Goal: Task Accomplishment & Management: Use online tool/utility

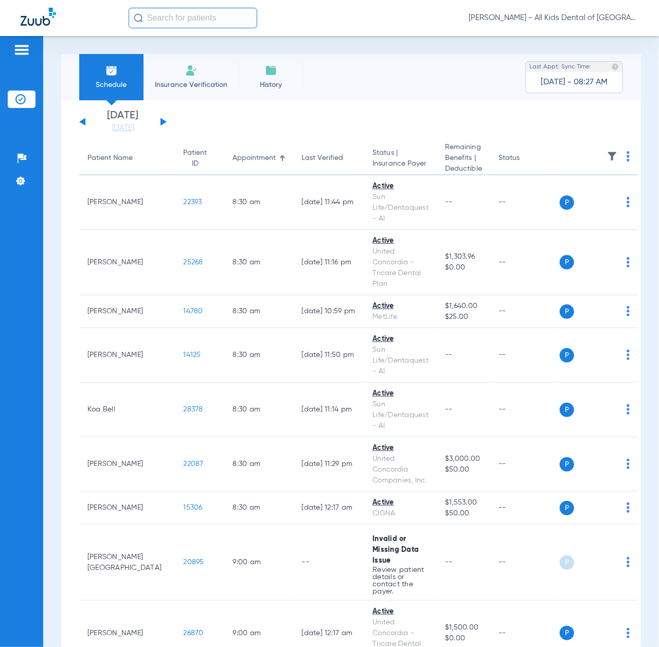
click at [162, 119] on button at bounding box center [164, 122] width 6 height 8
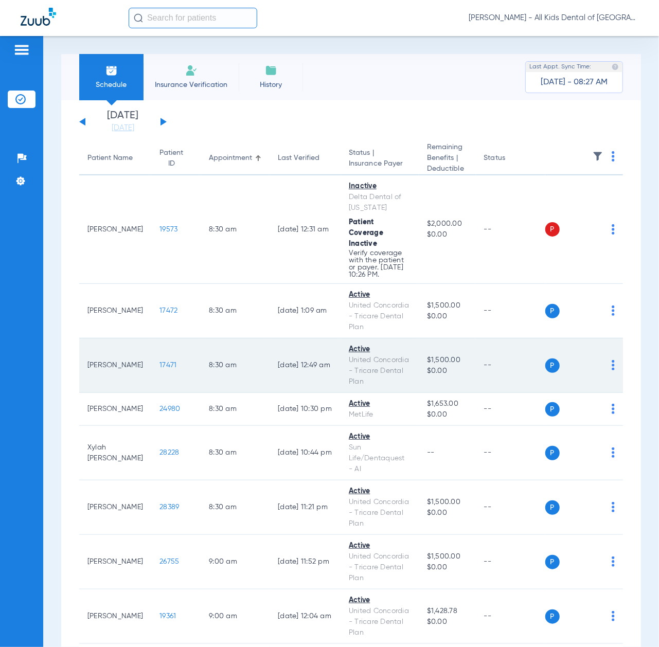
click at [160, 369] on span "17471" at bounding box center [168, 365] width 17 height 7
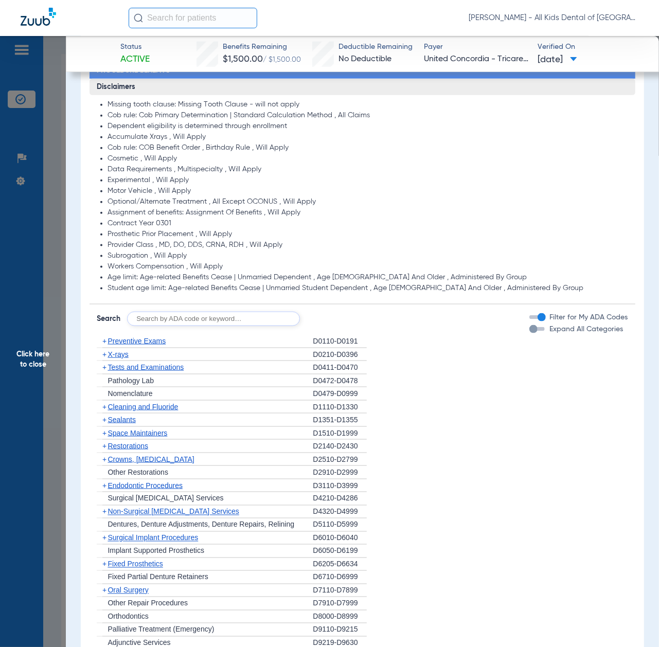
scroll to position [549, 0]
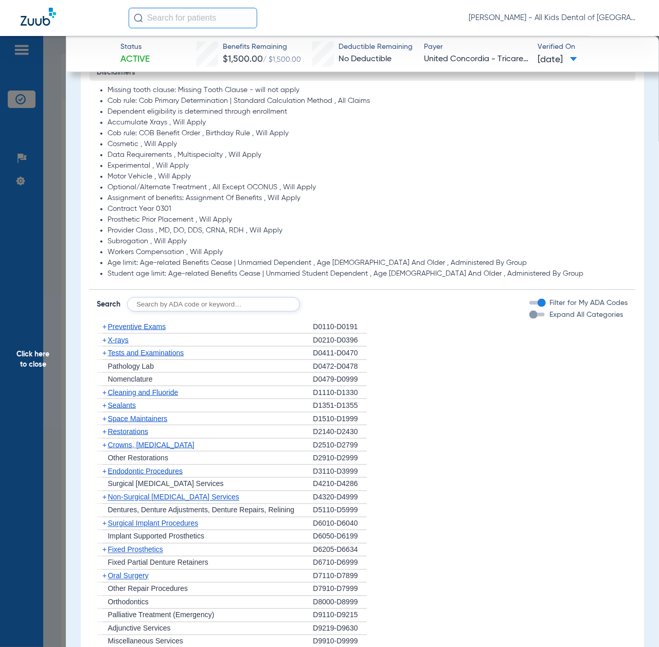
click at [205, 299] on input "text" at bounding box center [213, 304] width 173 height 14
paste input "D1206, D0330, D1351"
type input "D1206, D0330, D1351"
click button "Search" at bounding box center [338, 304] width 41 height 14
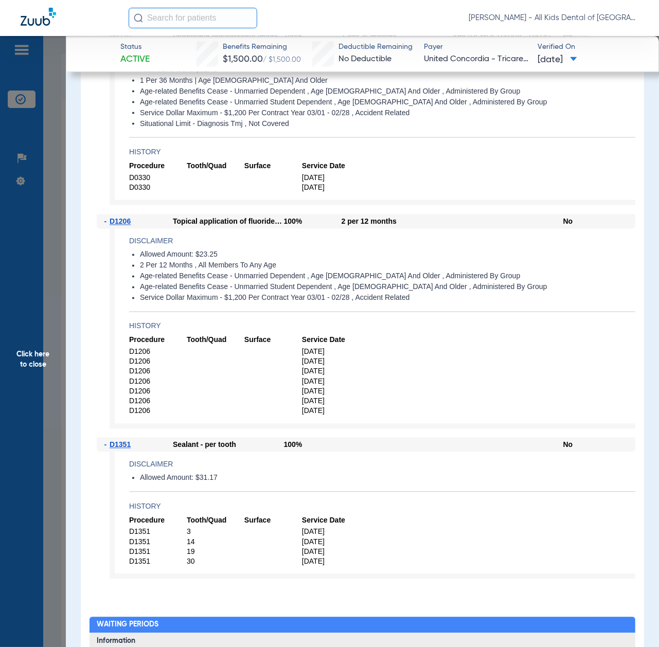
scroll to position [892, 0]
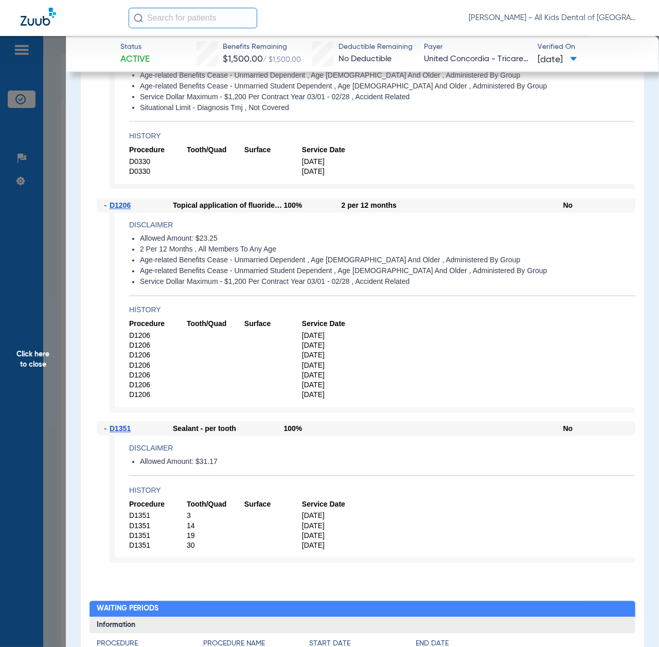
click at [43, 304] on span "Click here to close" at bounding box center [33, 359] width 66 height 647
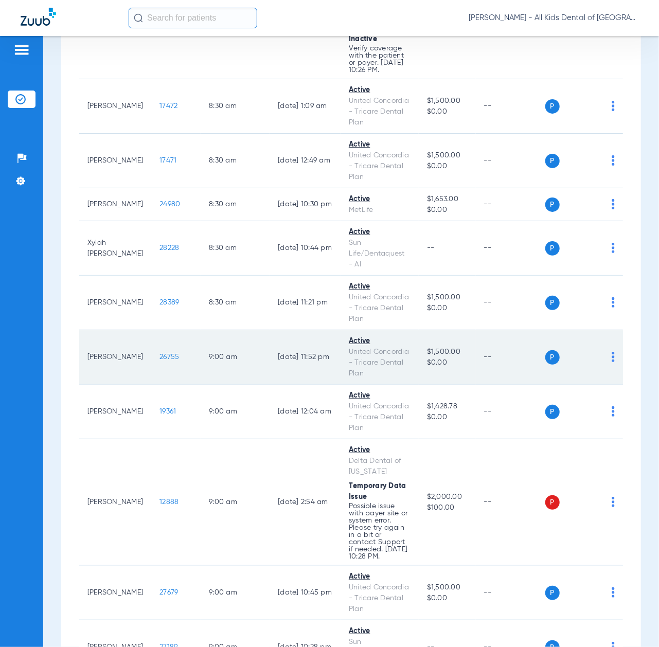
scroll to position [206, 0]
click at [163, 360] on span "26755" at bounding box center [170, 356] width 20 height 7
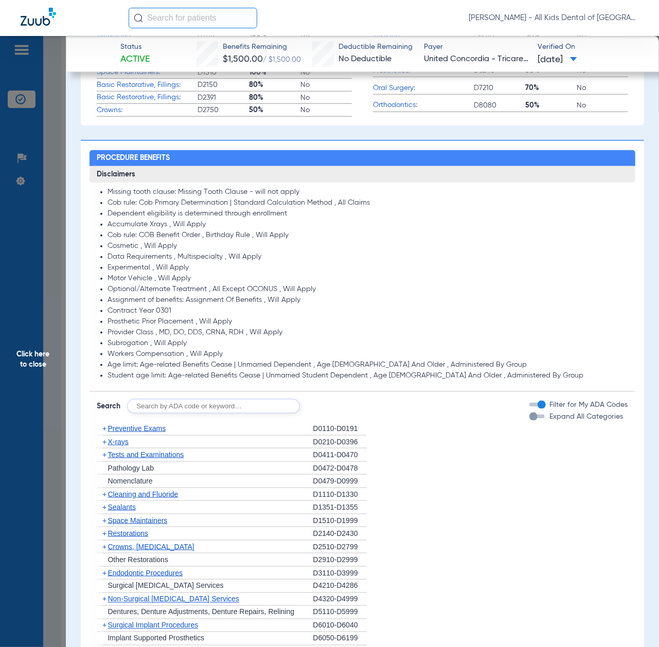
scroll to position [480, 0]
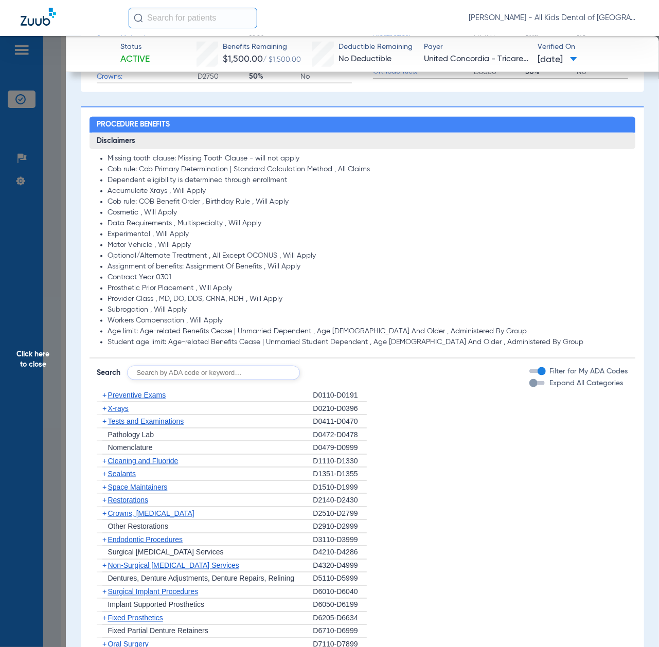
click at [215, 375] on input "text" at bounding box center [213, 373] width 173 height 14
paste input "D1206, D0330, D1351"
type input "D1206, D0330, D1351"
click button "Search" at bounding box center [338, 373] width 41 height 14
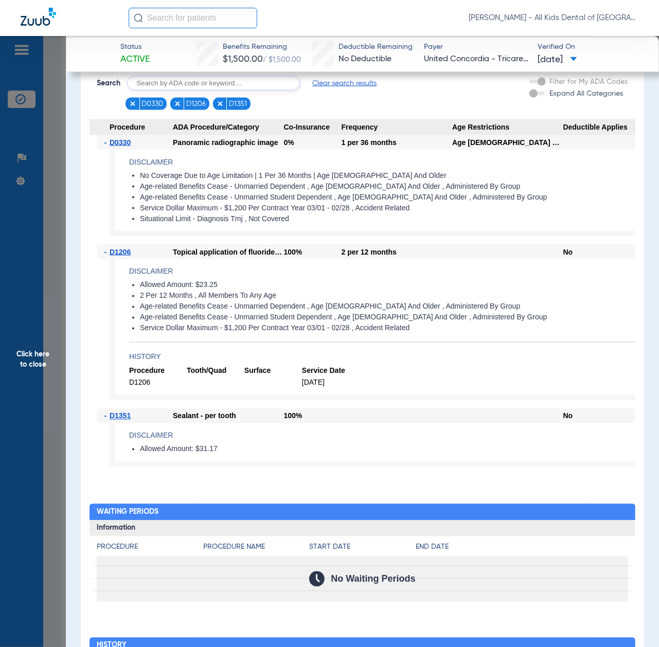
scroll to position [755, 0]
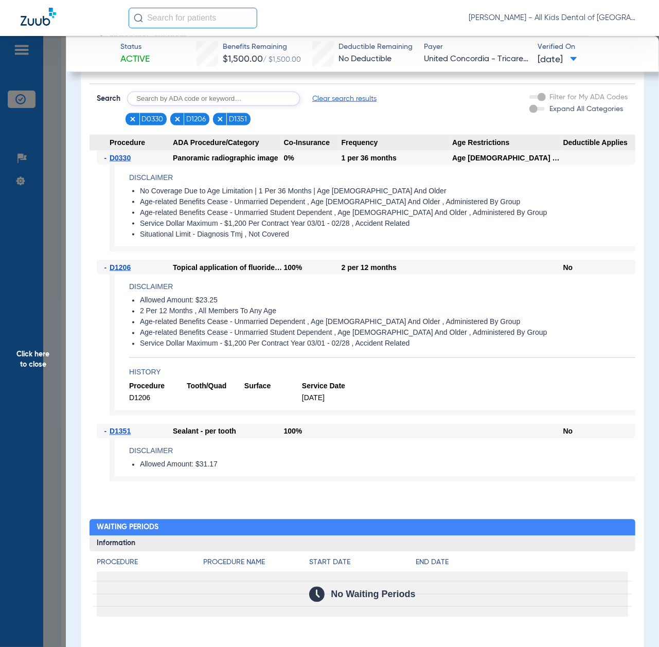
click at [50, 373] on span "Click here to close" at bounding box center [33, 359] width 66 height 647
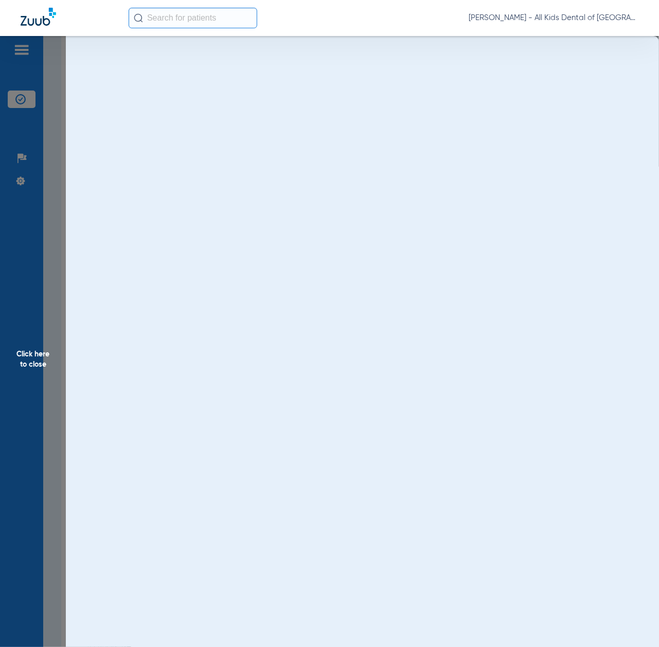
scroll to position [0, 0]
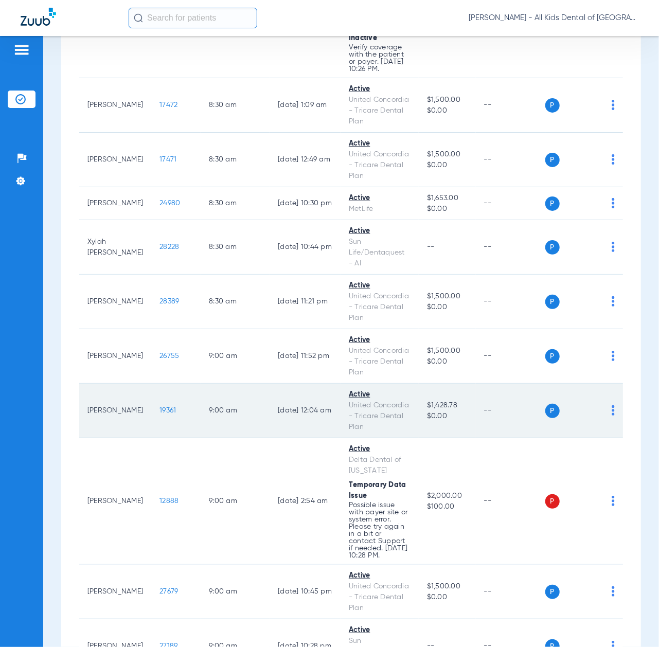
click at [162, 414] on span "19361" at bounding box center [168, 410] width 16 height 7
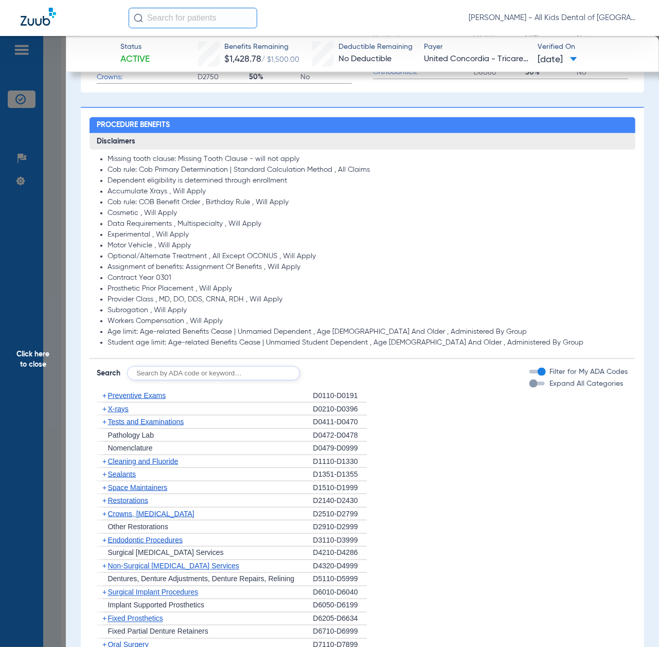
scroll to position [480, 0]
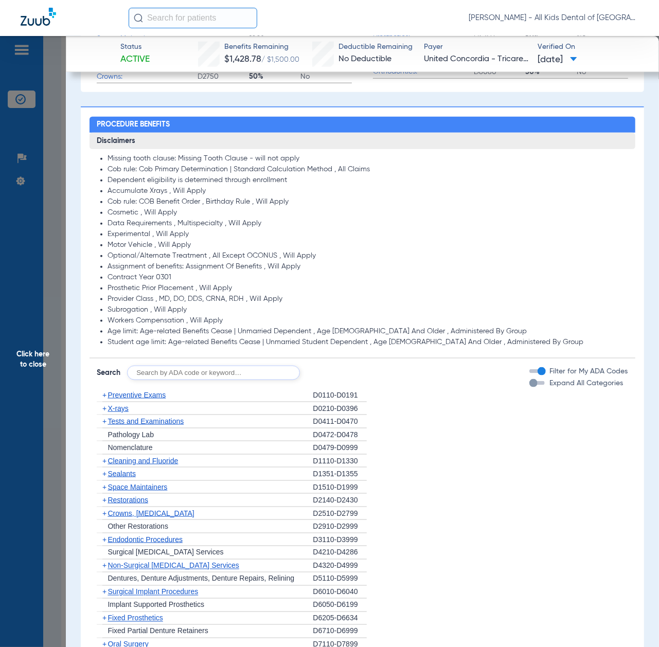
drag, startPoint x: 188, startPoint y: 380, endPoint x: 186, endPoint y: 374, distance: 6.5
click at [186, 376] on input "text" at bounding box center [213, 373] width 173 height 14
paste input "D1206, D0330, D1351"
type input "D1206, D0330, D1351"
click button "Search" at bounding box center [338, 373] width 41 height 14
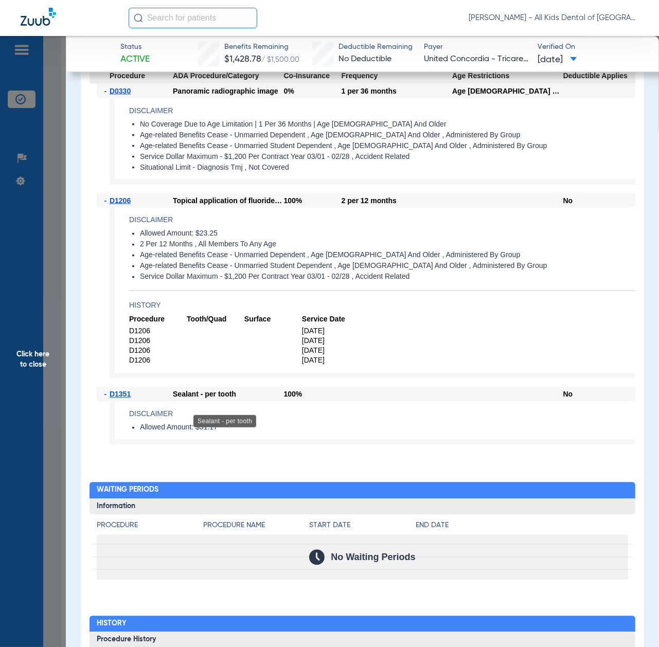
scroll to position [823, 0]
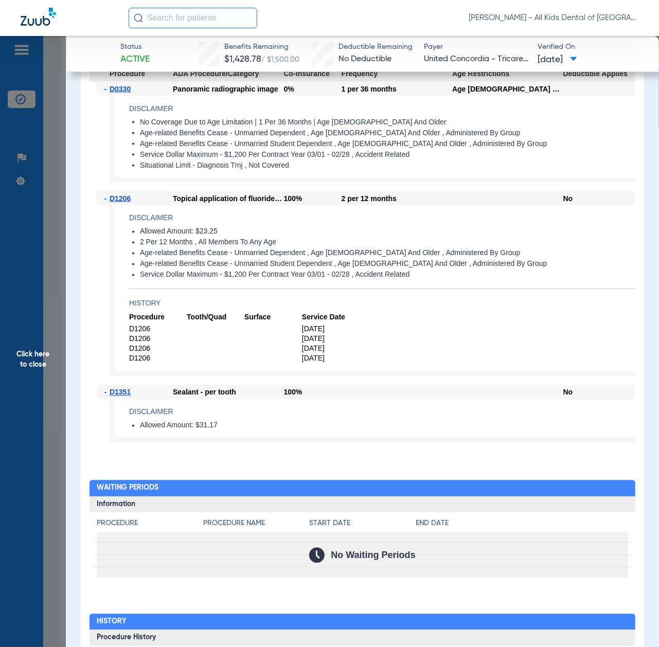
click at [64, 361] on span "Click here to close" at bounding box center [33, 359] width 66 height 647
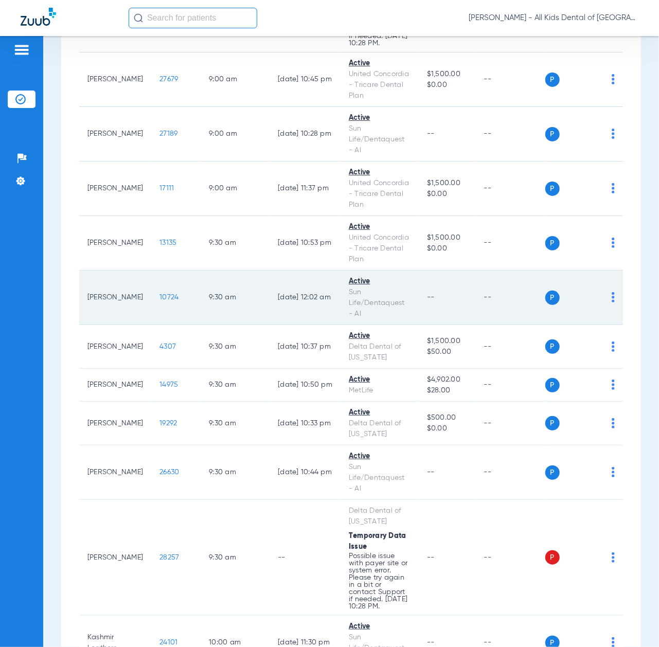
scroll to position [755, 0]
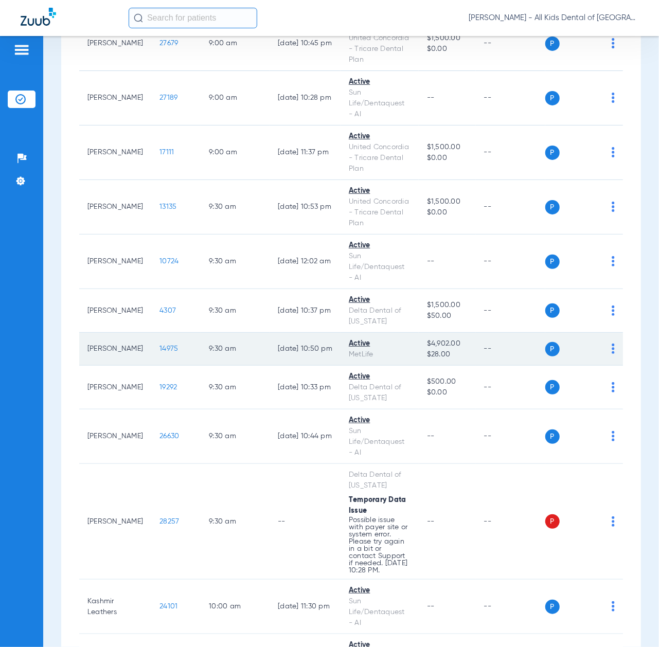
click at [160, 353] on span "14975" at bounding box center [169, 348] width 19 height 7
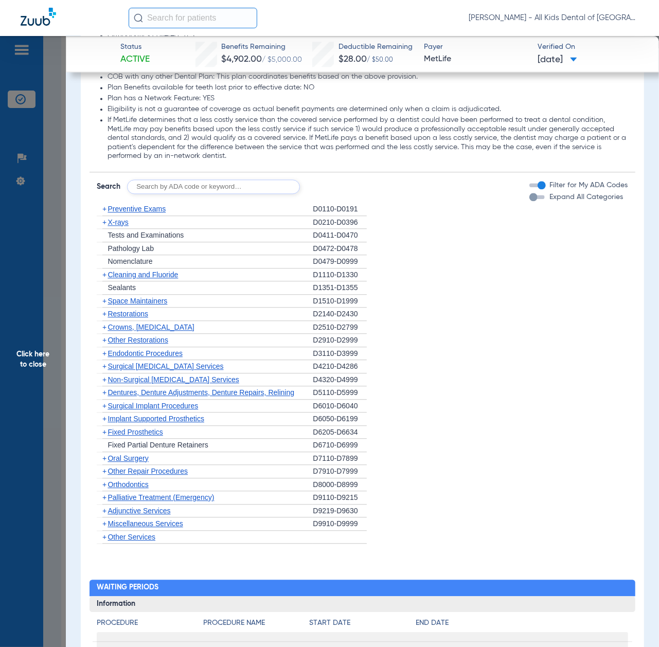
scroll to position [1166, 0]
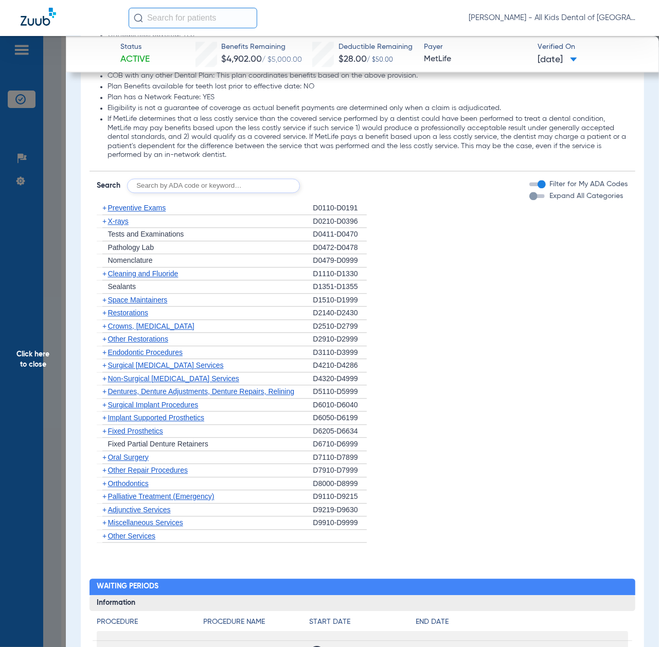
click at [226, 179] on input "text" at bounding box center [213, 186] width 173 height 14
paste input "D1206, D0330, D1351"
type input "D1206, D0330, D1351"
click button "Search" at bounding box center [338, 186] width 41 height 14
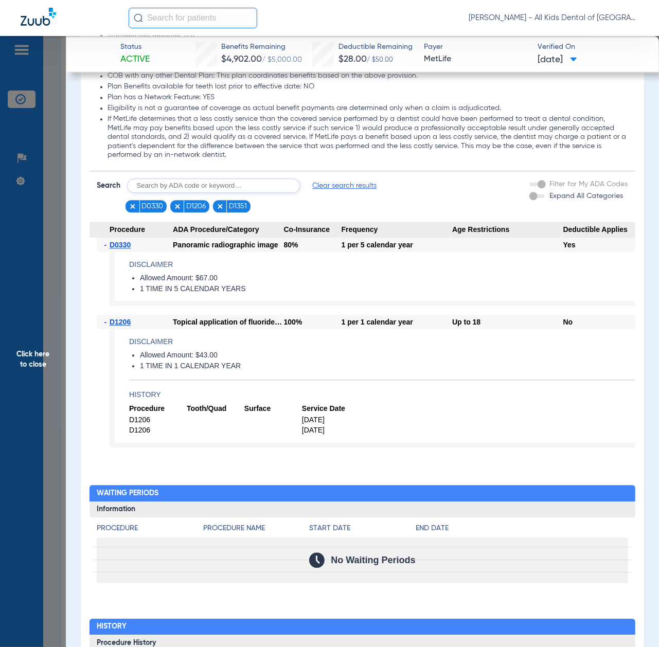
drag, startPoint x: 34, startPoint y: 348, endPoint x: 68, endPoint y: 349, distance: 34.0
click at [34, 348] on span "Click here to close" at bounding box center [33, 359] width 66 height 647
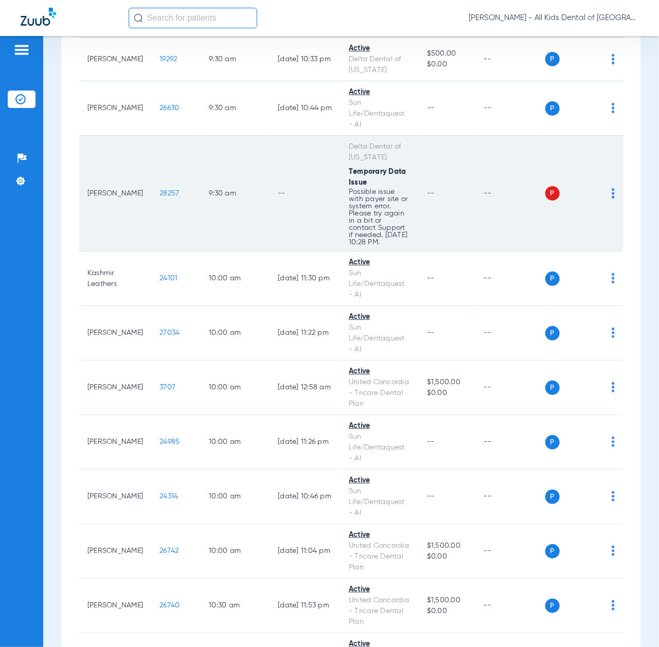
scroll to position [1098, 0]
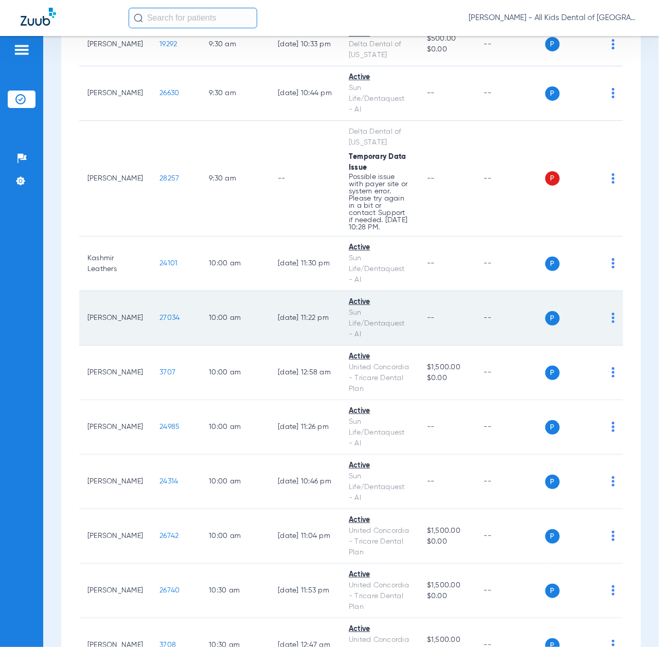
click at [162, 322] on span "27034" at bounding box center [170, 317] width 20 height 7
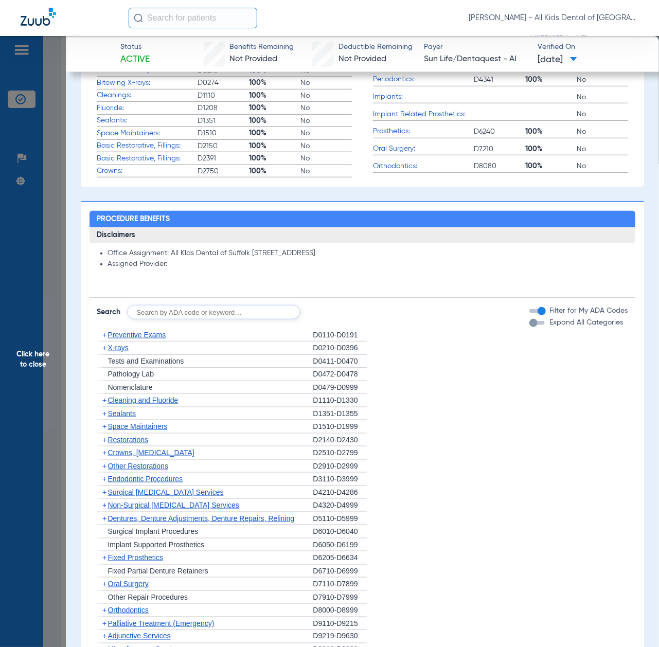
scroll to position [412, 0]
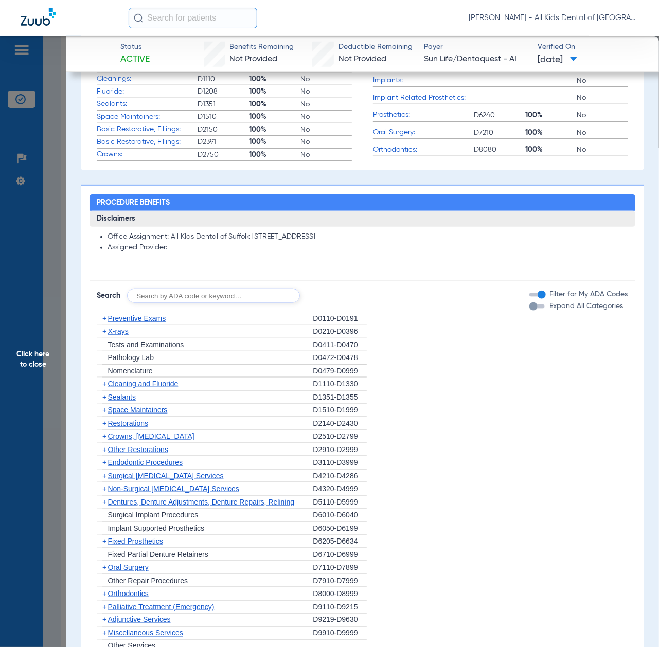
click at [230, 296] on input "text" at bounding box center [213, 296] width 173 height 14
paste input "D1206, D0330, D1351"
type input "D1206, D0330, D1351"
click at [336, 299] on button "Search" at bounding box center [338, 296] width 41 height 14
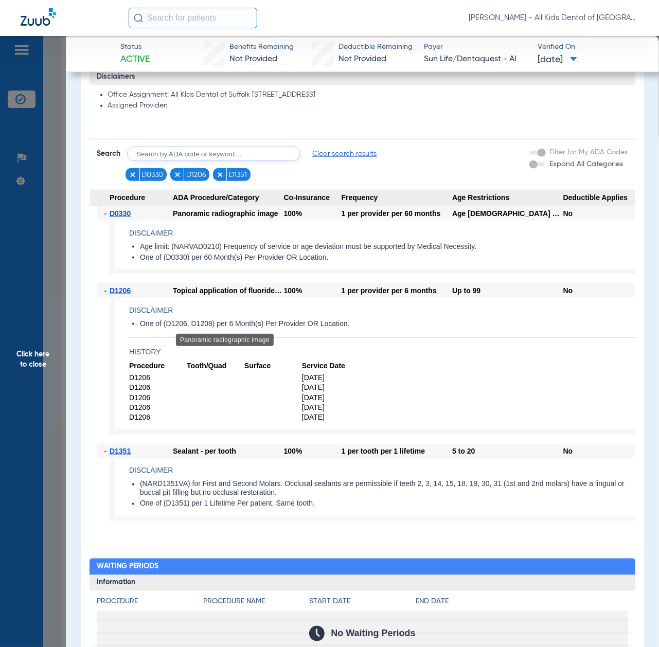
scroll to position [618, 0]
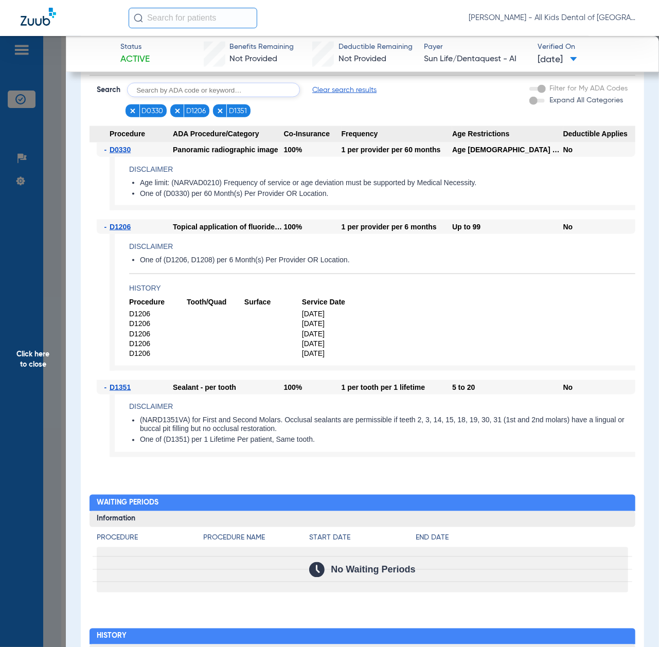
click at [45, 343] on span "Click here to close" at bounding box center [33, 359] width 66 height 647
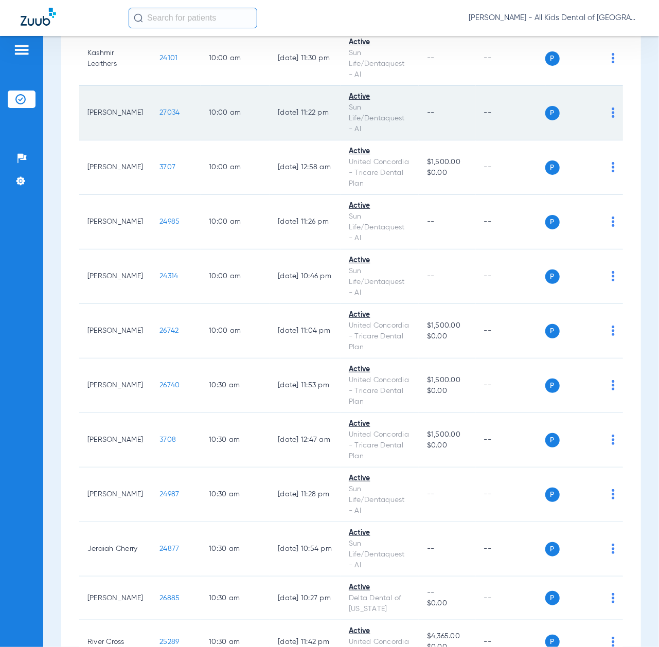
scroll to position [1304, 0]
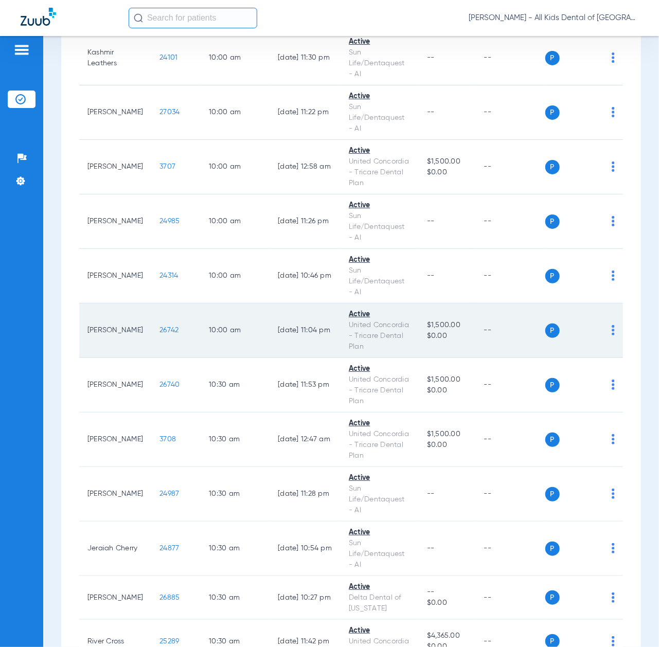
click at [162, 334] on span "26742" at bounding box center [169, 330] width 19 height 7
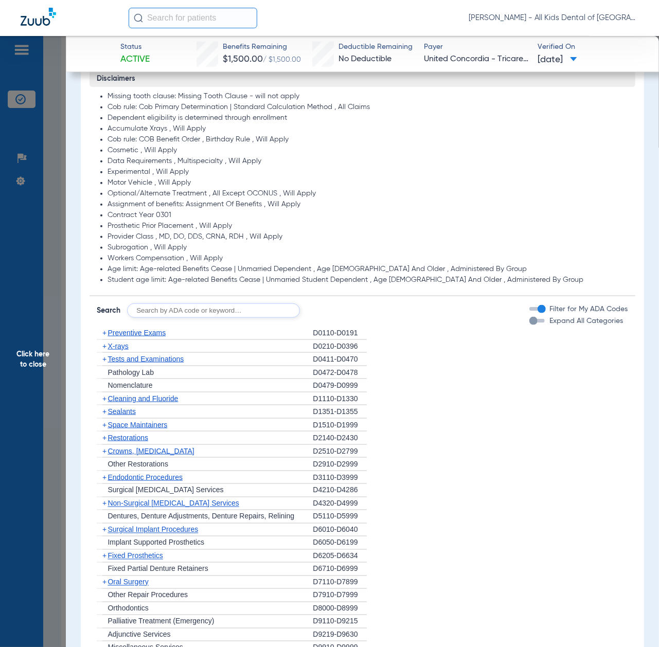
scroll to position [549, 0]
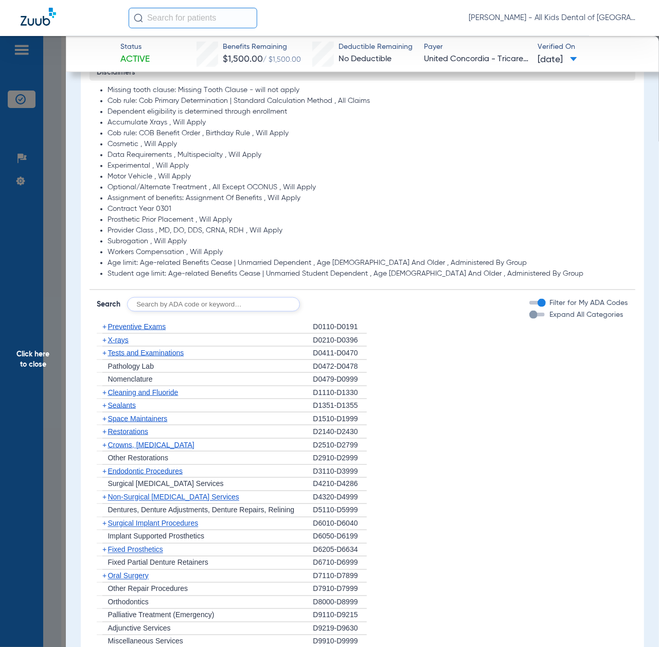
click at [213, 305] on input "text" at bounding box center [213, 304] width 173 height 14
paste input "D1206, D0330, D1351"
type input "D1206, D0330, D1351"
click button "Search" at bounding box center [338, 304] width 41 height 14
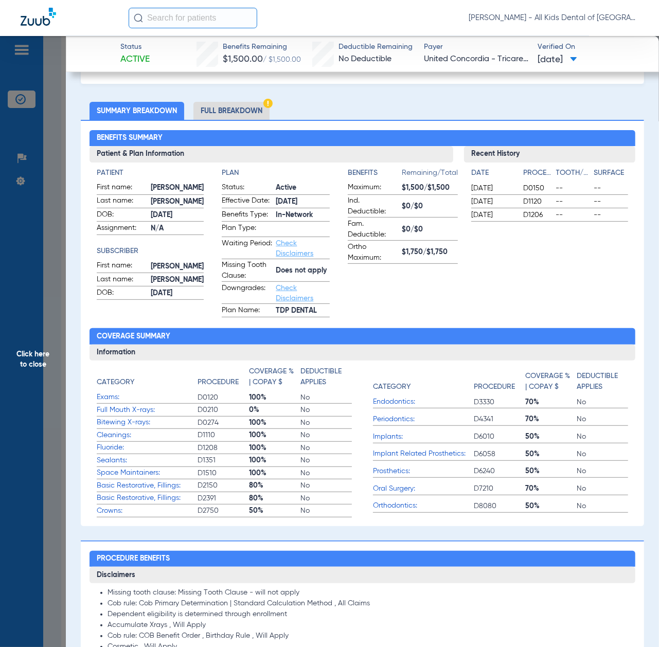
scroll to position [0, 0]
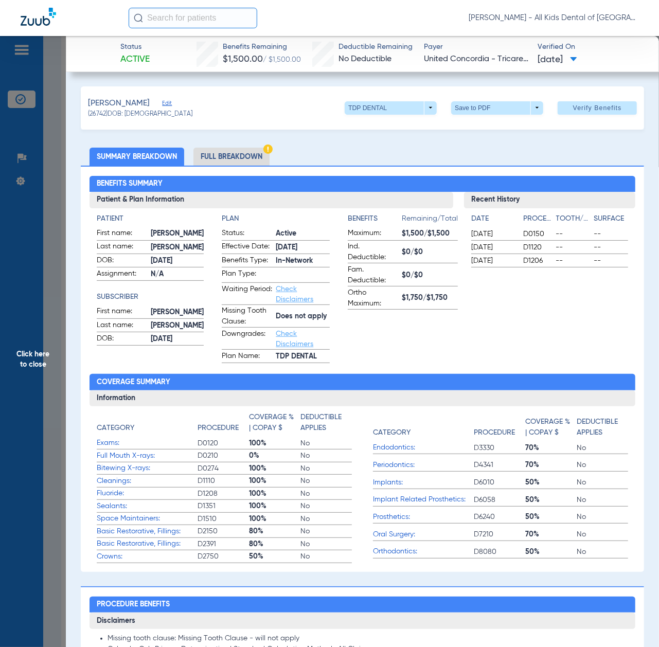
drag, startPoint x: 38, startPoint y: 371, endPoint x: 29, endPoint y: 382, distance: 13.6
click at [38, 371] on span "Click here to close" at bounding box center [33, 359] width 66 height 647
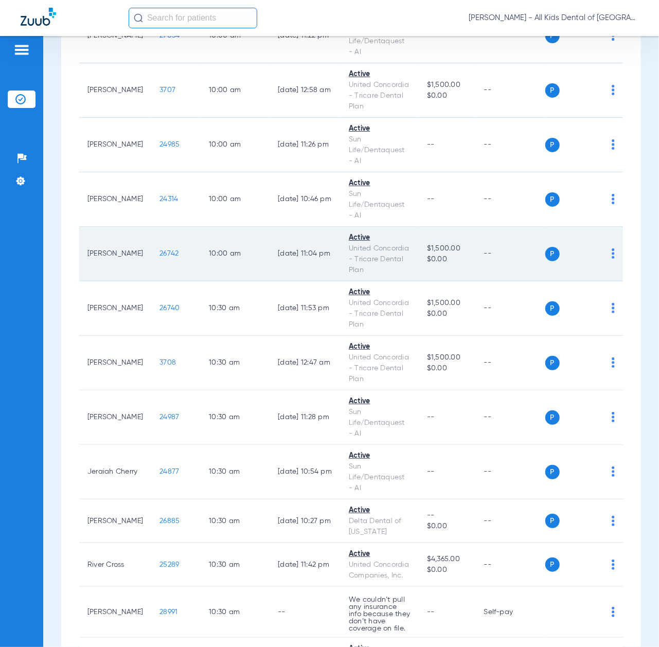
scroll to position [1372, 0]
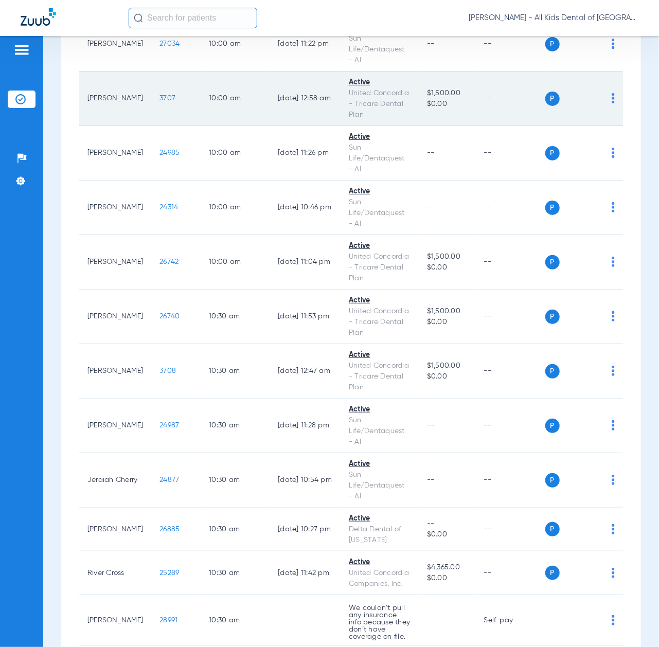
click at [161, 102] on span "3707" at bounding box center [168, 98] width 16 height 7
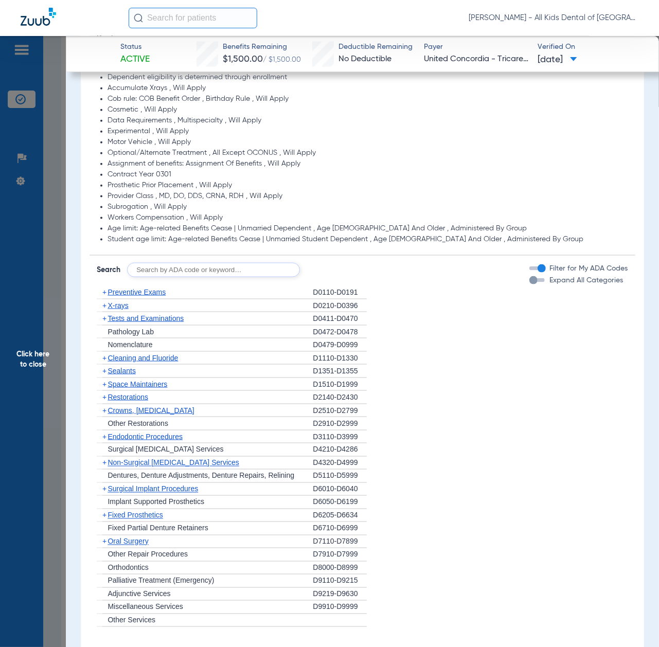
scroll to position [618, 0]
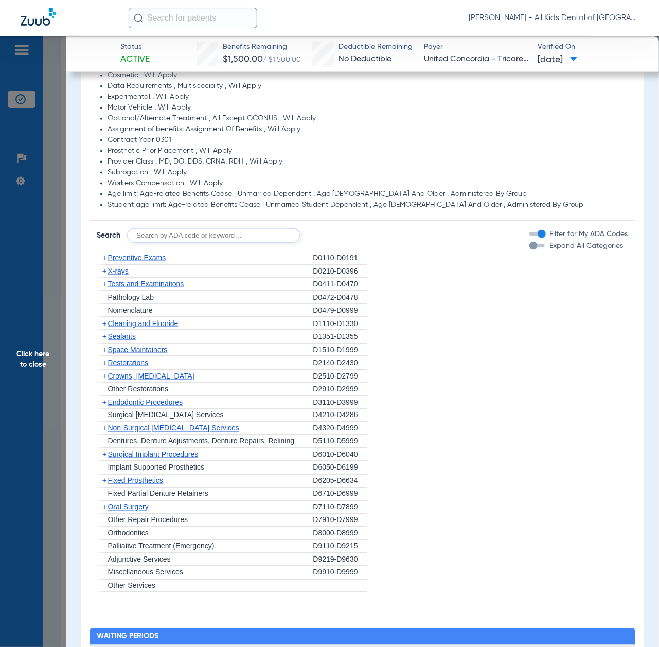
click at [233, 235] on input "text" at bounding box center [213, 236] width 173 height 14
paste input "D1206, D0330, D1351"
type input "D1206, D0330, D1351"
click button "Search" at bounding box center [338, 236] width 41 height 14
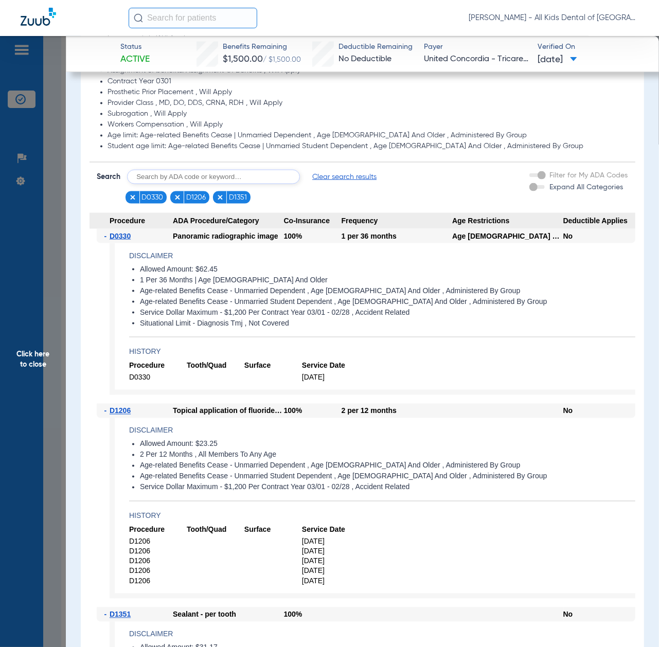
scroll to position [823, 0]
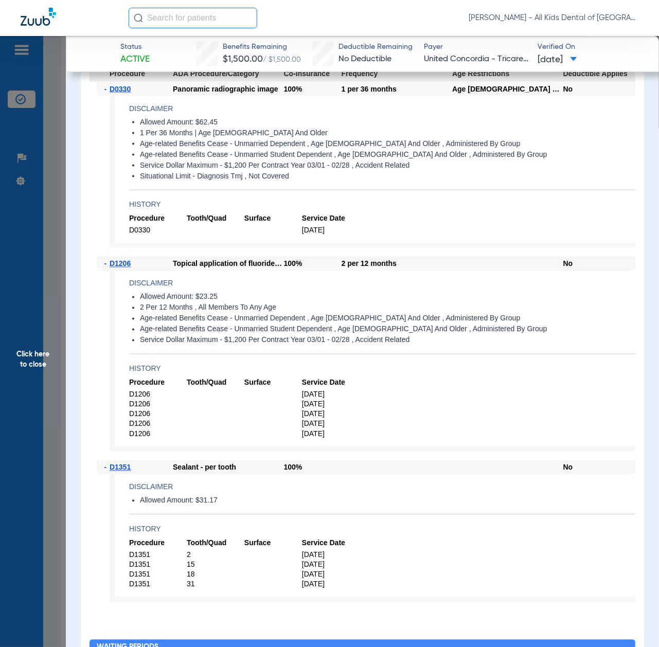
click at [55, 311] on span "Click here to close" at bounding box center [33, 359] width 66 height 647
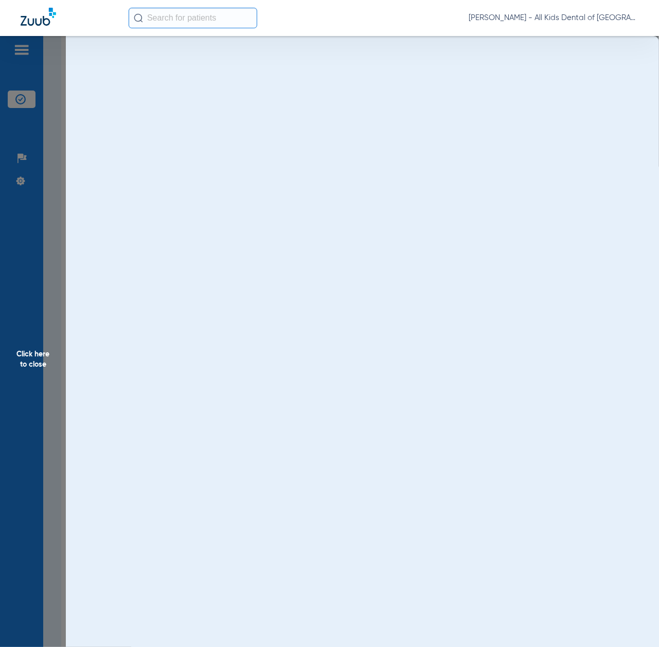
scroll to position [0, 0]
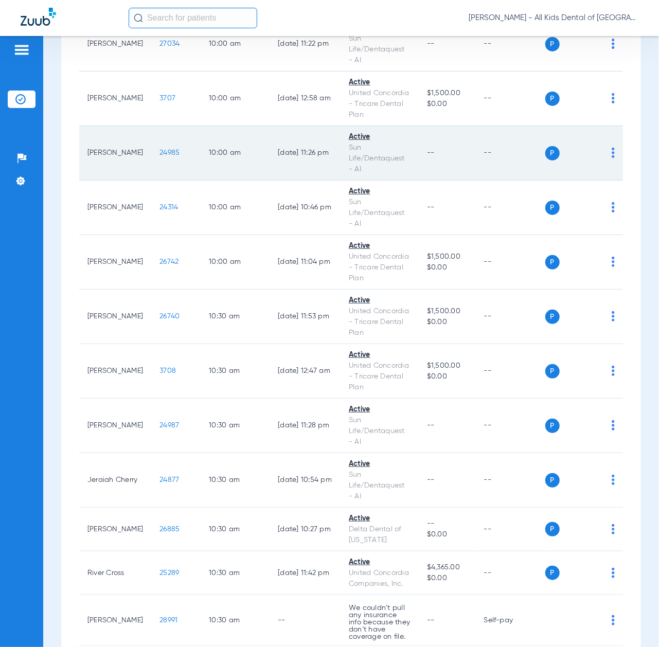
click at [162, 156] on span "24985" at bounding box center [170, 152] width 20 height 7
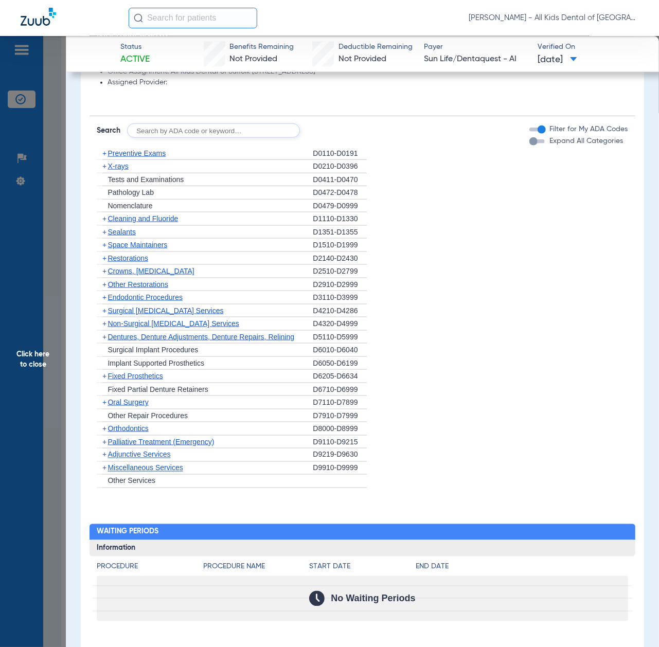
scroll to position [532, 0]
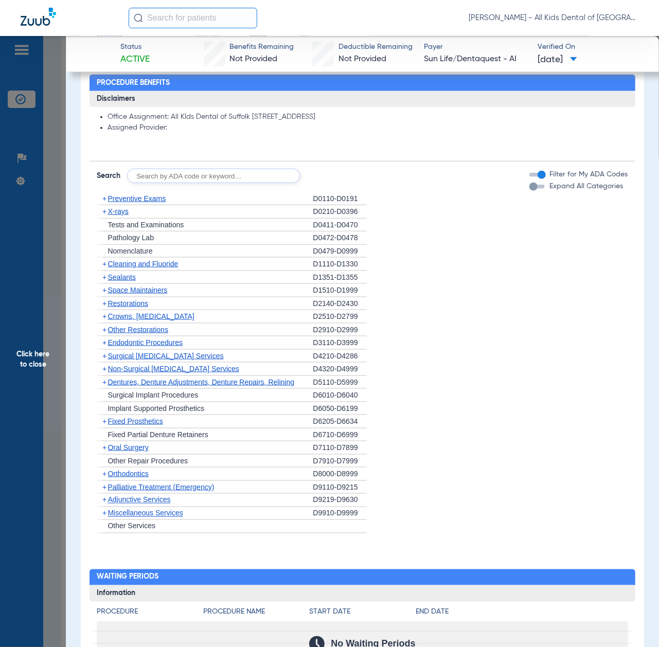
click at [221, 176] on input "text" at bounding box center [213, 176] width 173 height 14
paste input "D1206, D0330, D1351"
type input "D1206, D0330, D1351"
click button "Search" at bounding box center [338, 176] width 41 height 14
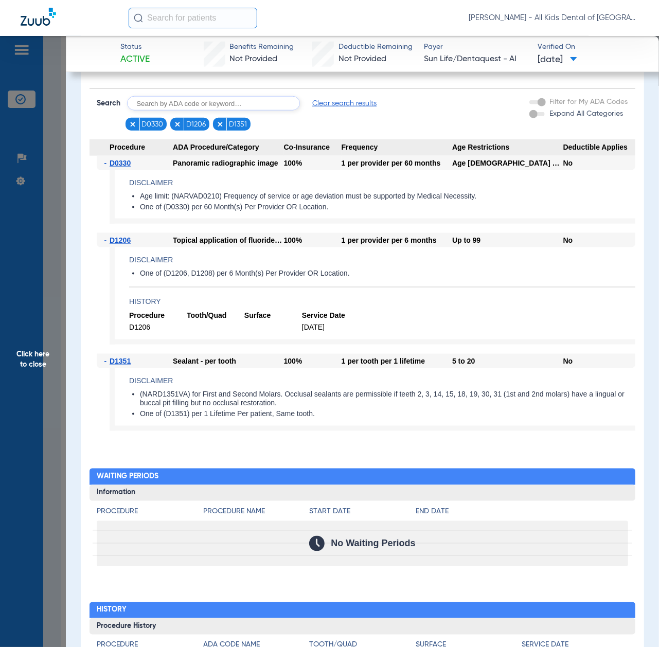
scroll to position [600, 0]
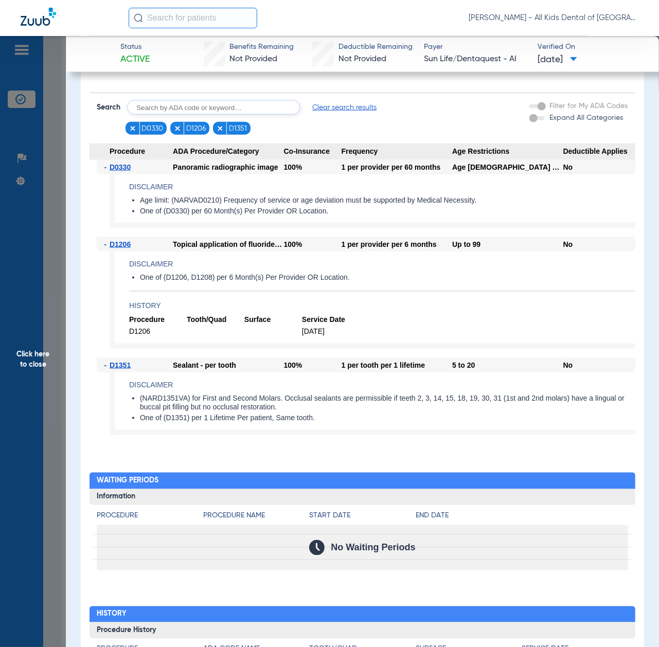
click at [46, 350] on span "Click here to close" at bounding box center [33, 359] width 66 height 647
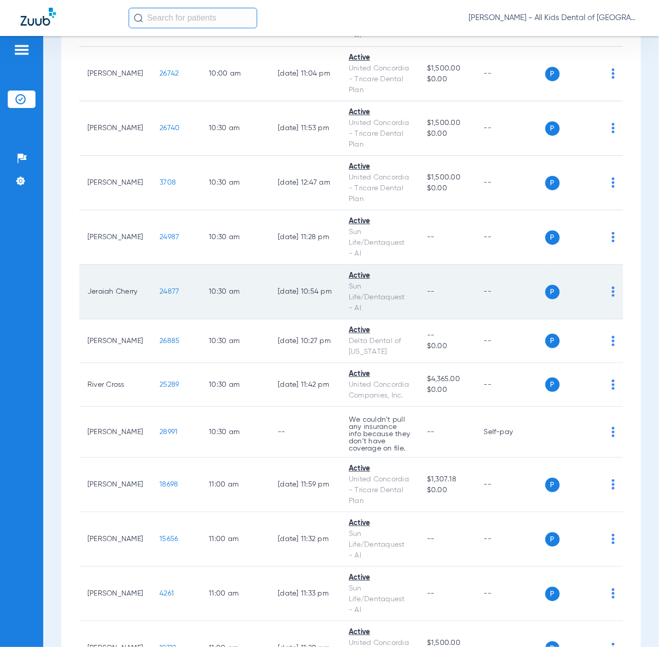
scroll to position [1578, 0]
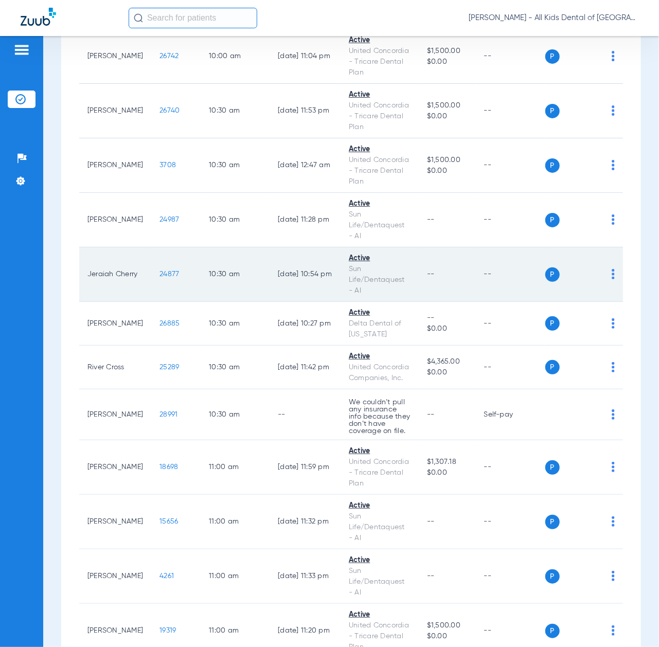
click at [157, 302] on td "24877" at bounding box center [175, 275] width 49 height 55
click at [160, 278] on span "24877" at bounding box center [170, 274] width 20 height 7
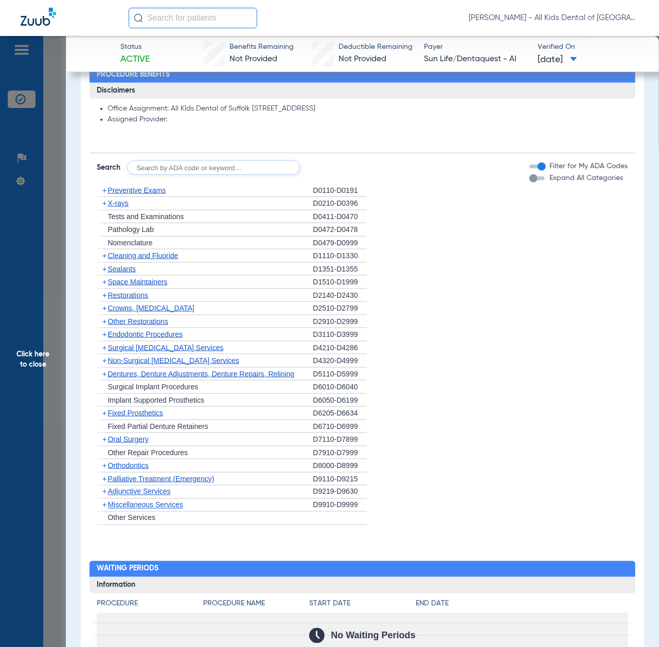
scroll to position [549, 0]
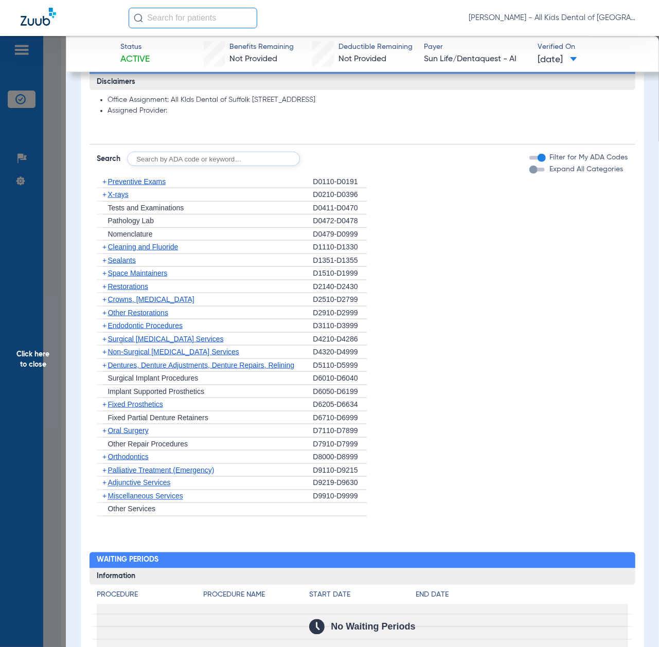
click at [227, 153] on input "text" at bounding box center [213, 159] width 173 height 14
paste input "D1206, D0330, D1351"
type input "D1206, D0330, D1351"
click button "Search" at bounding box center [338, 159] width 41 height 14
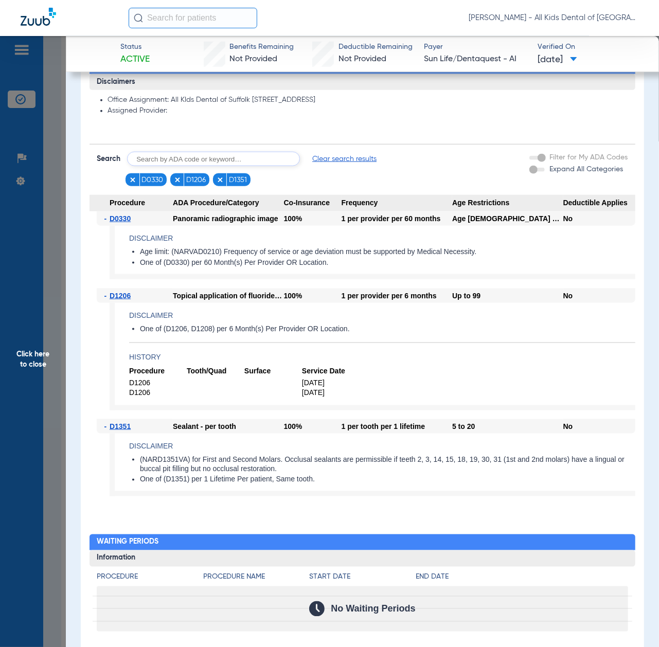
click at [42, 323] on span "Click here to close" at bounding box center [33, 359] width 66 height 647
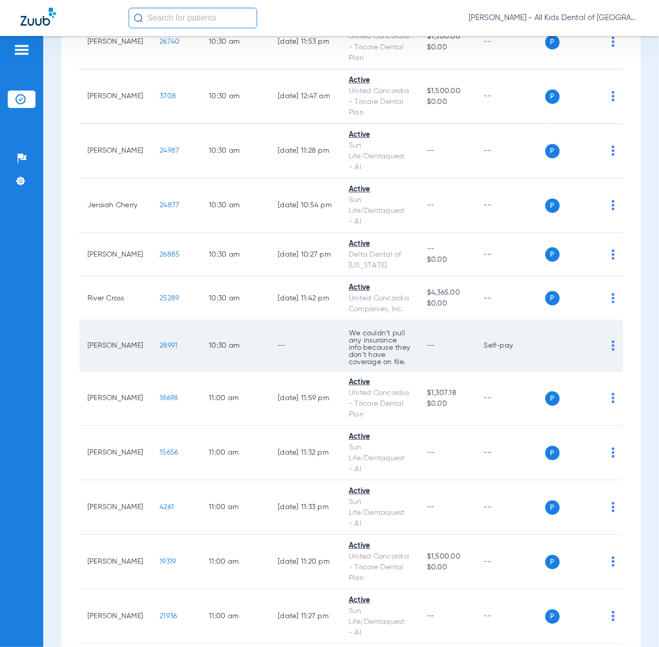
scroll to position [1578, 0]
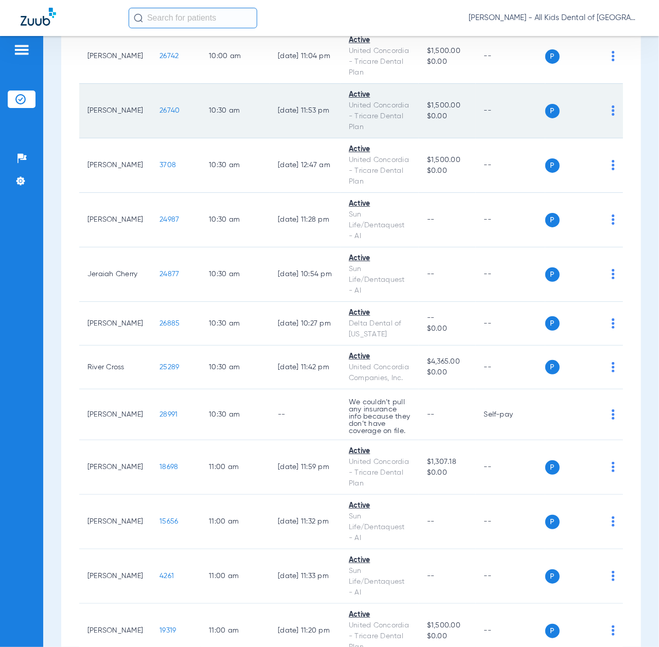
click at [160, 114] on span "26740" at bounding box center [170, 110] width 20 height 7
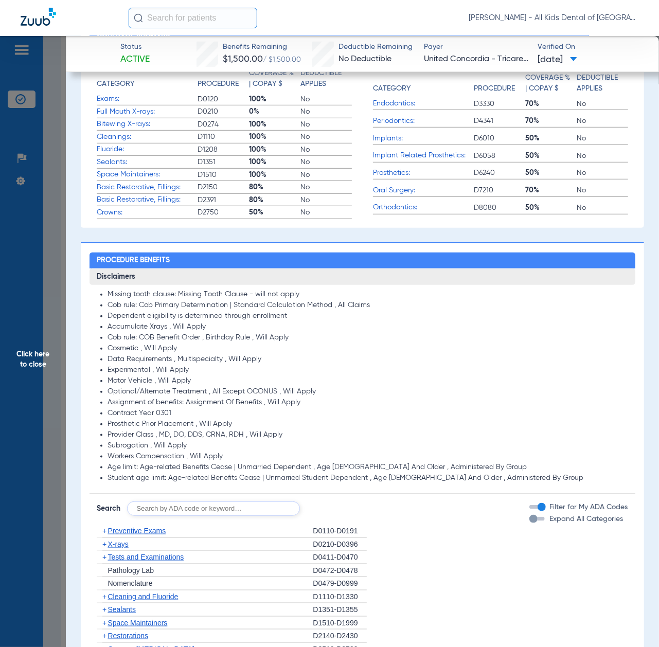
scroll to position [549, 0]
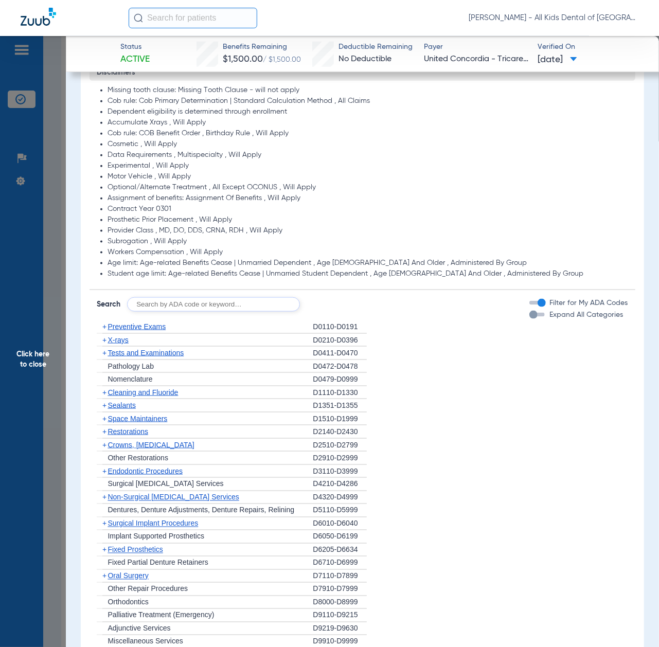
click at [233, 307] on input "text" at bounding box center [213, 304] width 173 height 14
paste input "D1206, D0330, D1351"
type input "D1206, D0330, D1351"
click button "Search" at bounding box center [338, 304] width 41 height 14
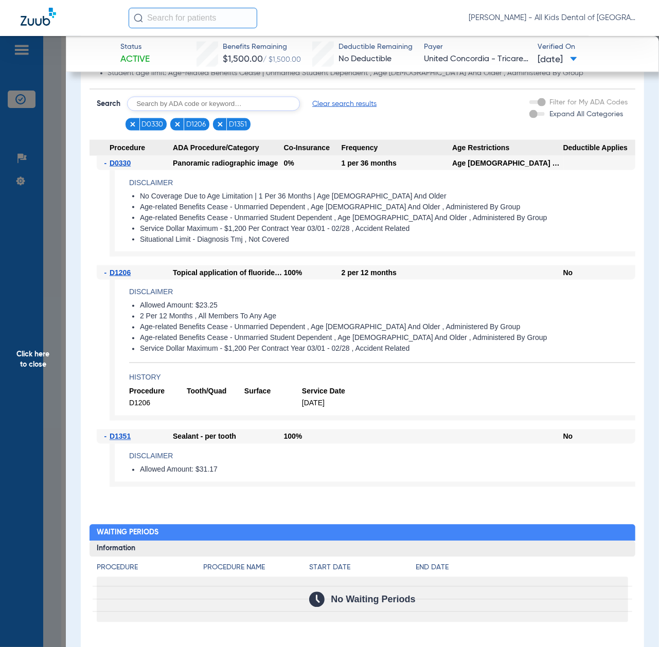
scroll to position [755, 0]
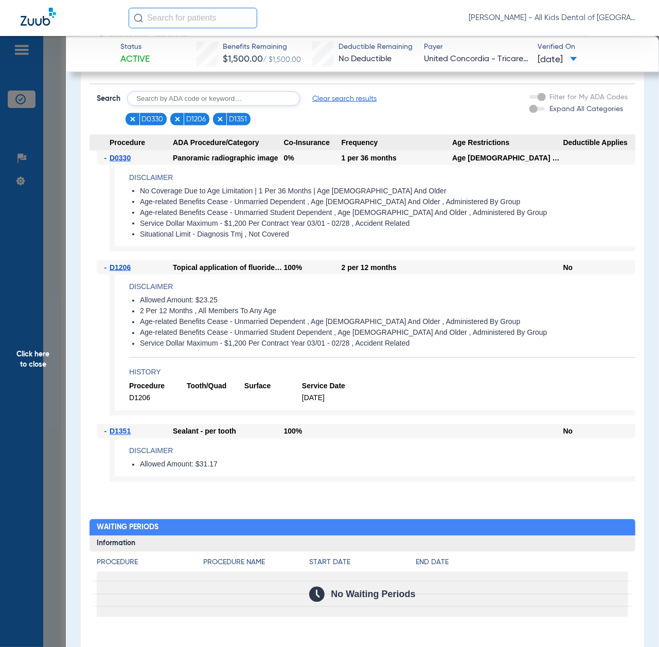
click at [45, 365] on span "Click here to close" at bounding box center [33, 359] width 66 height 647
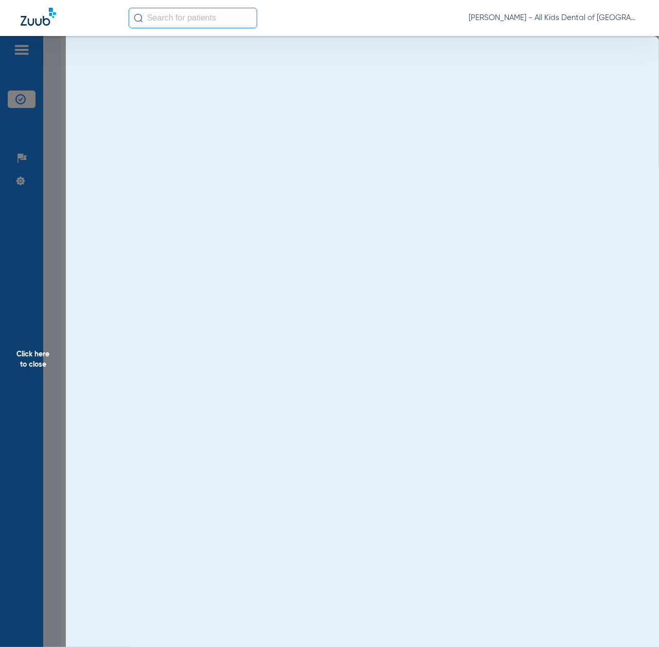
scroll to position [0, 0]
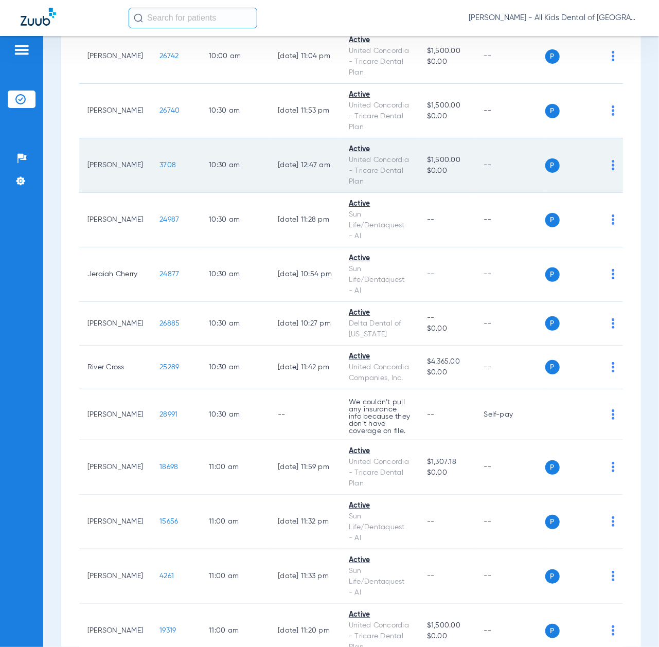
click at [160, 169] on span "3708" at bounding box center [168, 165] width 16 height 7
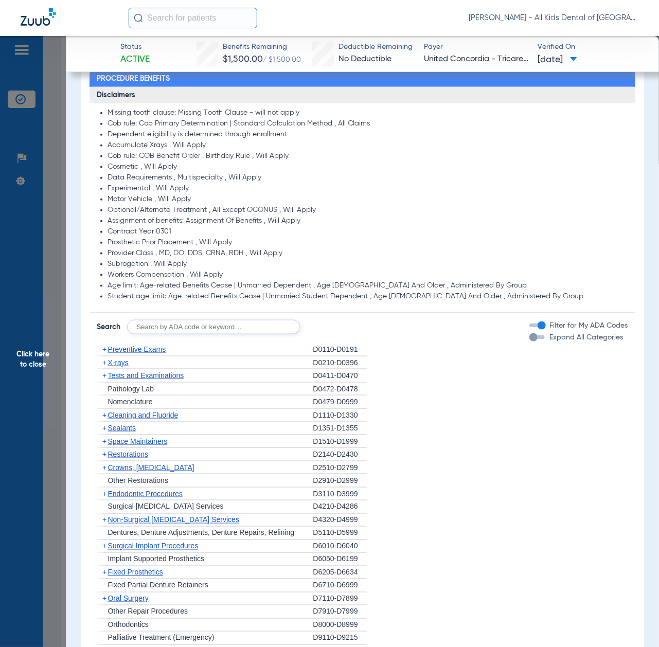
scroll to position [549, 0]
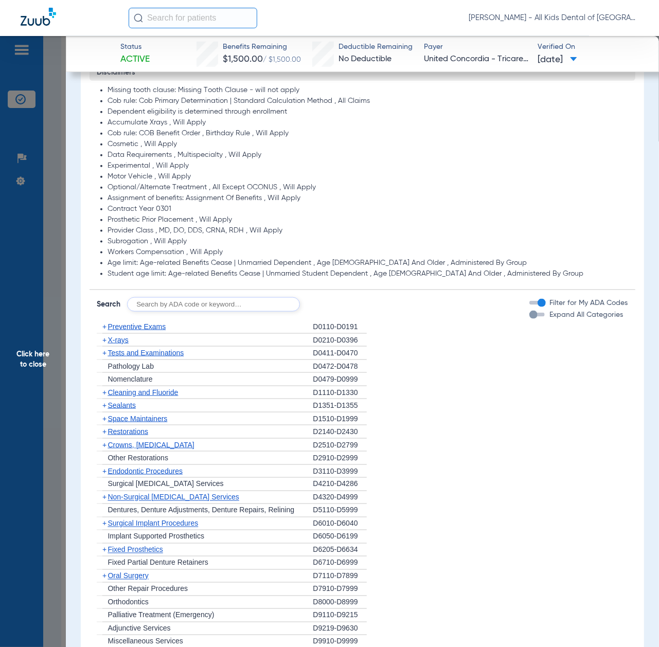
click at [240, 301] on input "text" at bounding box center [213, 304] width 173 height 14
paste input "D1206, D0330, D1351"
type input "D1206, D0330, D1351"
click button "Search" at bounding box center [338, 304] width 41 height 14
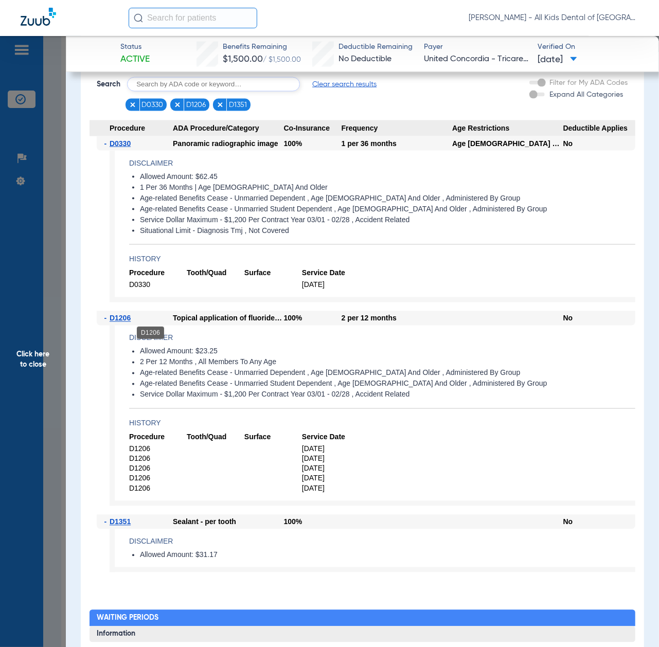
scroll to position [755, 0]
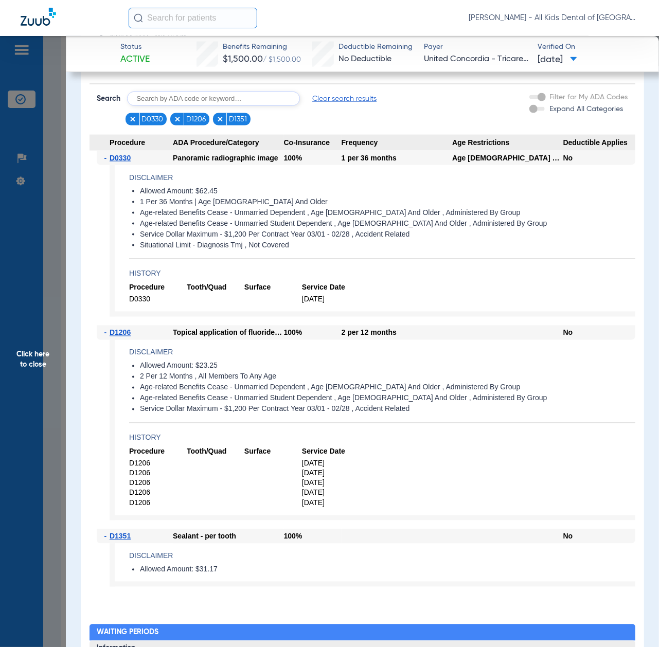
click at [20, 367] on span "Click here to close" at bounding box center [33, 359] width 66 height 647
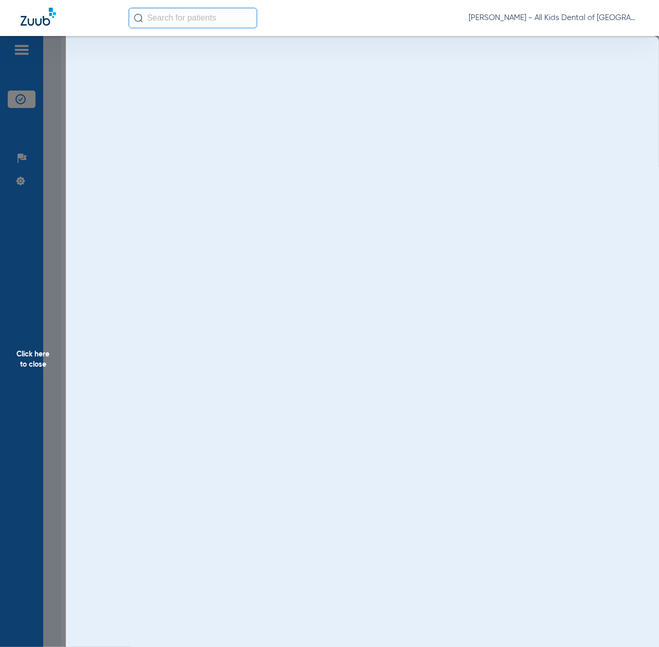
scroll to position [0, 0]
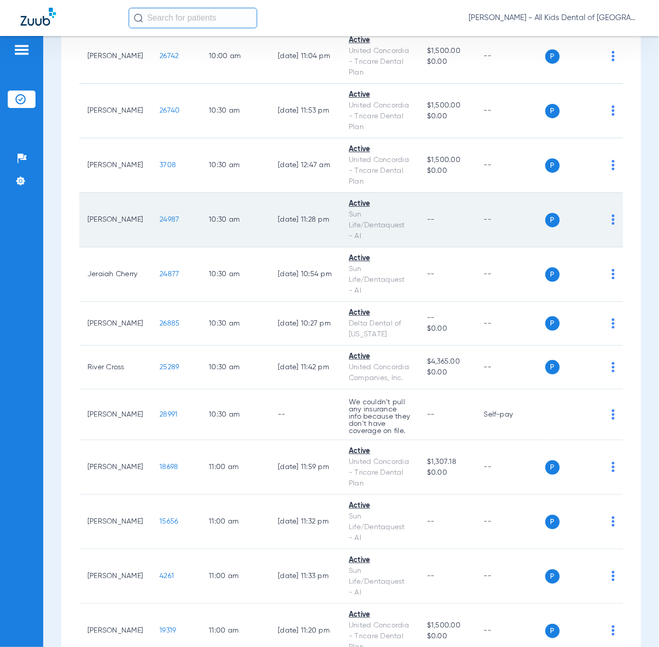
click at [160, 248] on td "24987" at bounding box center [175, 220] width 49 height 55
click at [161, 223] on span "24987" at bounding box center [170, 219] width 20 height 7
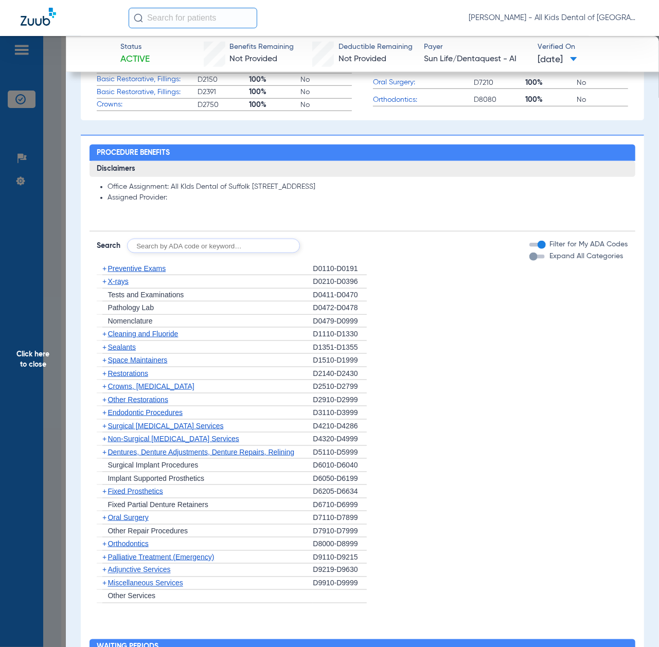
scroll to position [480, 0]
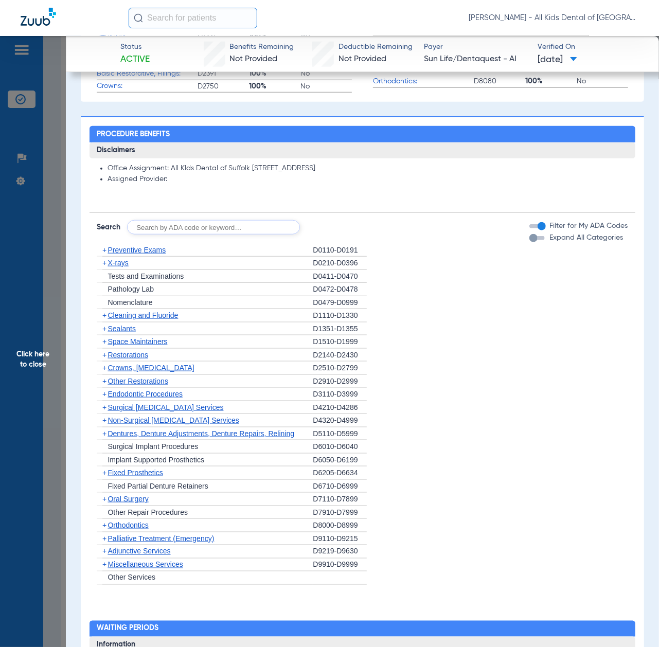
click at [200, 233] on input "text" at bounding box center [213, 227] width 173 height 14
paste input "D1206, D0330, D1351"
type input "D1206, D0330, D1351"
click button "Search" at bounding box center [338, 227] width 41 height 14
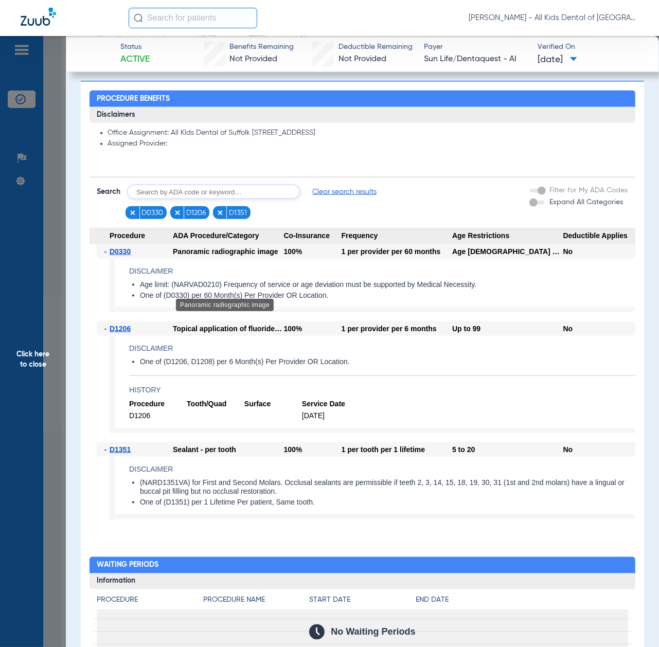
scroll to position [549, 0]
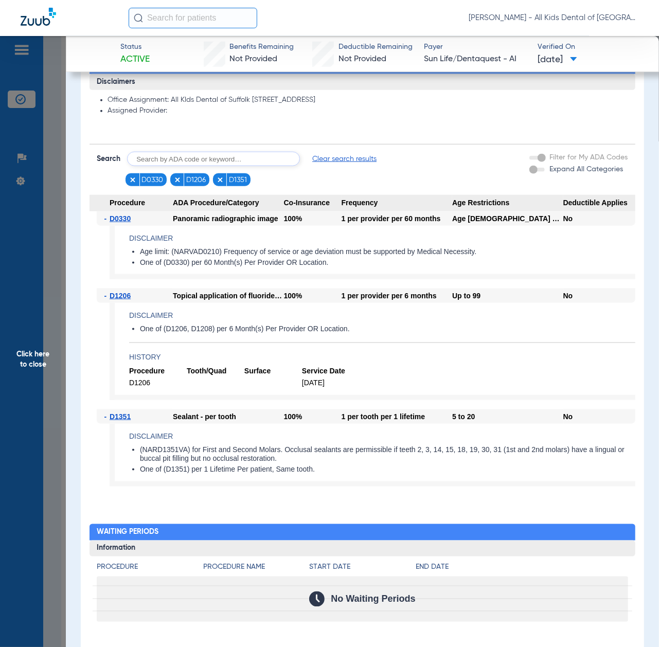
click at [43, 367] on span "Click here to close" at bounding box center [33, 359] width 66 height 647
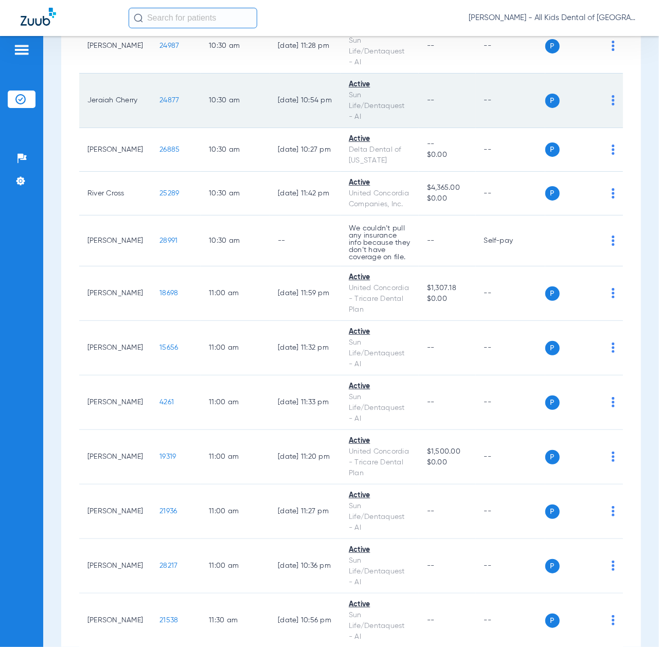
scroll to position [1784, 0]
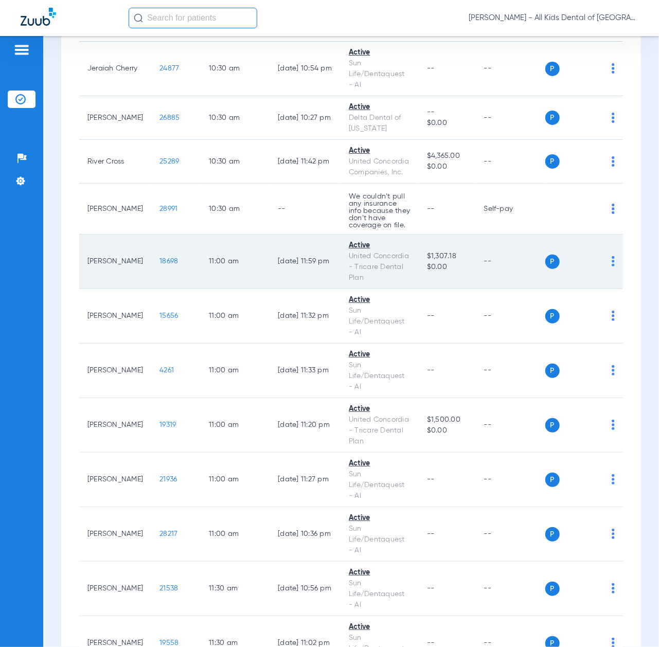
click at [160, 265] on span "18698" at bounding box center [169, 261] width 19 height 7
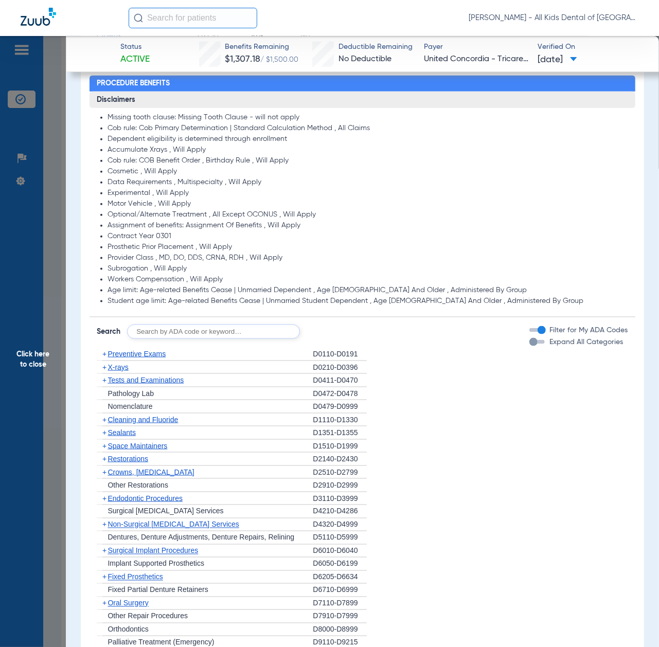
scroll to position [549, 0]
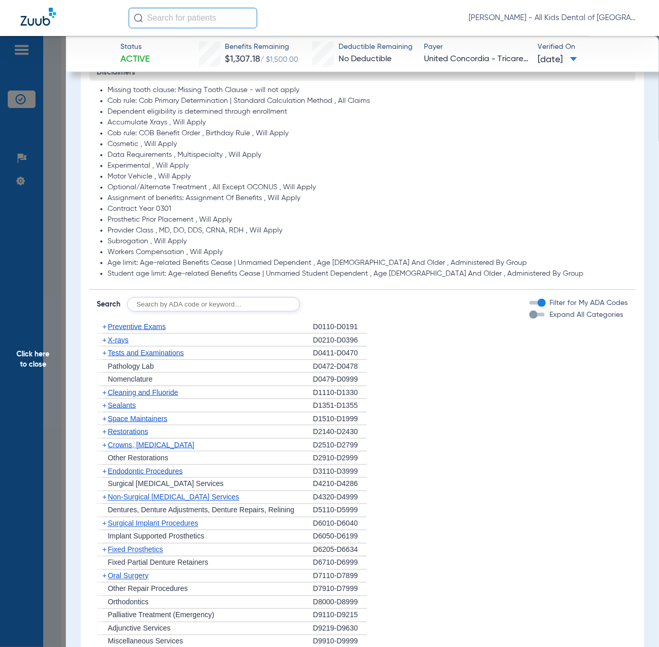
click at [202, 306] on input "text" at bounding box center [213, 304] width 173 height 14
paste input "D1206, D0330, D1351"
type input "D1206, D0330, D1351"
click button "Search" at bounding box center [338, 304] width 41 height 14
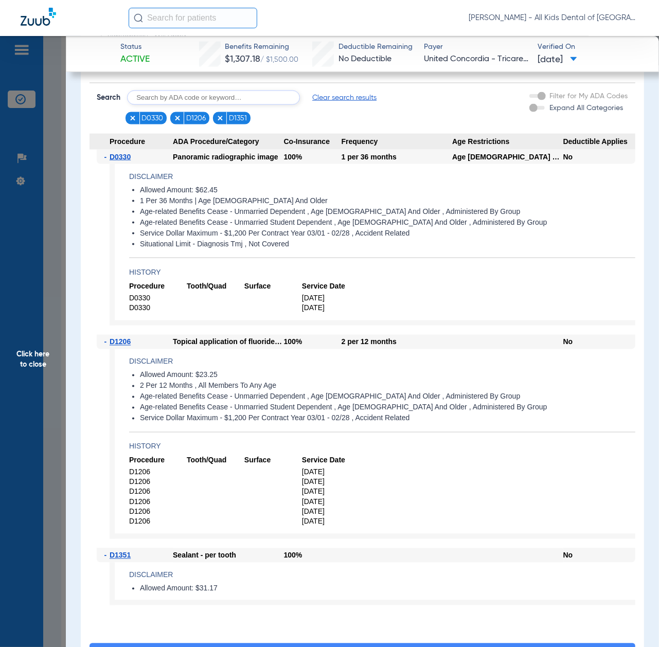
scroll to position [823, 0]
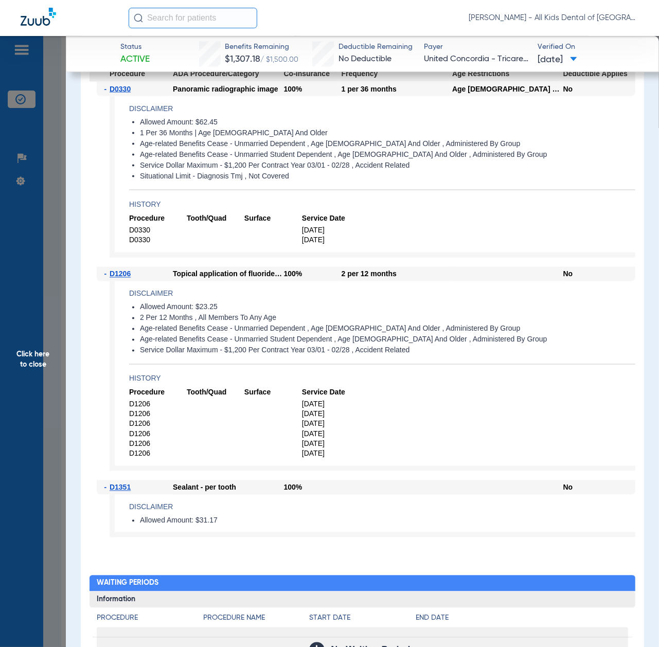
drag, startPoint x: 19, startPoint y: 347, endPoint x: 109, endPoint y: 382, distance: 96.6
click at [19, 347] on span "Click here to close" at bounding box center [33, 359] width 66 height 647
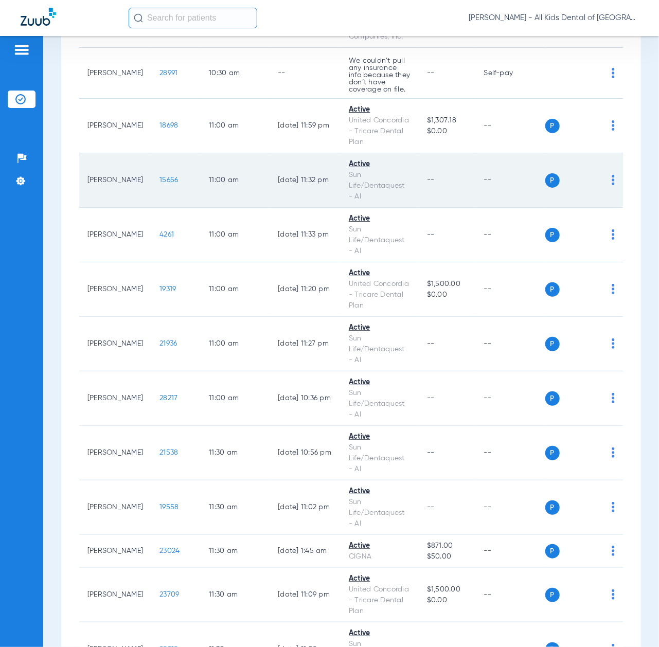
scroll to position [1921, 0]
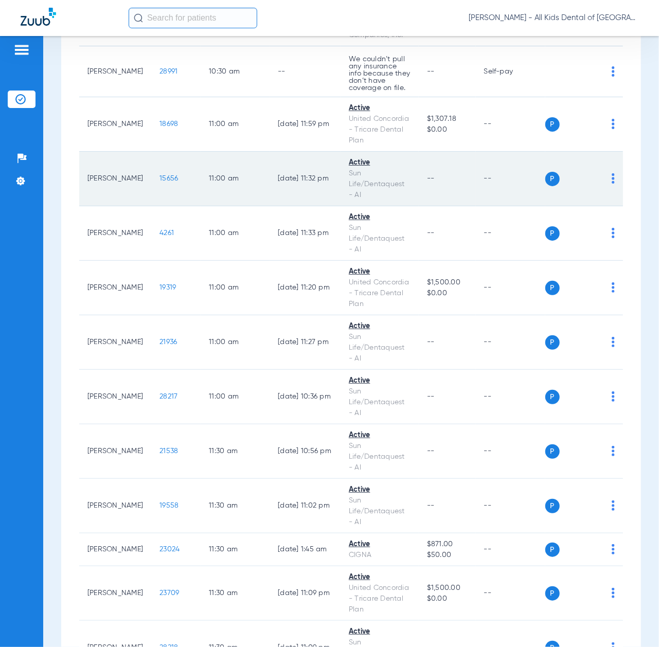
click at [165, 182] on span "15656" at bounding box center [169, 178] width 19 height 7
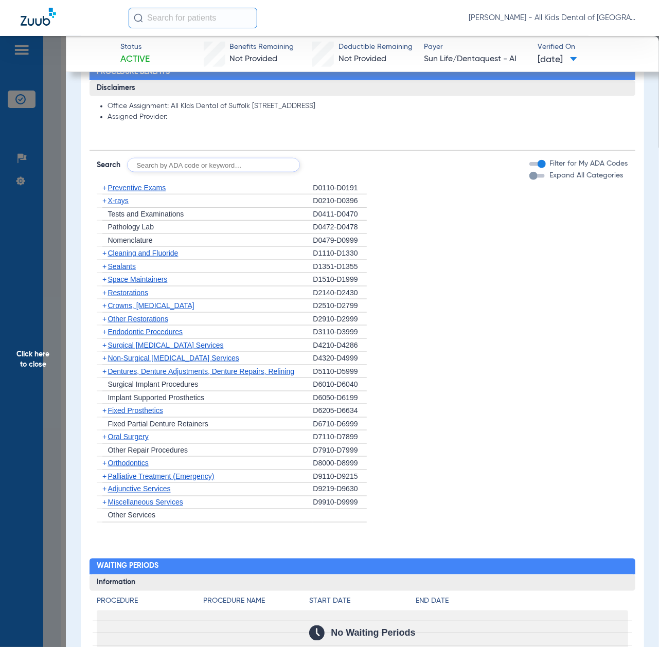
scroll to position [549, 0]
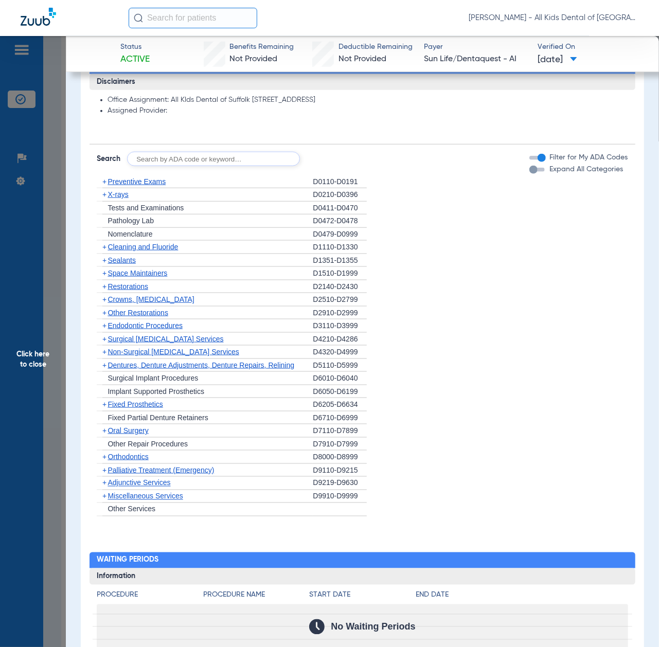
click at [252, 160] on input "text" at bounding box center [213, 159] width 173 height 14
paste input "D1206, D0330, D1351"
type input "D1206, D0330, D1351"
click button "Search" at bounding box center [338, 159] width 41 height 14
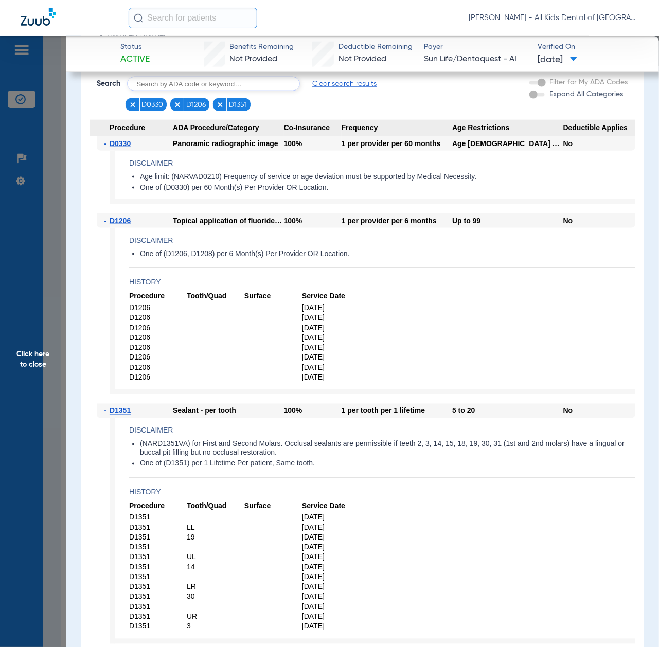
scroll to position [686, 0]
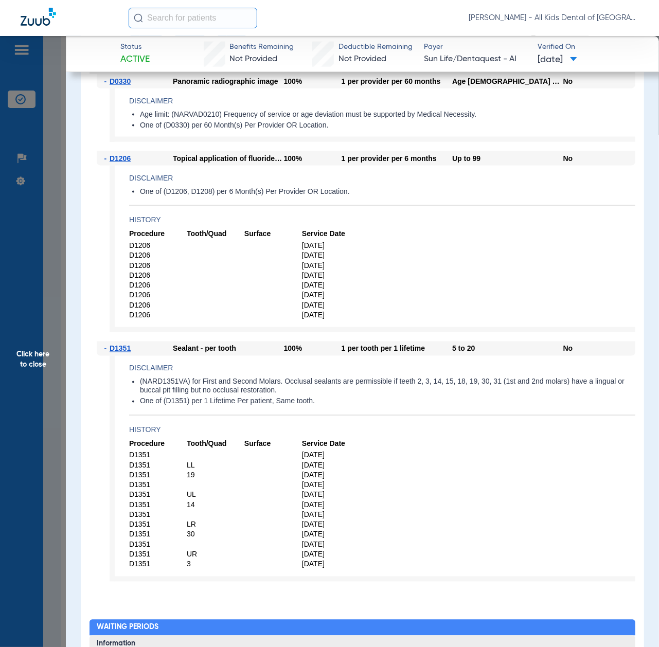
drag, startPoint x: 40, startPoint y: 348, endPoint x: 46, endPoint y: 353, distance: 7.3
click at [40, 348] on span "Click here to close" at bounding box center [33, 359] width 66 height 647
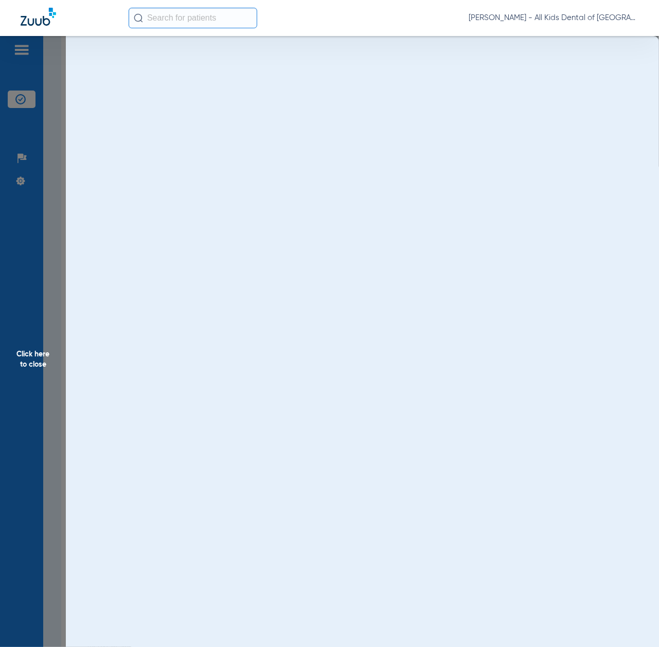
scroll to position [0, 0]
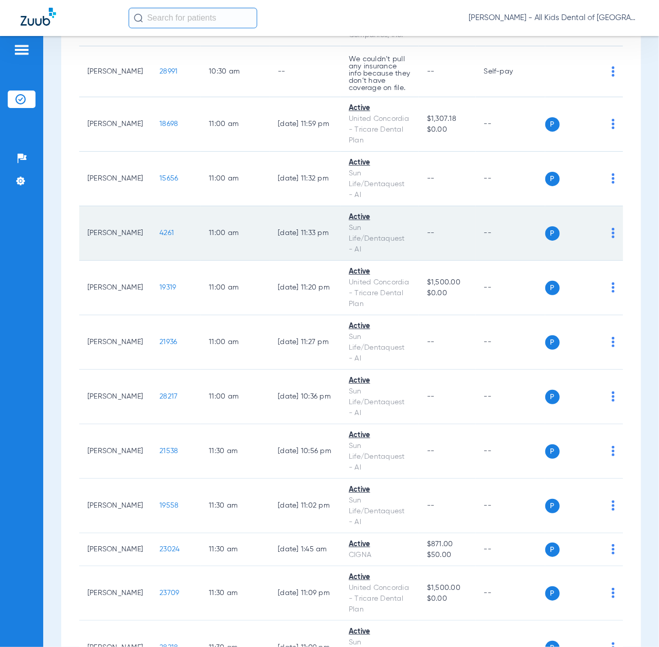
click at [162, 237] on span "4261" at bounding box center [167, 233] width 14 height 7
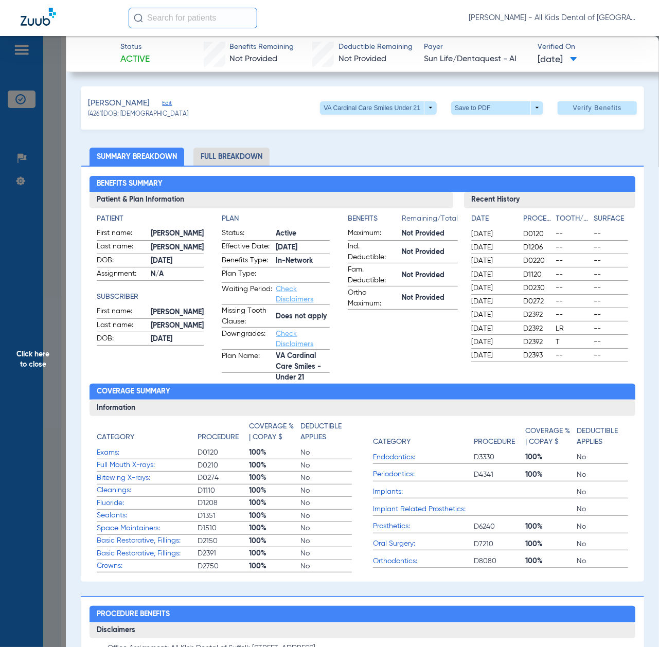
scroll to position [480, 0]
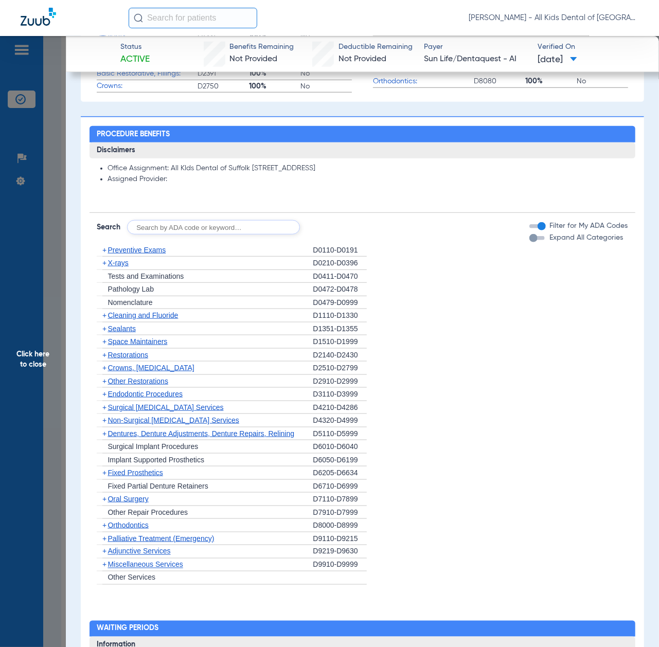
click at [260, 232] on input "text" at bounding box center [213, 227] width 173 height 14
paste input "D1206, D0330, D1351"
type input "D1206, D0330, D1351"
click button "Search" at bounding box center [338, 227] width 41 height 14
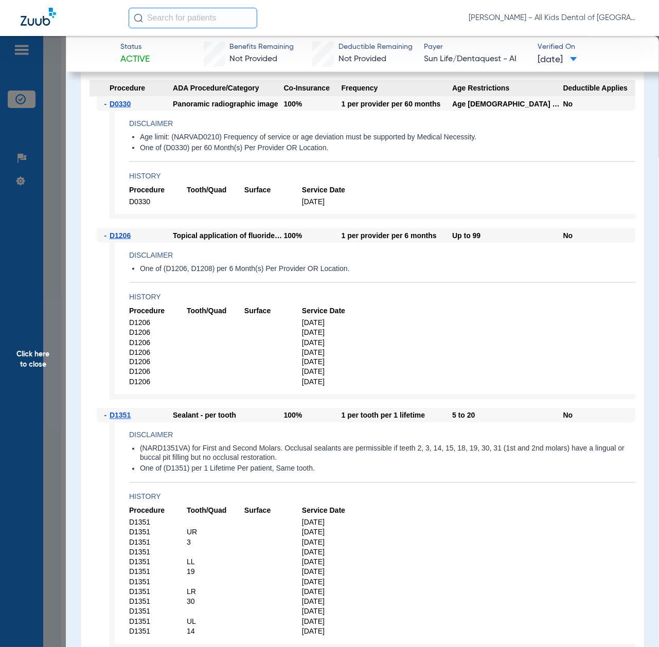
scroll to position [686, 0]
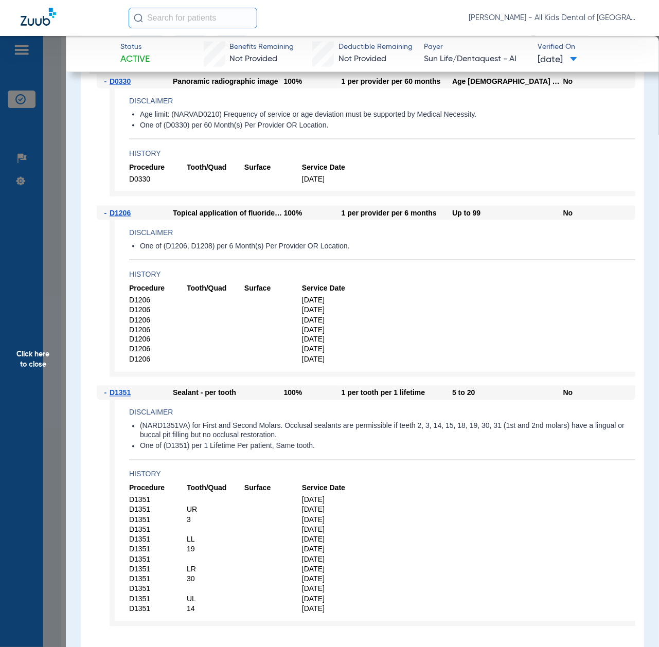
click at [45, 350] on span "Click here to close" at bounding box center [33, 359] width 66 height 647
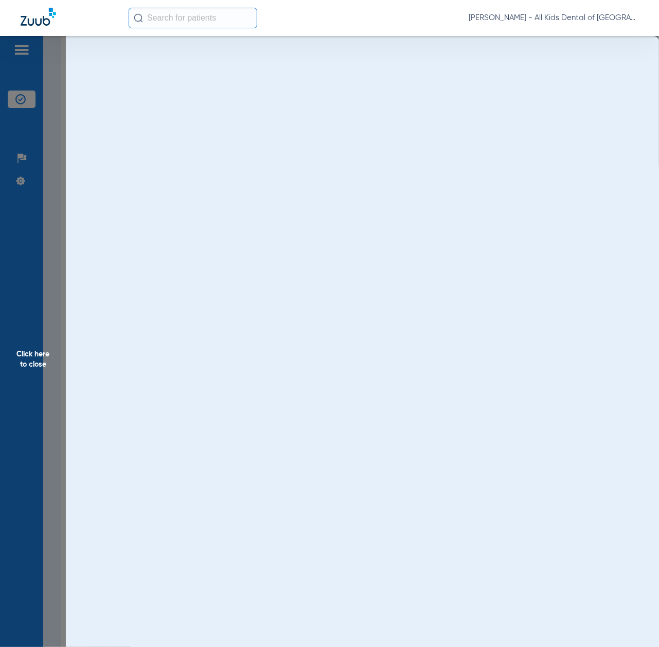
scroll to position [0, 0]
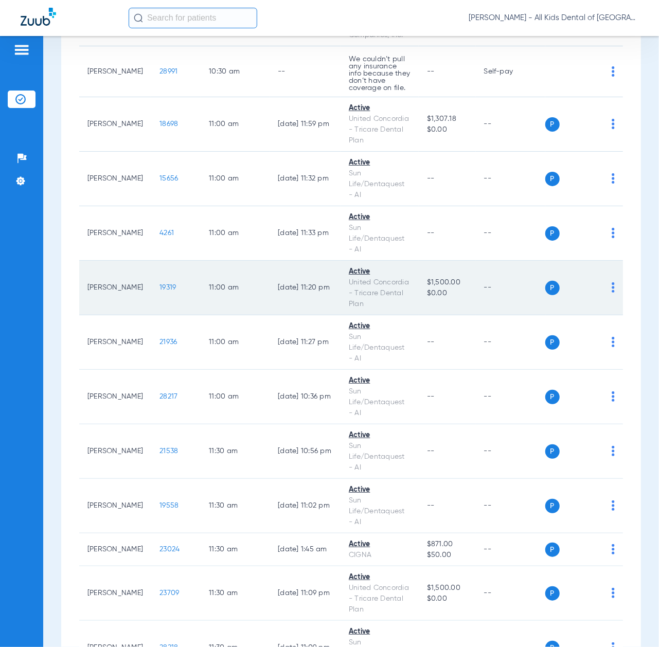
click at [160, 291] on span "19319" at bounding box center [168, 287] width 16 height 7
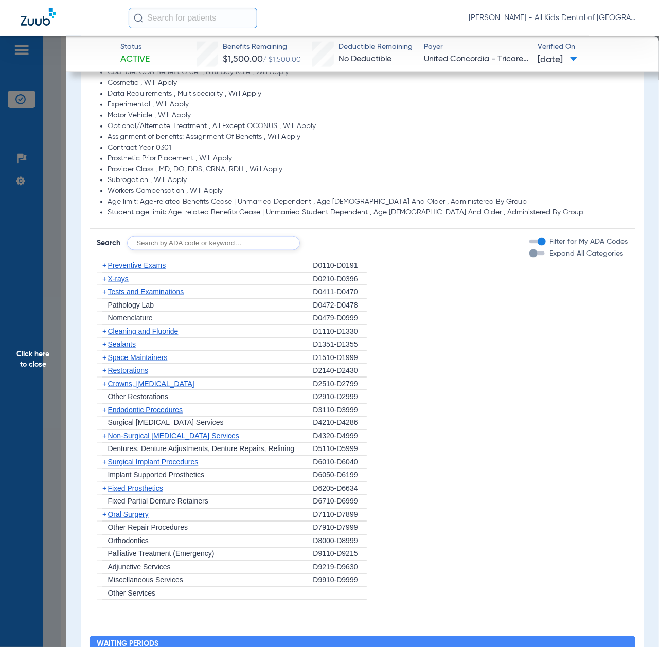
scroll to position [618, 0]
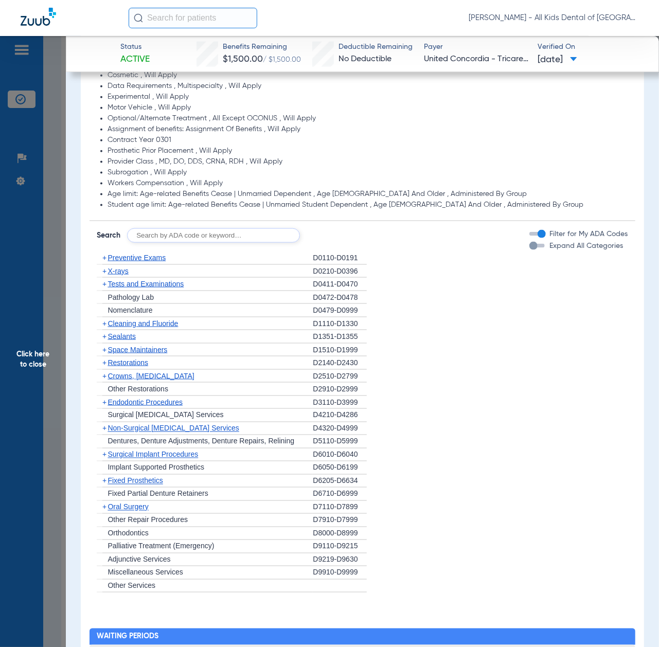
click at [229, 232] on input "text" at bounding box center [213, 236] width 173 height 14
paste input "D1206, D0330, D1351"
type input "D1206, D0330, D1351"
click at [336, 240] on button "Search" at bounding box center [338, 236] width 41 height 14
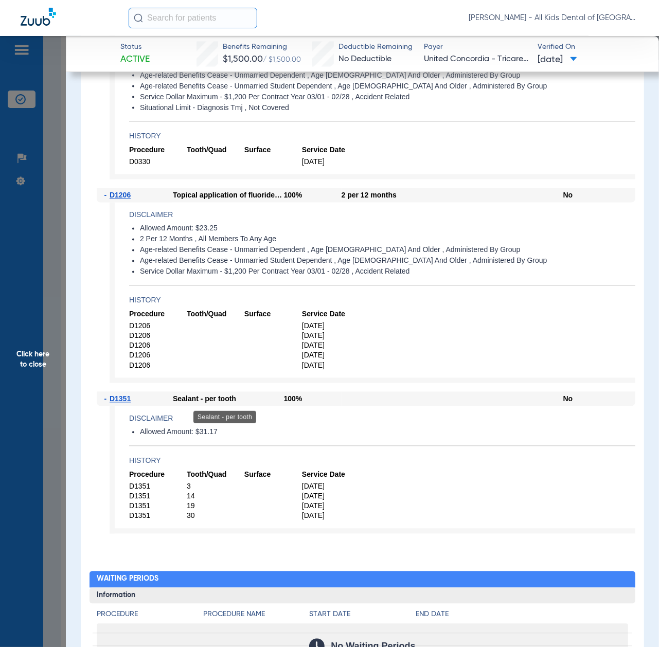
scroll to position [823, 0]
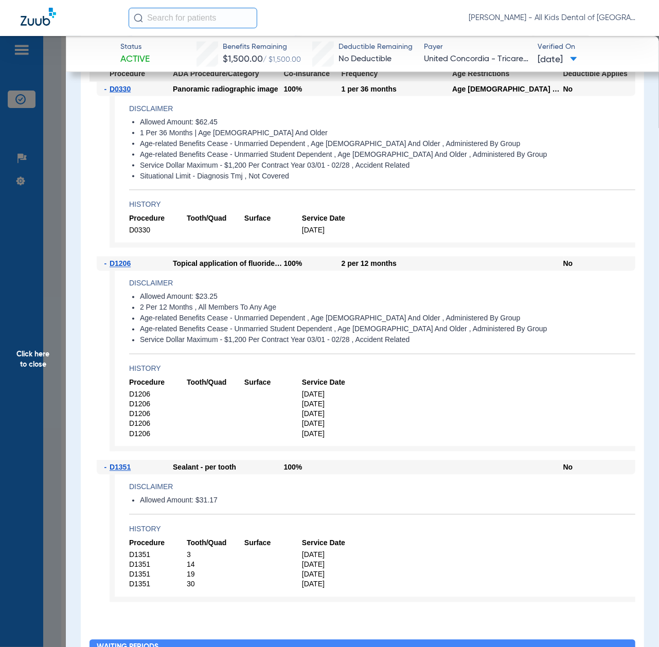
click at [32, 351] on span "Click here to close" at bounding box center [33, 359] width 66 height 647
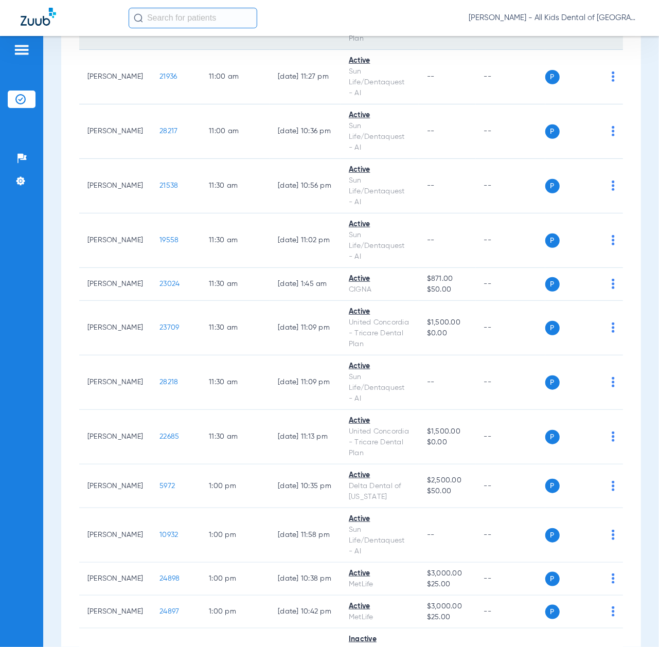
scroll to position [2196, 0]
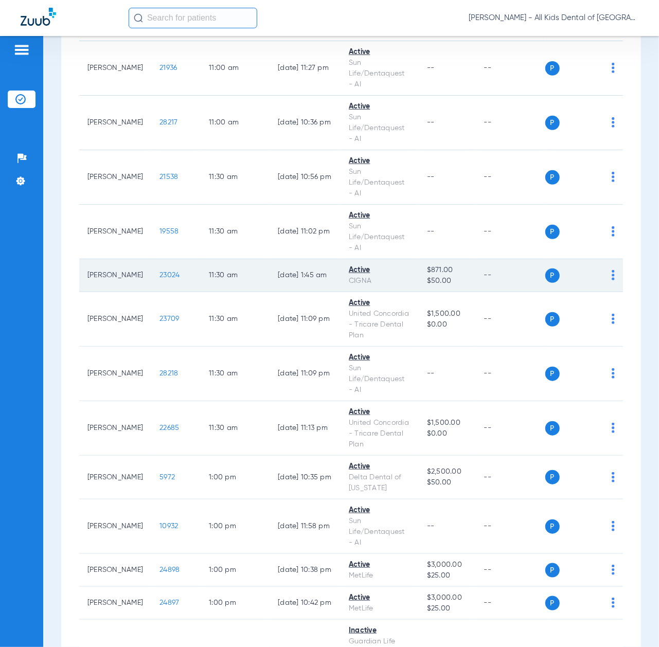
click at [163, 279] on span "23024" at bounding box center [170, 275] width 20 height 7
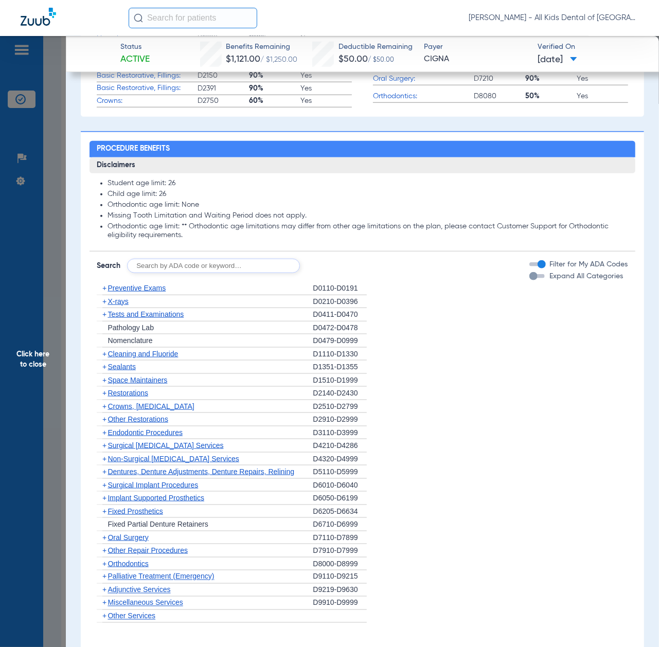
scroll to position [480, 0]
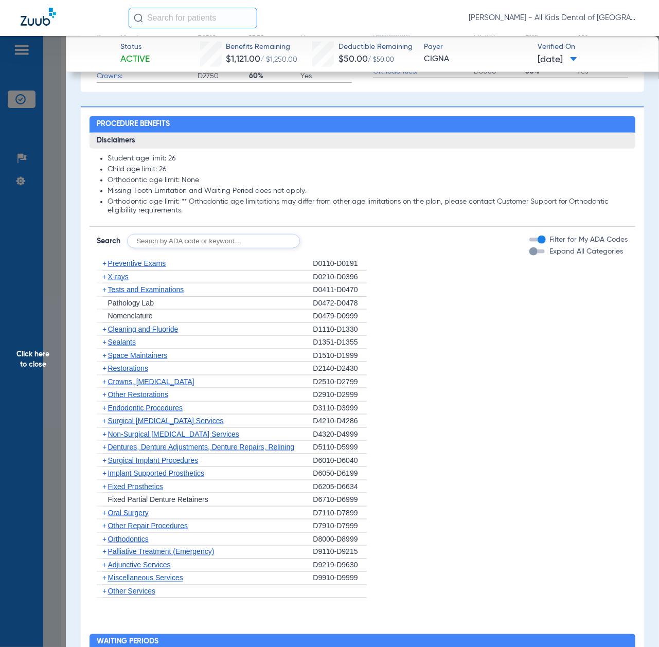
click at [232, 247] on input "text" at bounding box center [213, 241] width 173 height 14
paste input "D1206, D0330, D1351"
type input "D1206, D0330, D1351"
click button "Search" at bounding box center [338, 241] width 41 height 14
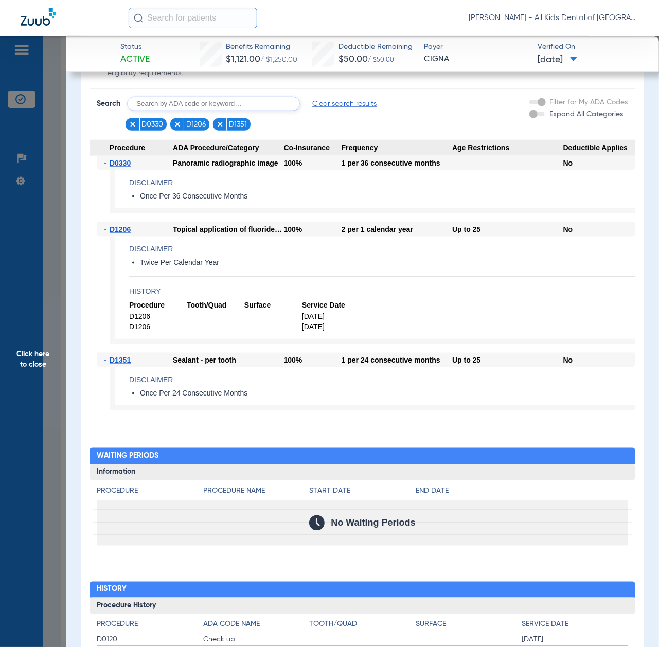
scroll to position [549, 0]
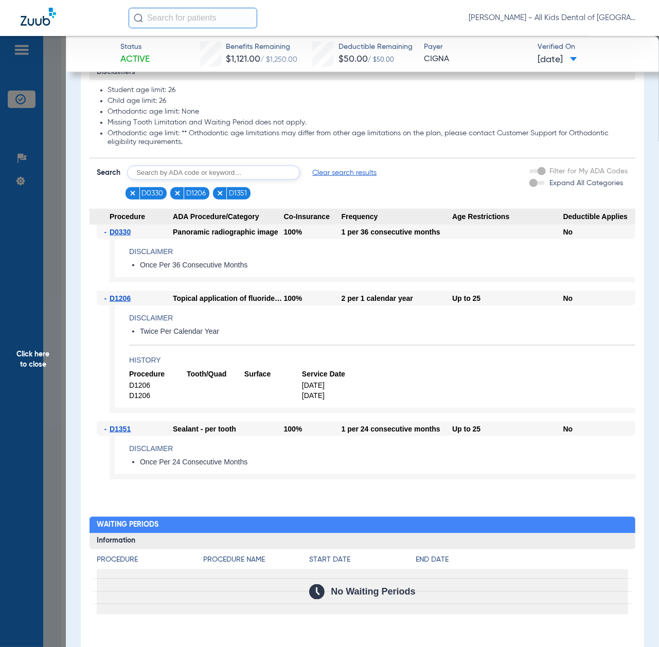
drag, startPoint x: 30, startPoint y: 355, endPoint x: 121, endPoint y: 425, distance: 115.3
click at [30, 355] on span "Click here to close" at bounding box center [33, 359] width 66 height 647
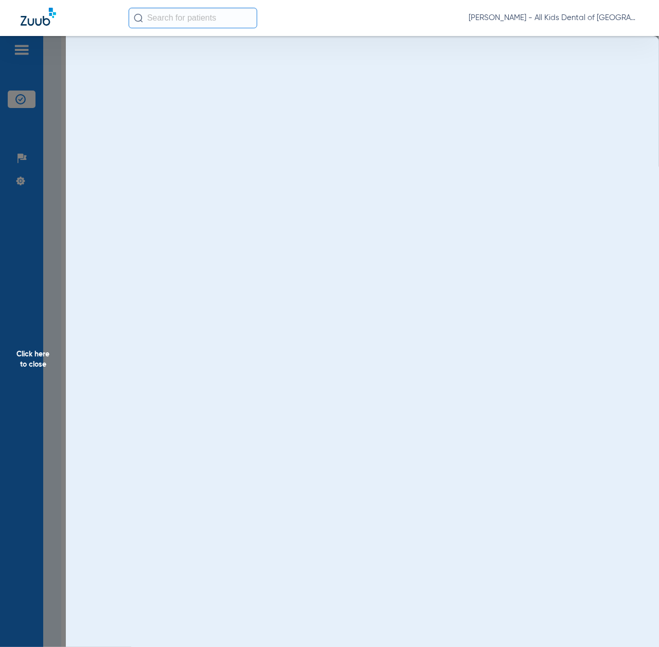
scroll to position [0, 0]
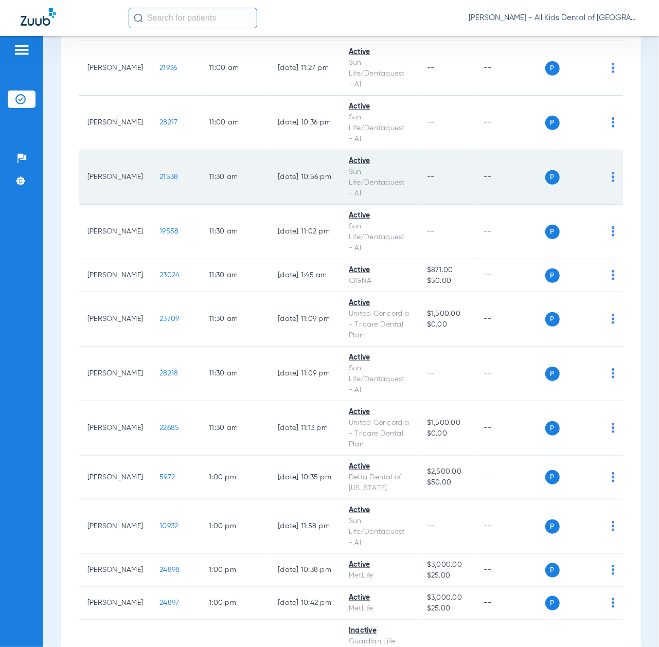
click at [164, 181] on span "21538" at bounding box center [169, 176] width 19 height 7
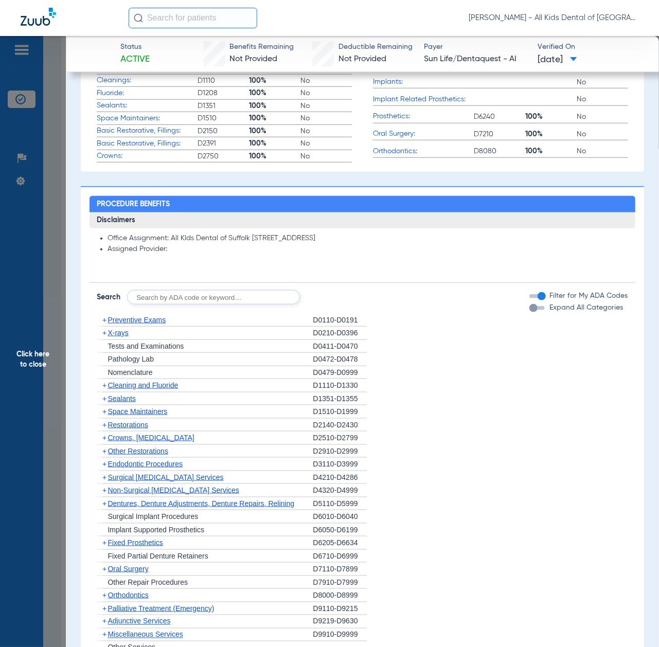
scroll to position [412, 0]
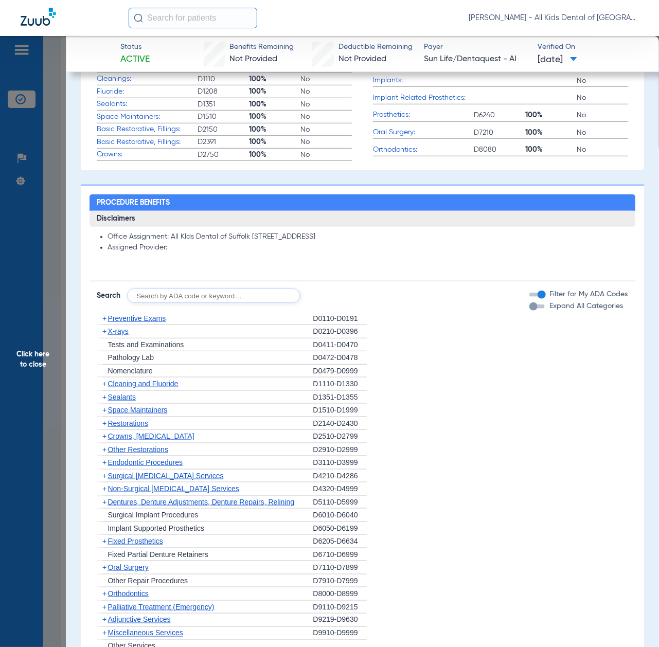
click at [212, 303] on input "text" at bounding box center [213, 296] width 173 height 14
paste input "D1206, D0330, D1351"
type input "D1206, D0330, D1351"
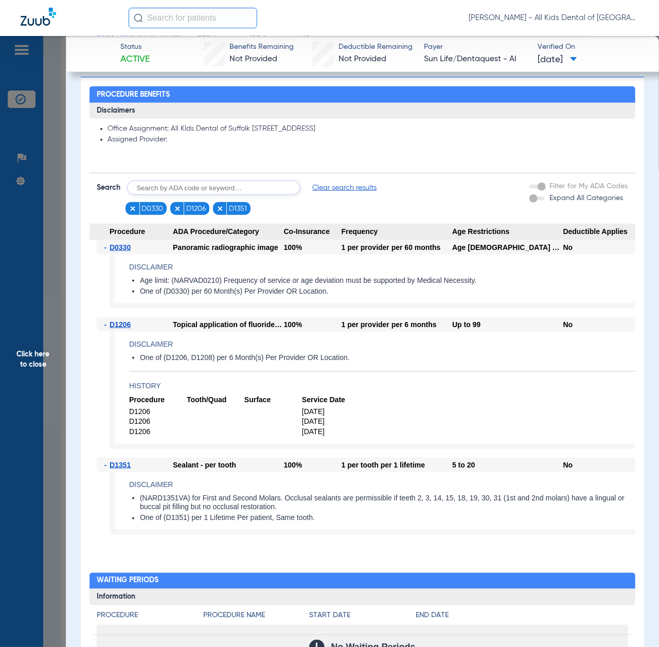
scroll to position [549, 0]
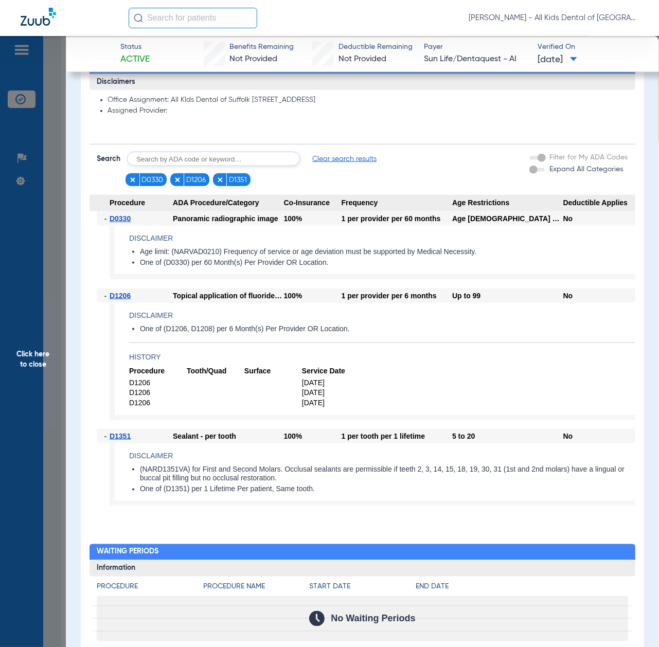
click at [56, 375] on span "Click here to close" at bounding box center [33, 359] width 66 height 647
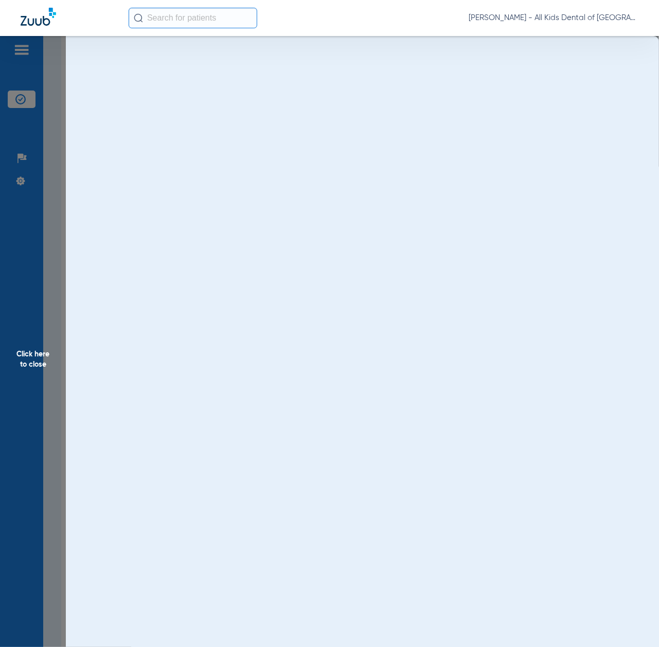
scroll to position [0, 0]
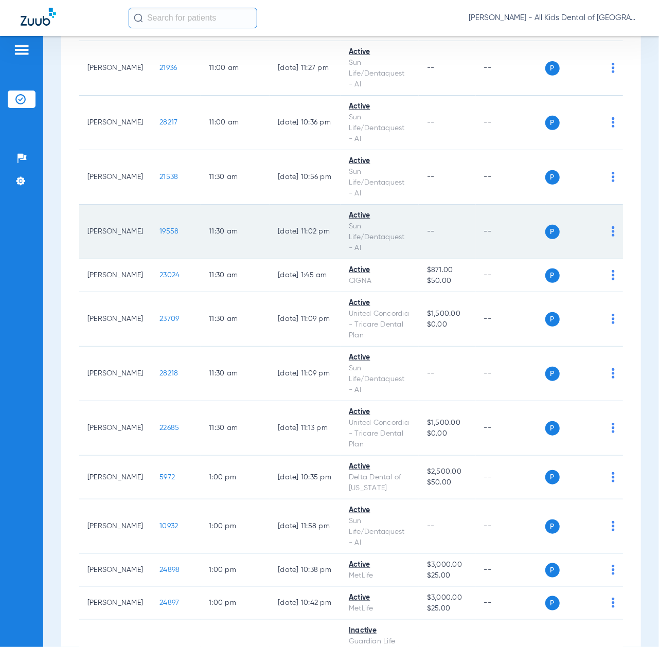
click at [161, 235] on span "19558" at bounding box center [169, 231] width 19 height 7
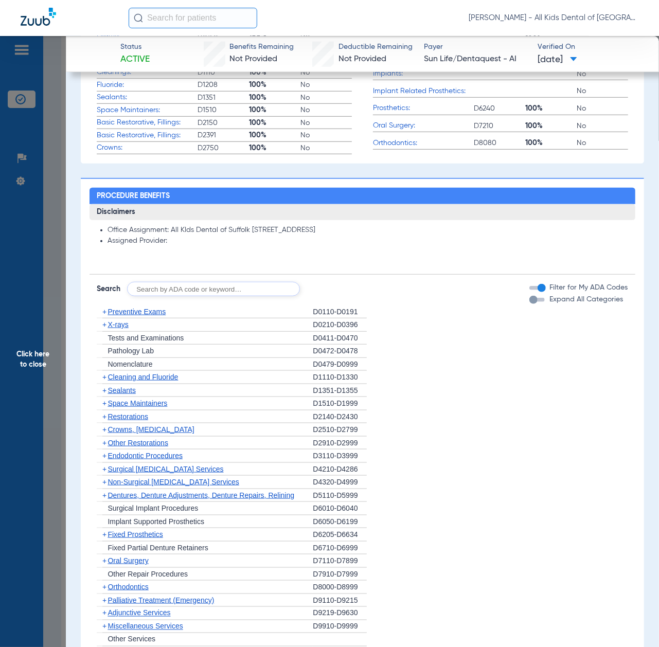
scroll to position [549, 0]
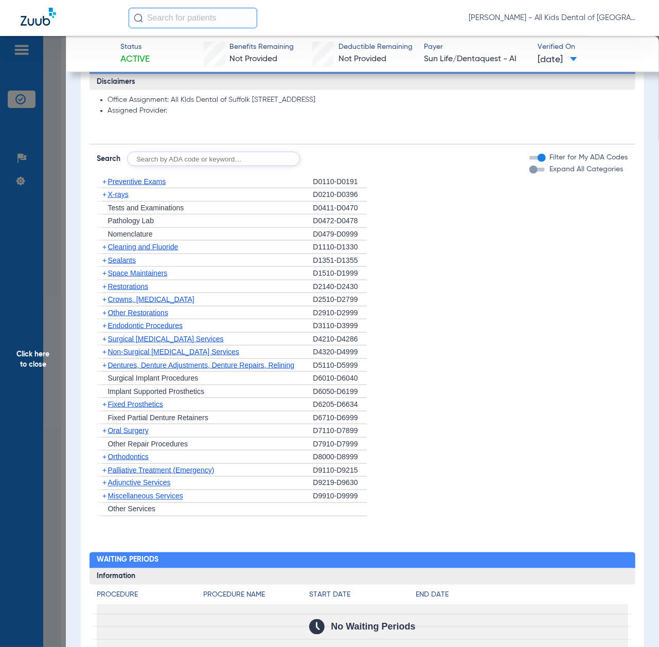
click at [206, 157] on input "text" at bounding box center [213, 159] width 173 height 14
paste input "D1206, D0330, D1351"
type input "D1206, D0330, D1351"
click button "Search" at bounding box center [338, 159] width 41 height 14
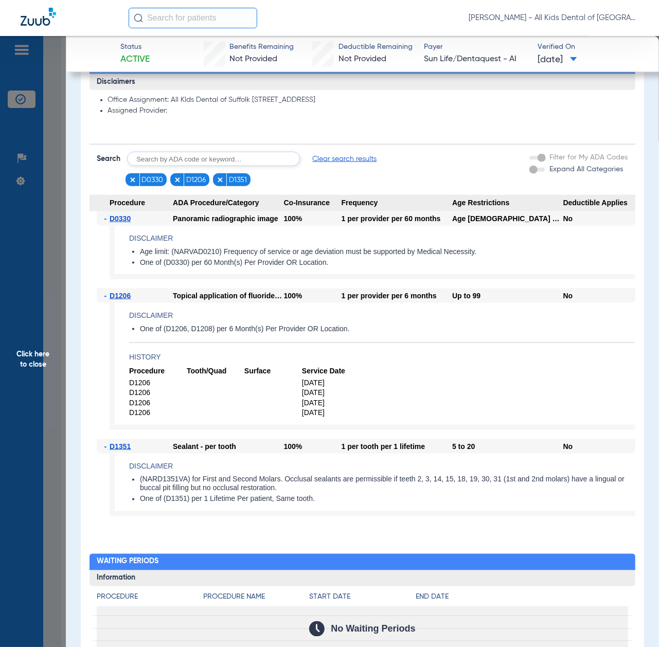
click at [19, 428] on span "Click here to close" at bounding box center [33, 359] width 66 height 647
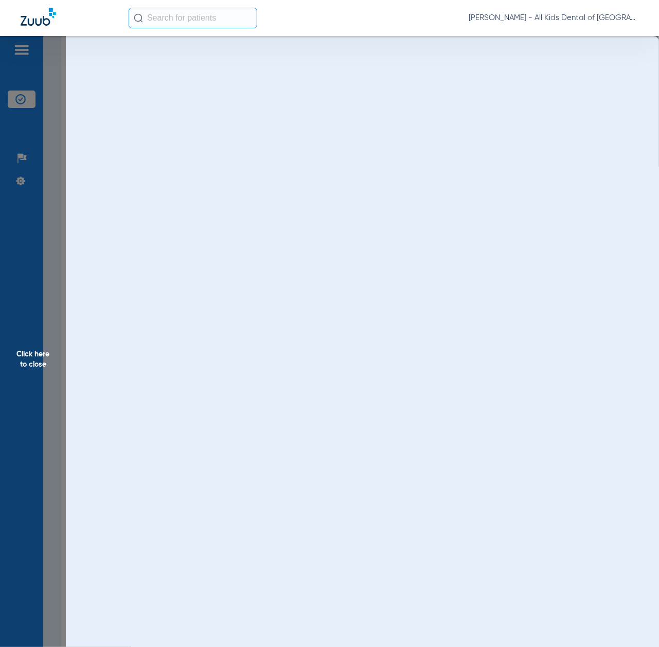
scroll to position [0, 0]
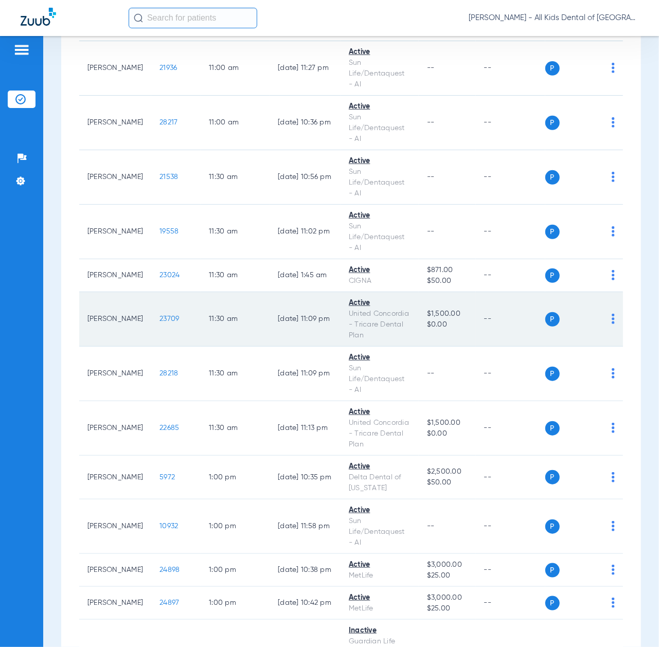
click at [160, 323] on span "23709" at bounding box center [170, 318] width 20 height 7
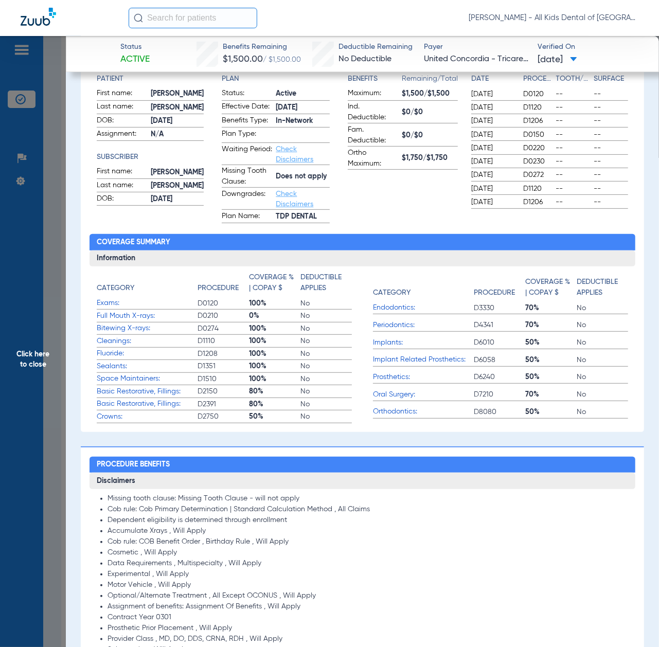
scroll to position [480, 0]
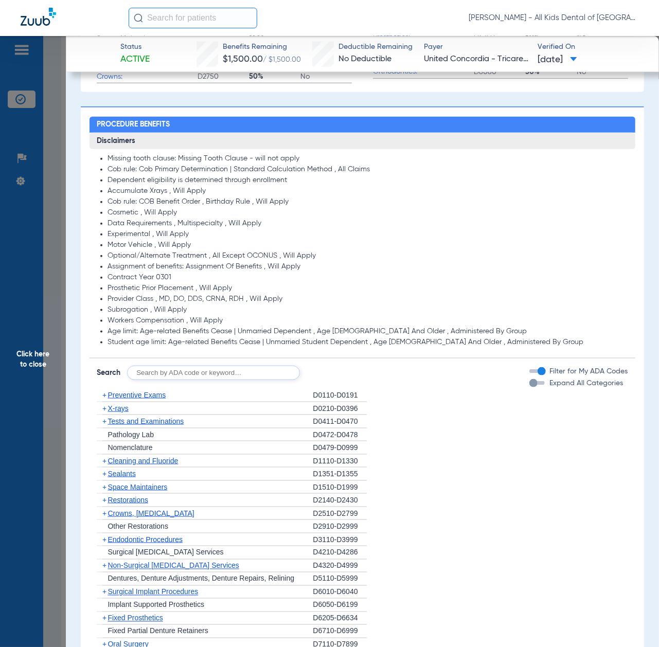
click at [189, 376] on input "text" at bounding box center [213, 373] width 173 height 14
paste input "D1206, D0330, D1351"
type input "D1206, D0330, D1351"
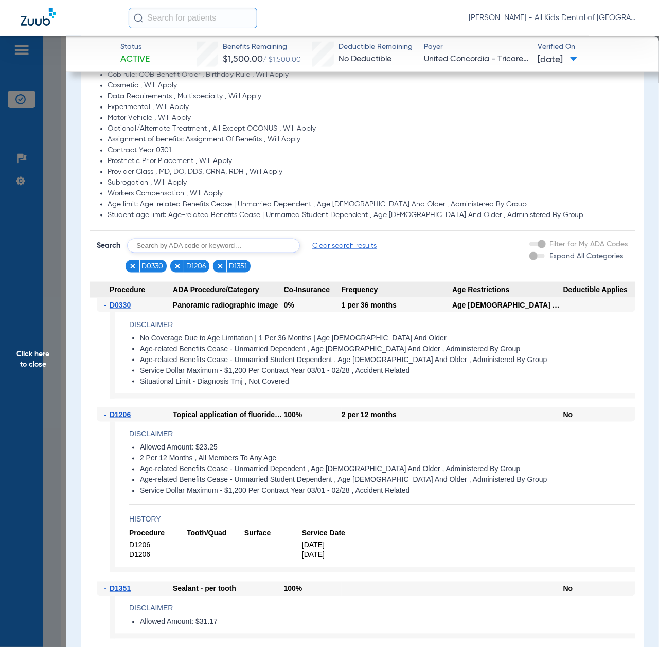
scroll to position [755, 0]
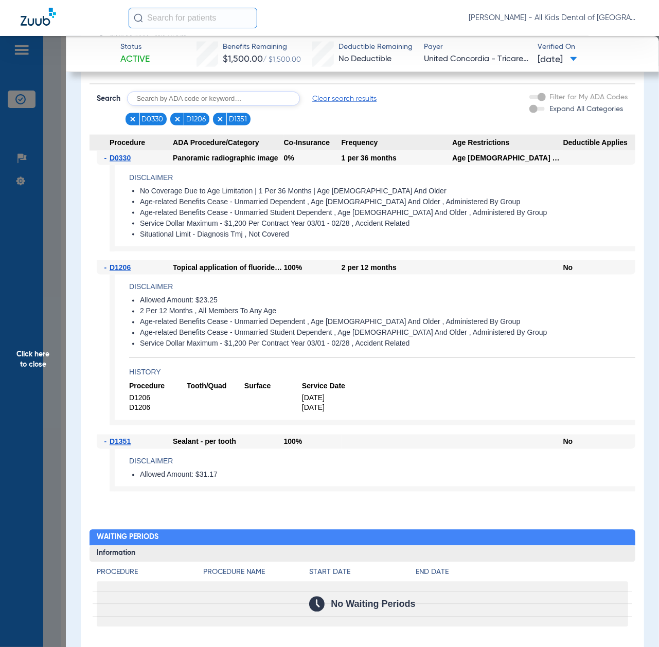
click at [44, 357] on span "Click here to close" at bounding box center [33, 359] width 66 height 647
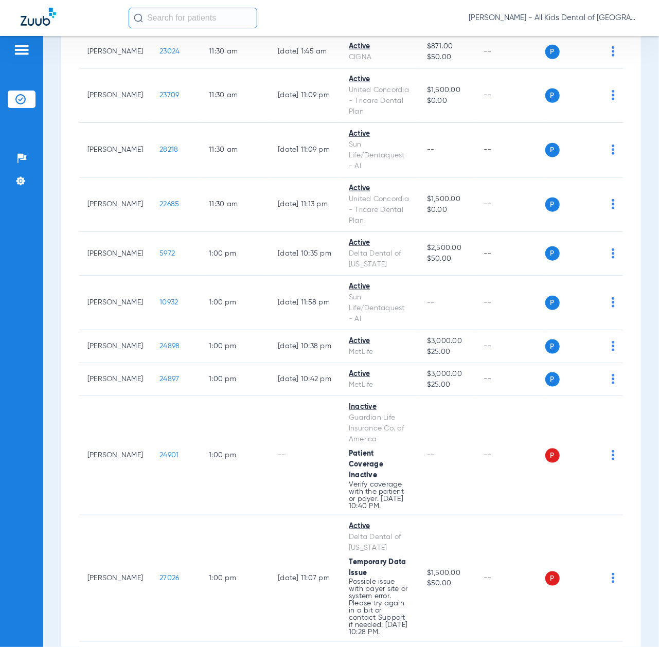
scroll to position [2539, 0]
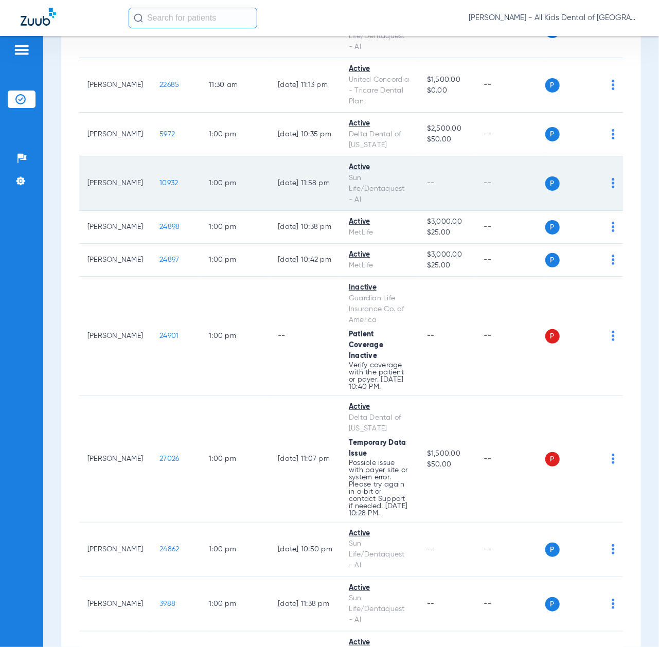
click at [160, 187] on span "10932" at bounding box center [169, 183] width 19 height 7
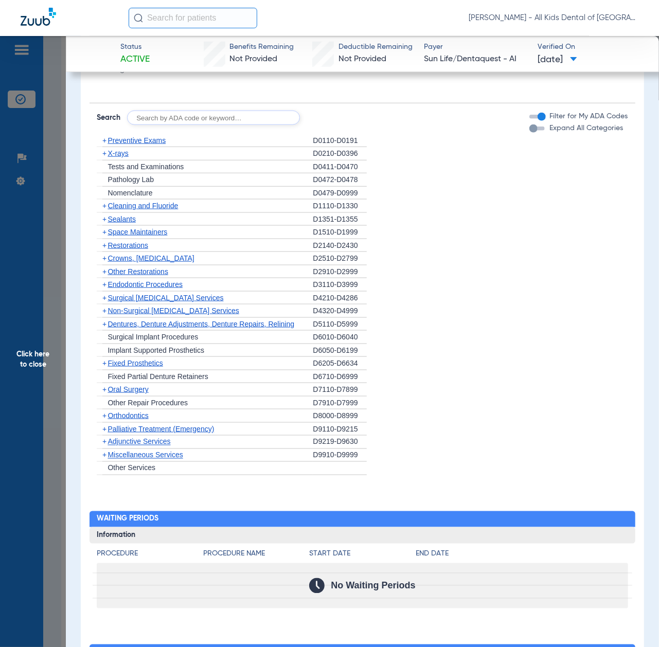
scroll to position [549, 0]
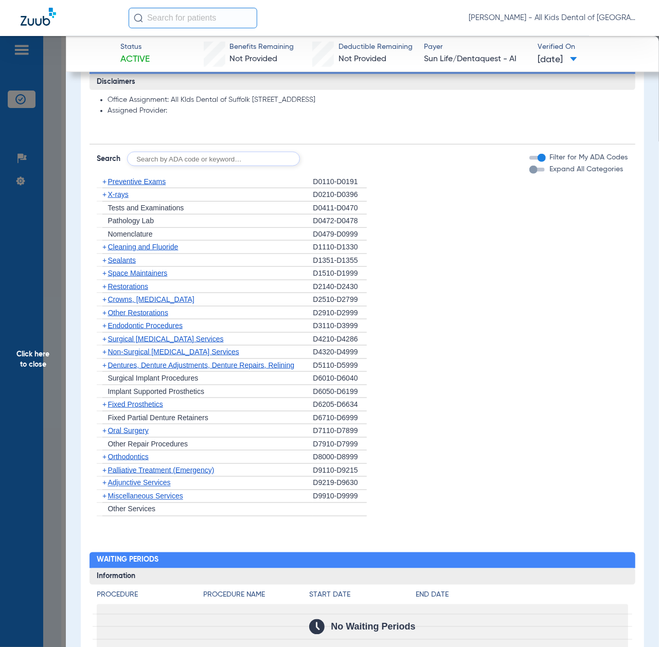
click at [219, 160] on input "text" at bounding box center [213, 159] width 173 height 14
paste input "D1206, D0330, D1351"
type input "D1206, D0330, D1351"
click button "Search" at bounding box center [338, 159] width 41 height 14
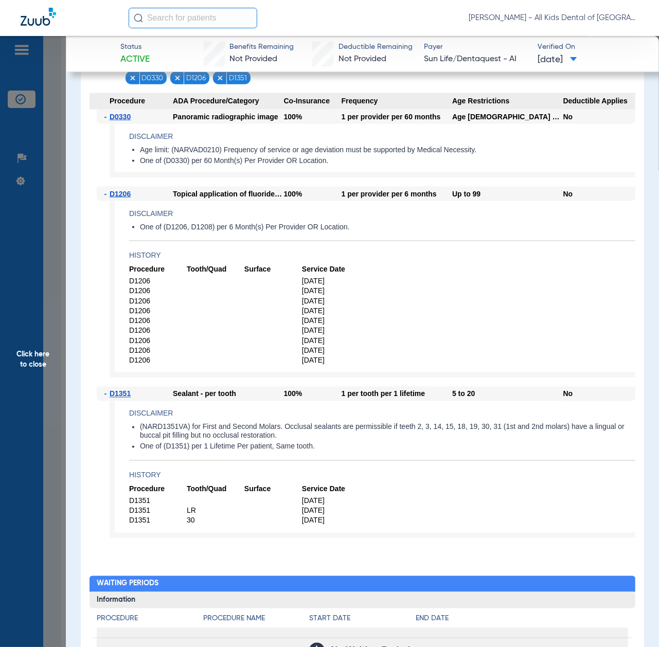
scroll to position [618, 0]
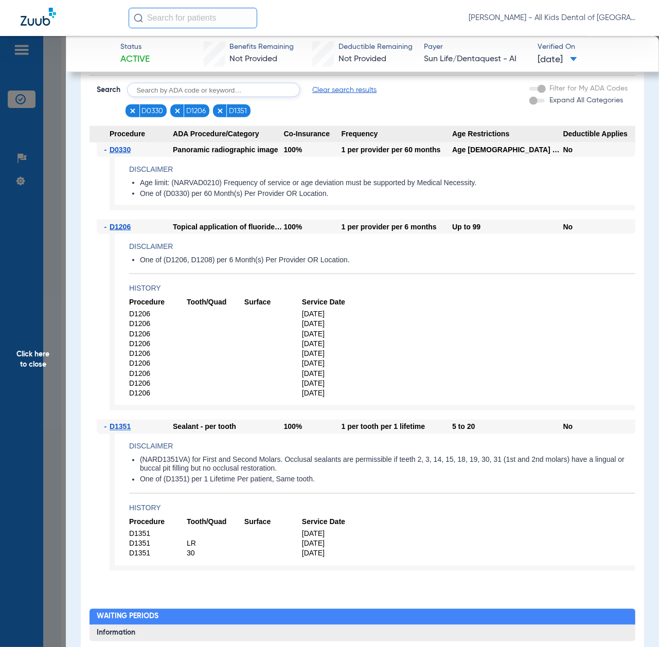
drag, startPoint x: 61, startPoint y: 413, endPoint x: 28, endPoint y: 421, distance: 34.0
click at [61, 413] on span "Click here to close" at bounding box center [33, 359] width 66 height 647
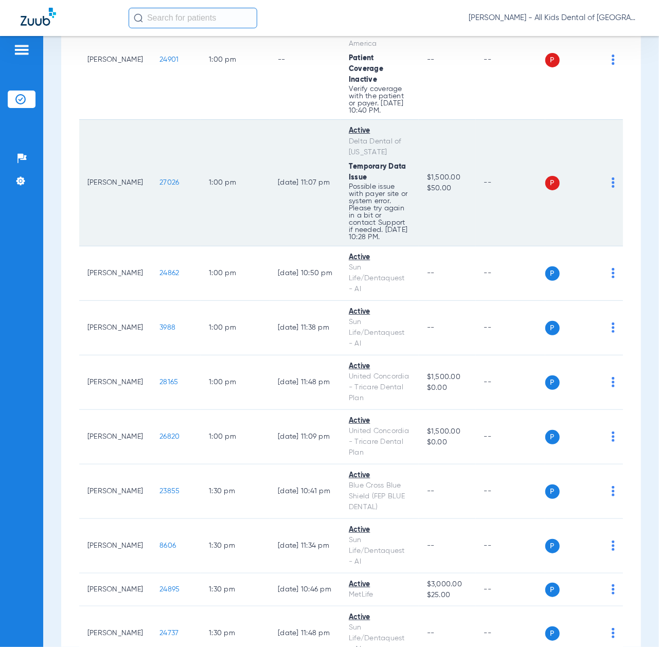
scroll to position [2813, 0]
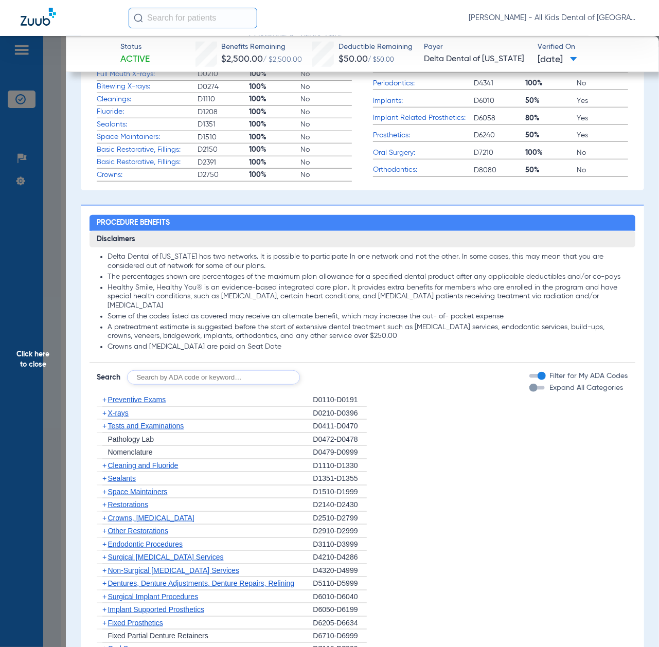
scroll to position [412, 0]
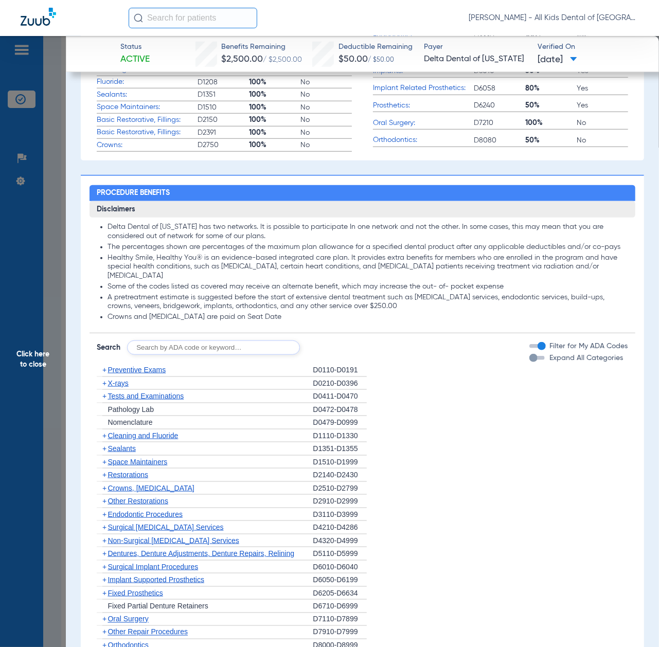
click at [184, 353] on input "text" at bounding box center [213, 348] width 173 height 14
paste input "D1206, D0330, D1351"
type input "D1206, D0330, D1351"
click button "Search" at bounding box center [338, 348] width 41 height 14
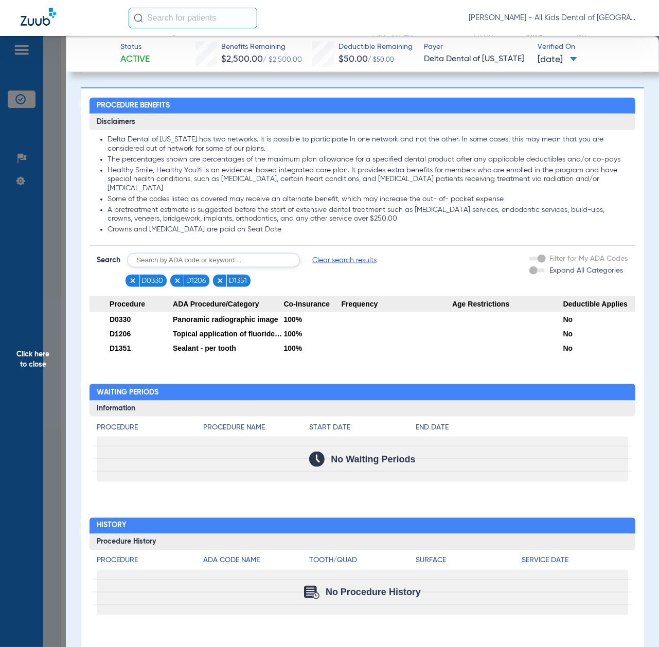
scroll to position [501, 0]
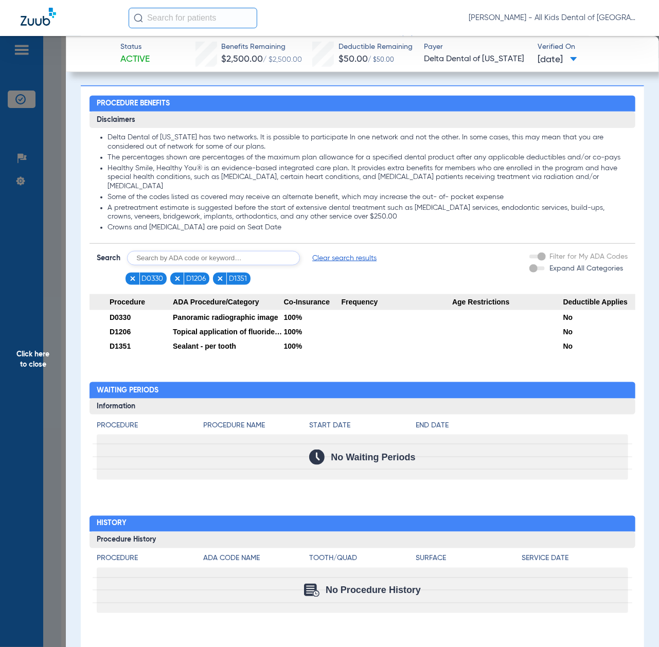
click at [30, 336] on span "Click here to close" at bounding box center [33, 359] width 66 height 647
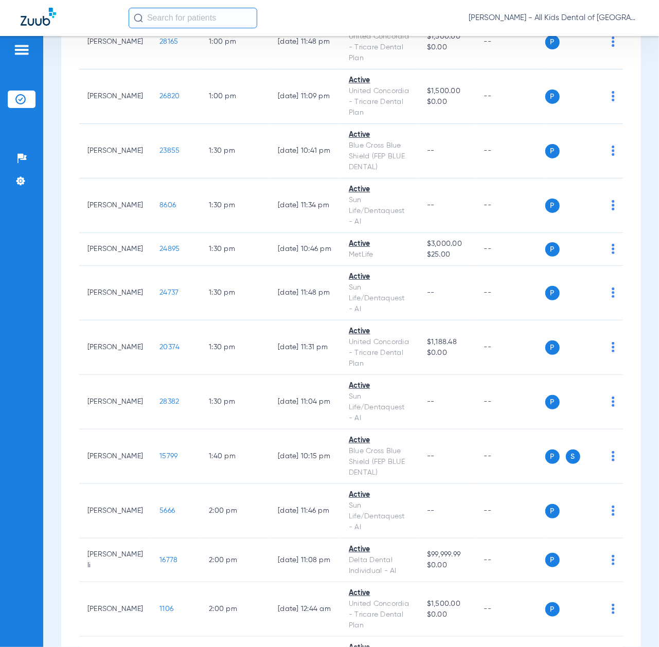
scroll to position [3157, 0]
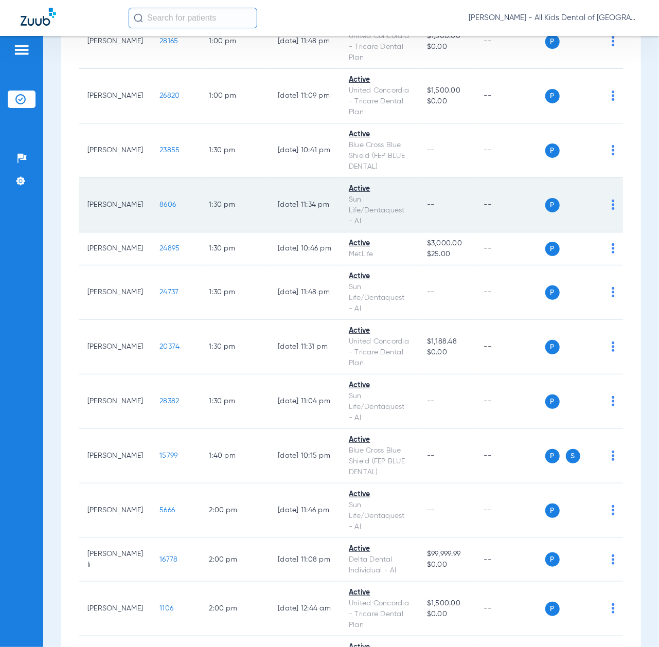
click at [160, 208] on span "8606" at bounding box center [168, 204] width 16 height 7
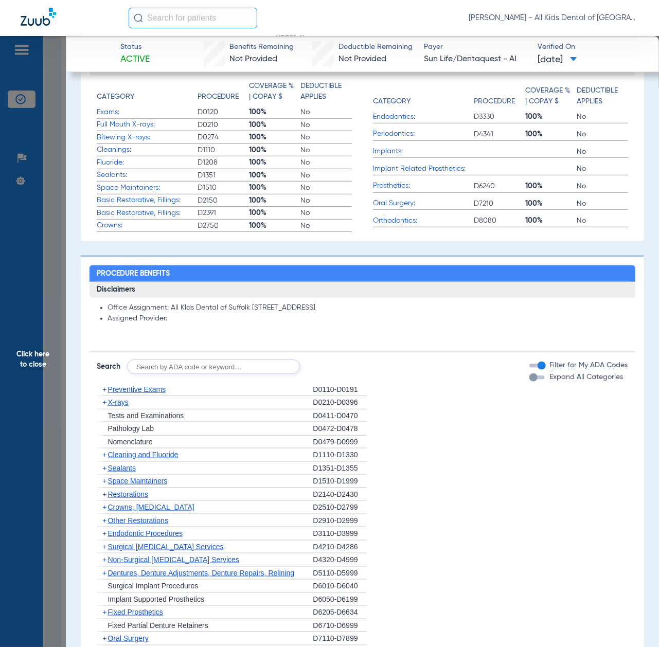
scroll to position [343, 0]
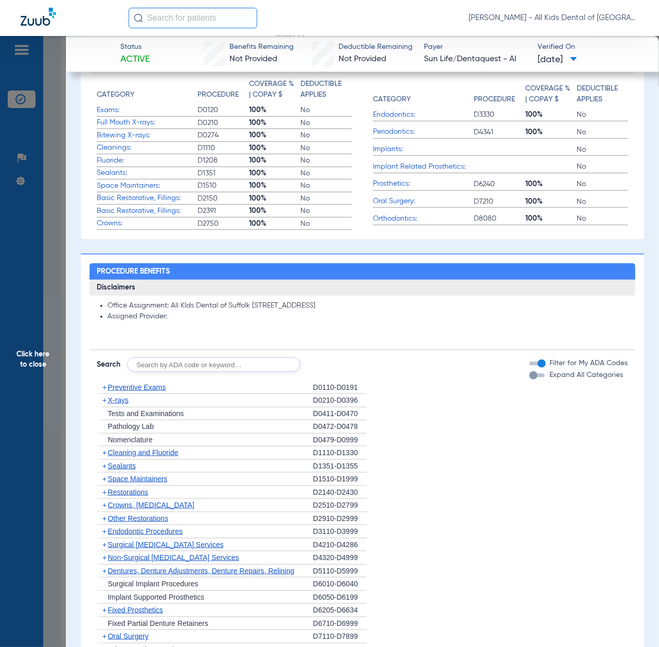
click at [217, 370] on input "text" at bounding box center [213, 365] width 173 height 14
paste input "D1206, D0330, D1351"
type input "D1206, D0330, D1351"
click button "Search" at bounding box center [338, 365] width 41 height 14
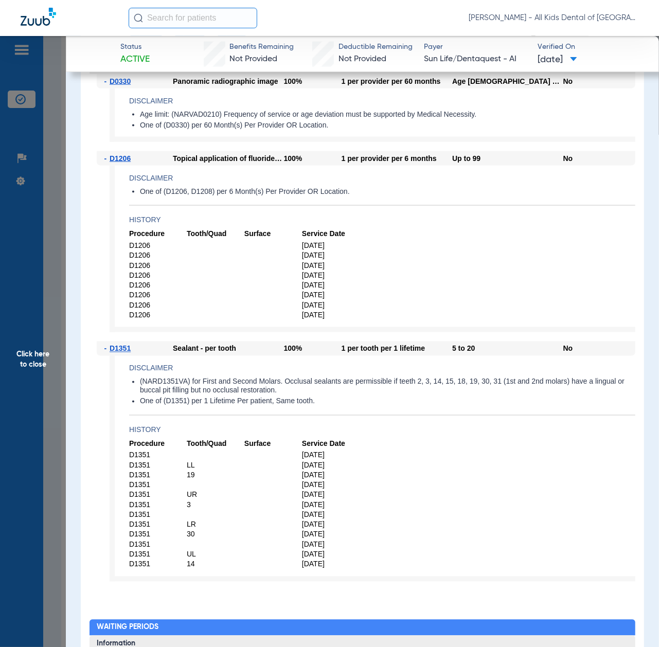
scroll to position [618, 0]
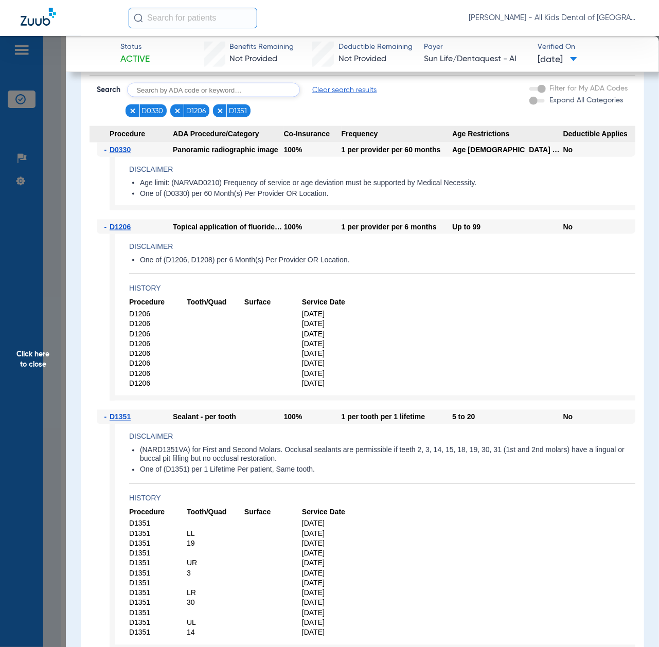
click at [40, 388] on span "Click here to close" at bounding box center [33, 359] width 66 height 647
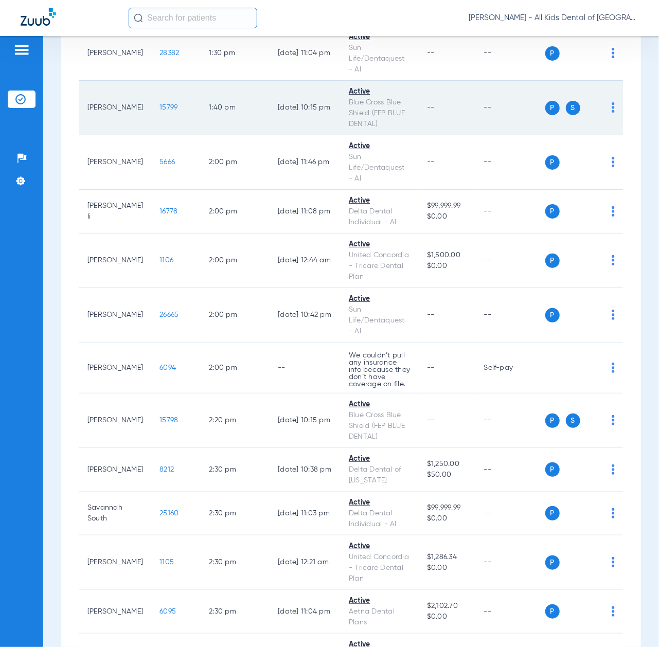
scroll to position [3568, 0]
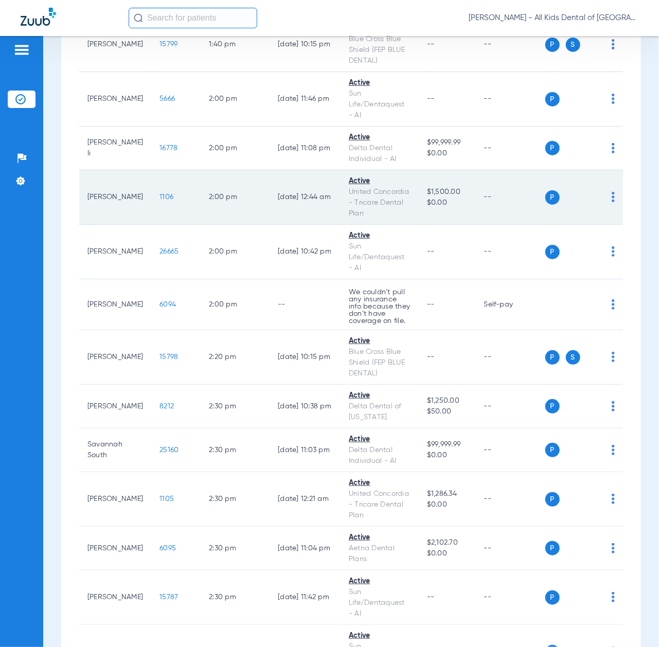
click at [160, 201] on span "1106" at bounding box center [167, 197] width 14 height 7
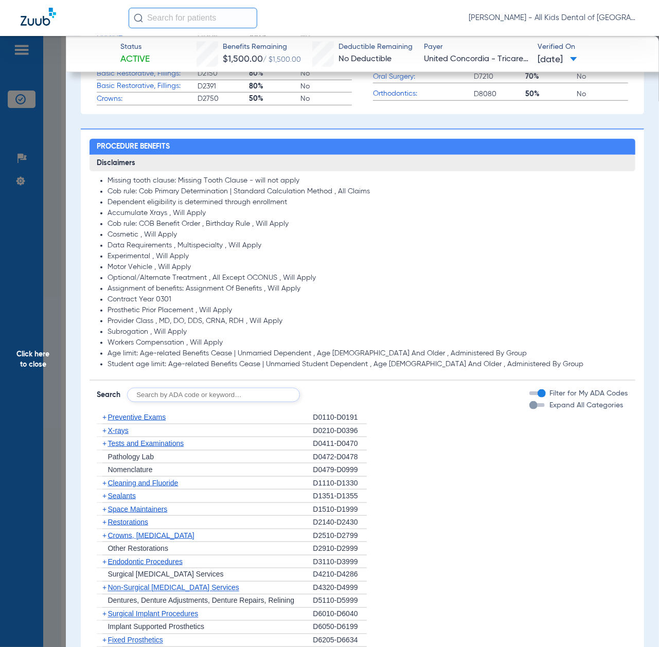
scroll to position [480, 0]
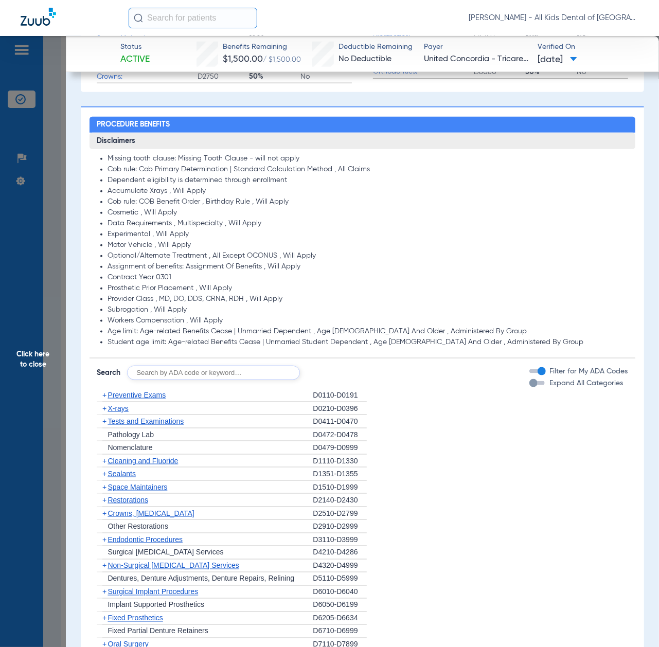
click at [213, 373] on input "text" at bounding box center [213, 373] width 173 height 14
paste input "D1206, D0330, D1351"
type input "D1206, D0330, D1351"
click button "Search" at bounding box center [338, 373] width 41 height 14
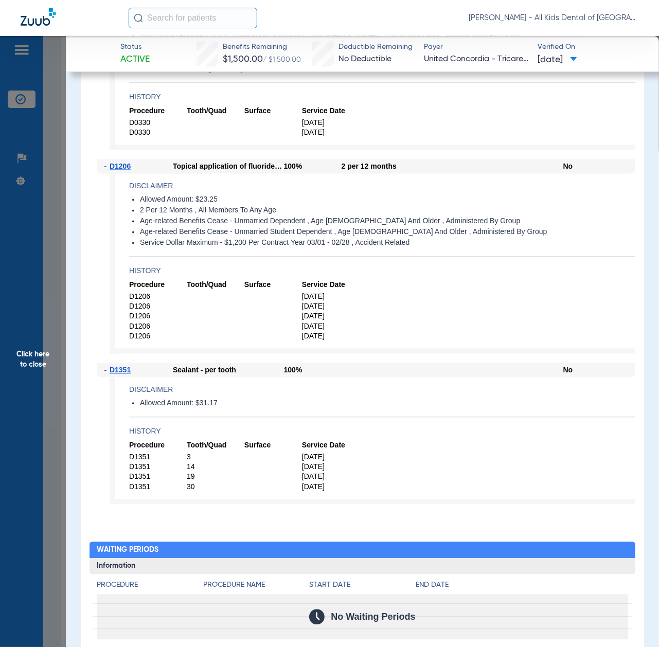
scroll to position [960, 0]
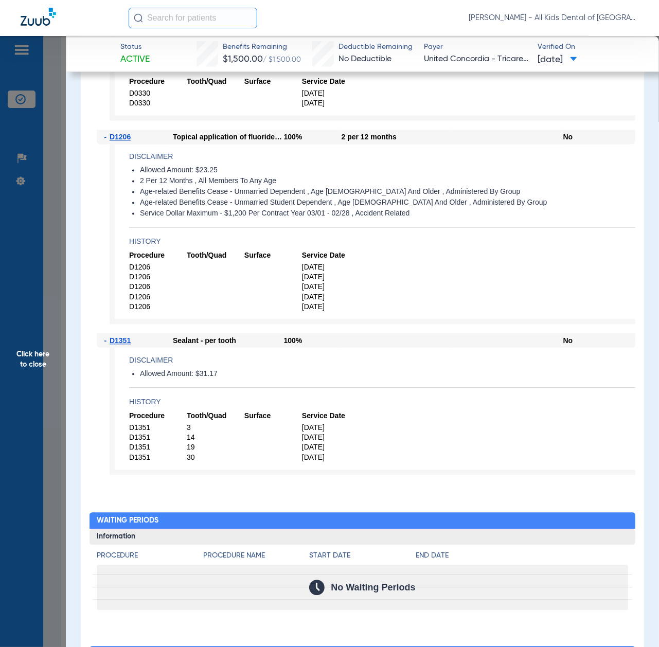
click at [46, 346] on span "Click here to close" at bounding box center [33, 359] width 66 height 647
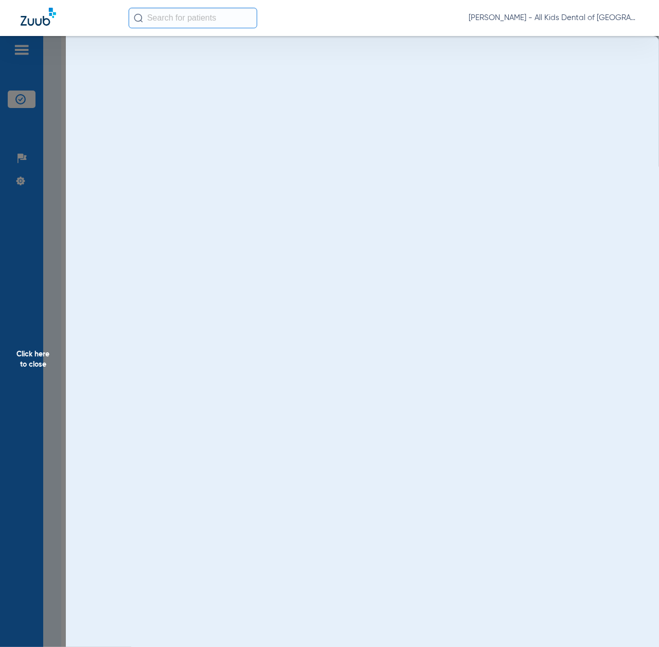
scroll to position [0, 0]
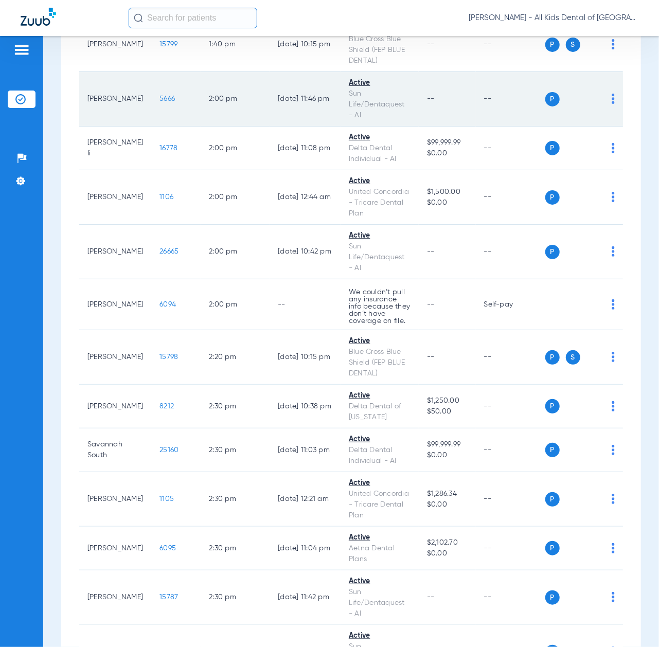
click at [160, 102] on span "5666" at bounding box center [167, 98] width 15 height 7
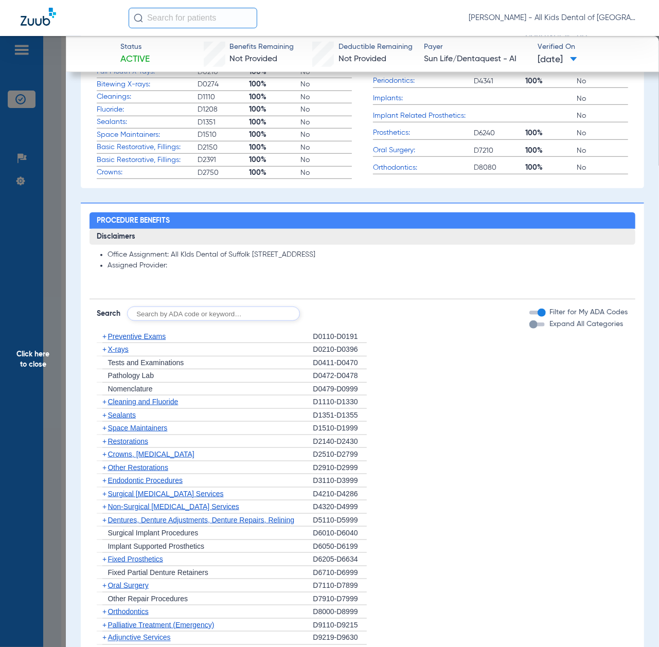
scroll to position [412, 0]
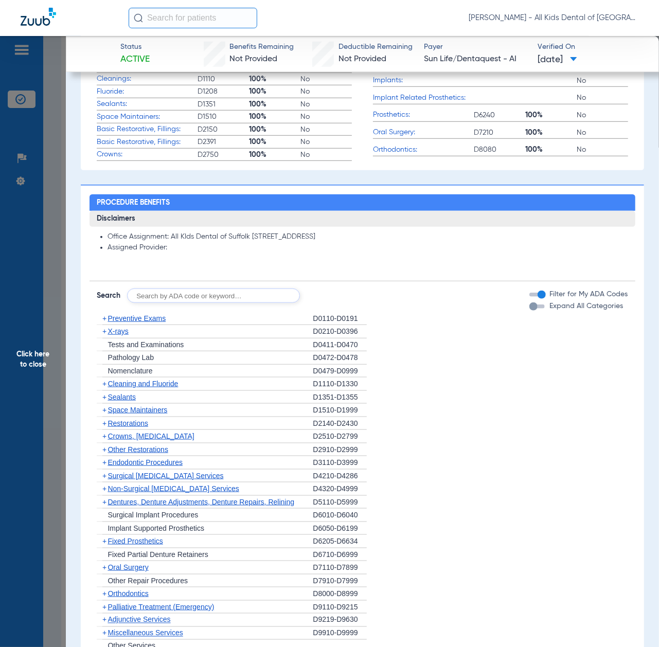
click at [213, 296] on input "text" at bounding box center [213, 296] width 173 height 14
paste input "D1206, D0330, D1351"
type input "D1206, D0330, D1351"
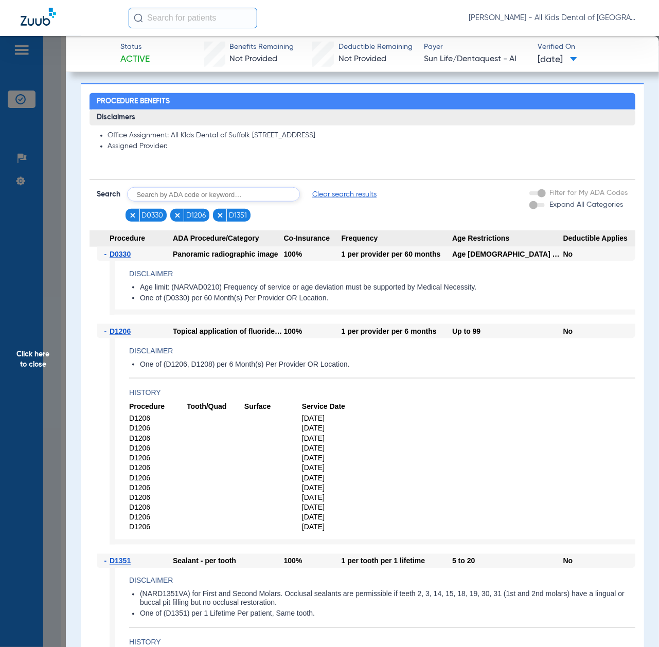
scroll to position [618, 0]
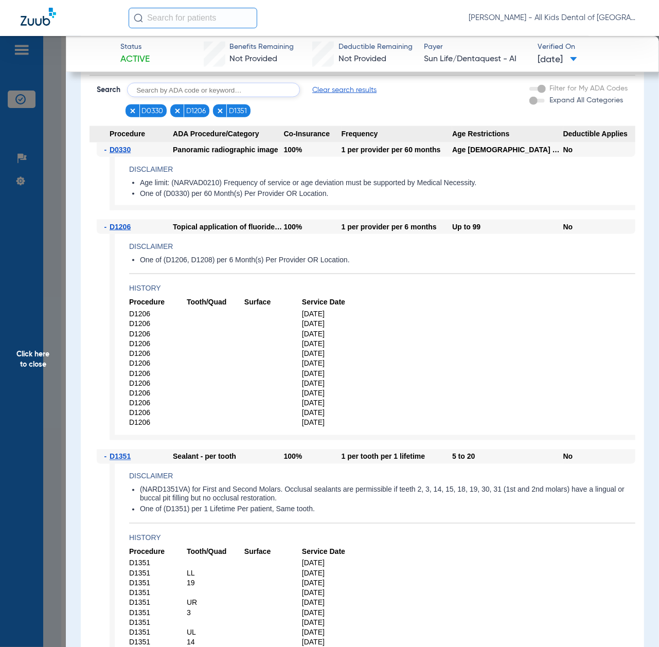
click at [55, 424] on span "Click here to close" at bounding box center [33, 359] width 66 height 647
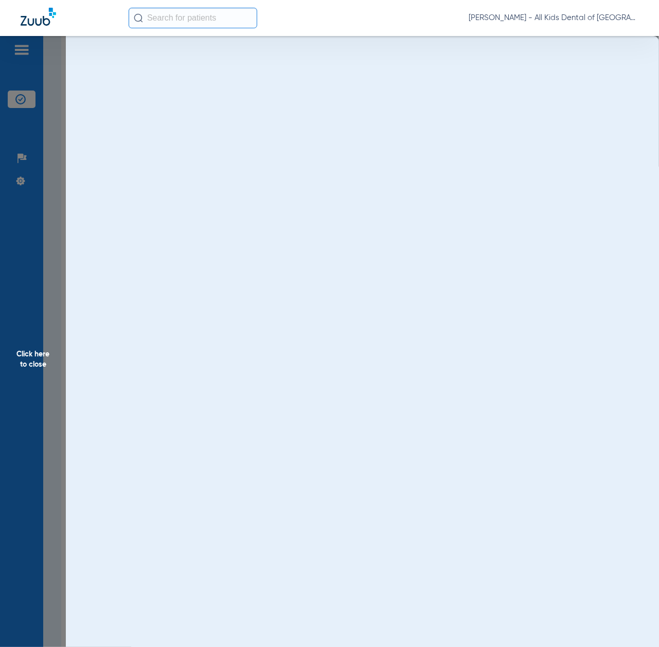
scroll to position [0, 0]
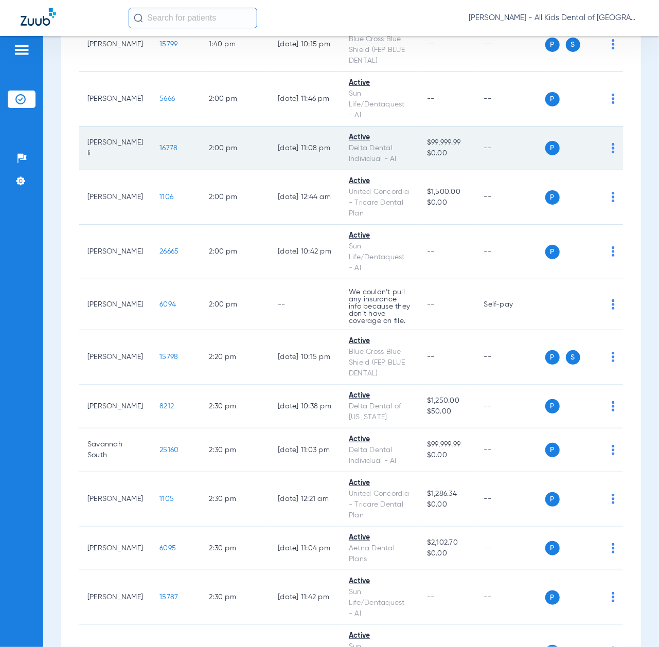
click at [159, 170] on td "16778" at bounding box center [175, 149] width 49 height 44
click at [160, 152] on span "16778" at bounding box center [169, 148] width 18 height 7
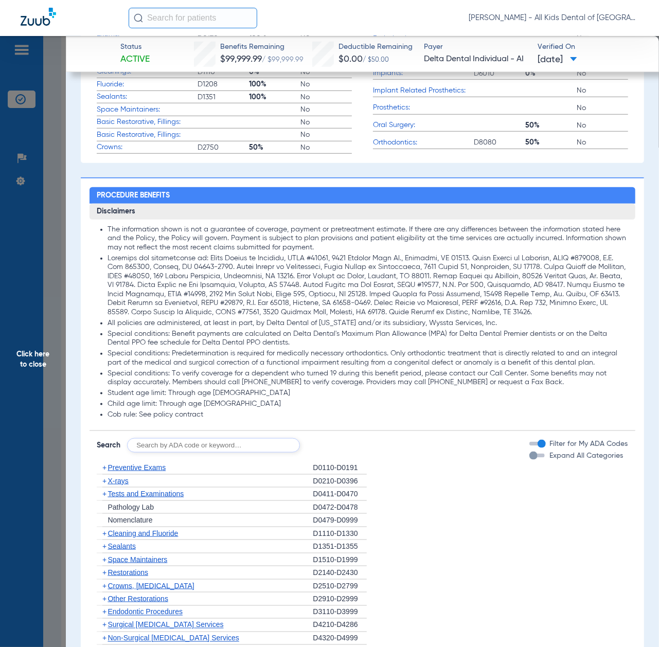
scroll to position [549, 0]
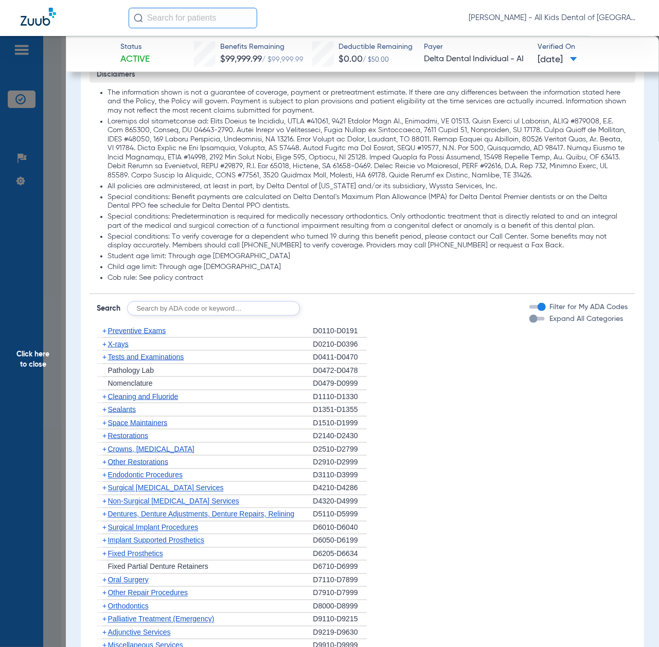
click at [211, 316] on input "text" at bounding box center [213, 309] width 173 height 14
paste input "D1206, D0330, D1351"
type input "D1206, D0330, D1351"
click button "Search" at bounding box center [338, 309] width 41 height 14
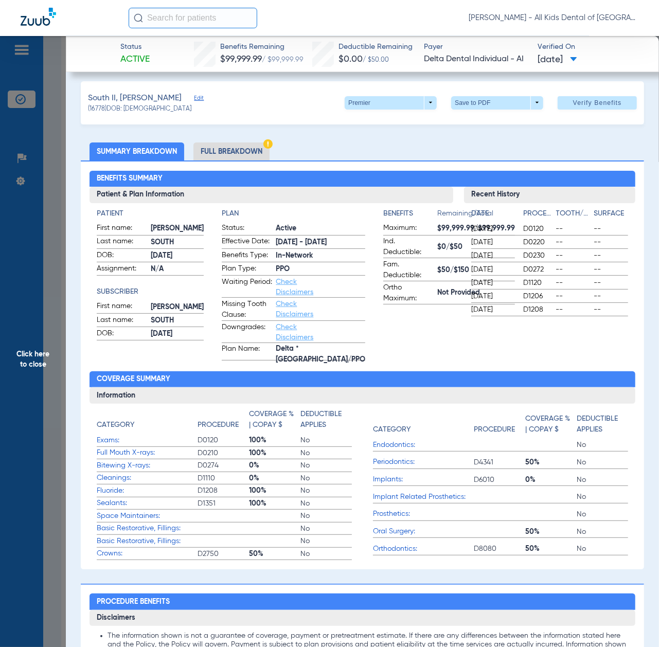
scroll to position [0, 0]
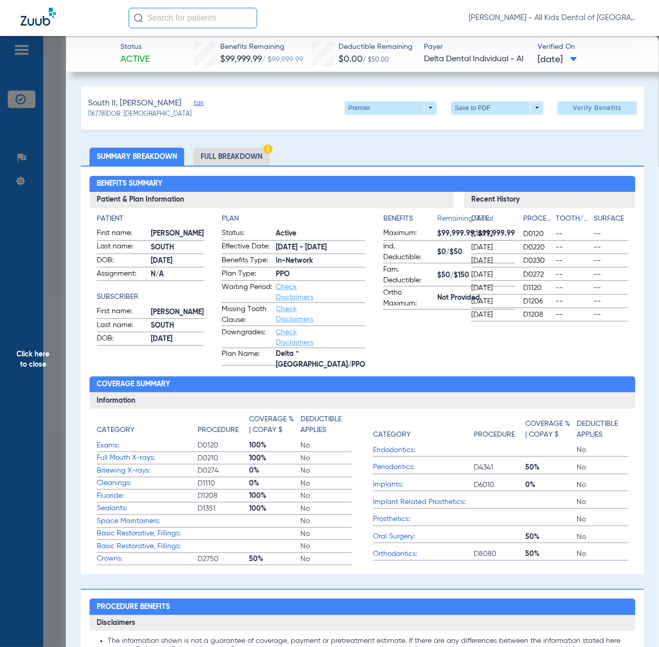
click at [262, 151] on li "Full Breakdown" at bounding box center [232, 157] width 76 height 18
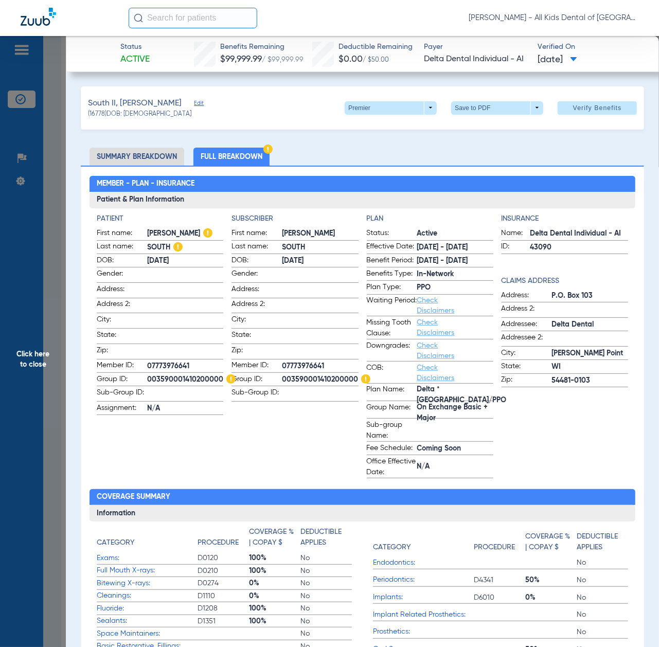
click at [38, 386] on span "Click here to close" at bounding box center [33, 359] width 66 height 647
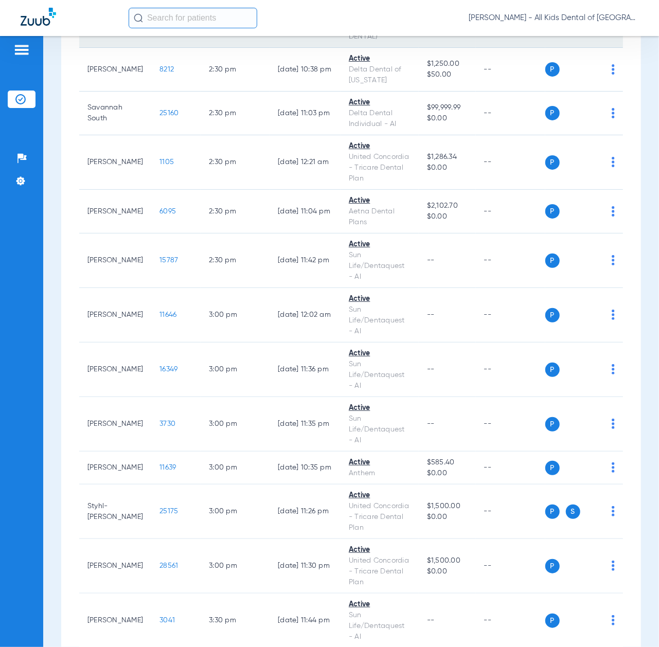
scroll to position [3980, 0]
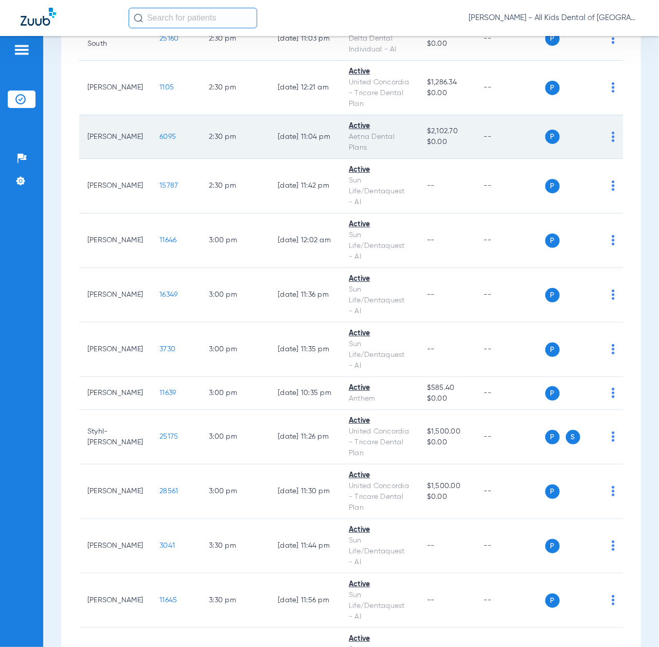
click at [160, 141] on span "6095" at bounding box center [168, 136] width 16 height 7
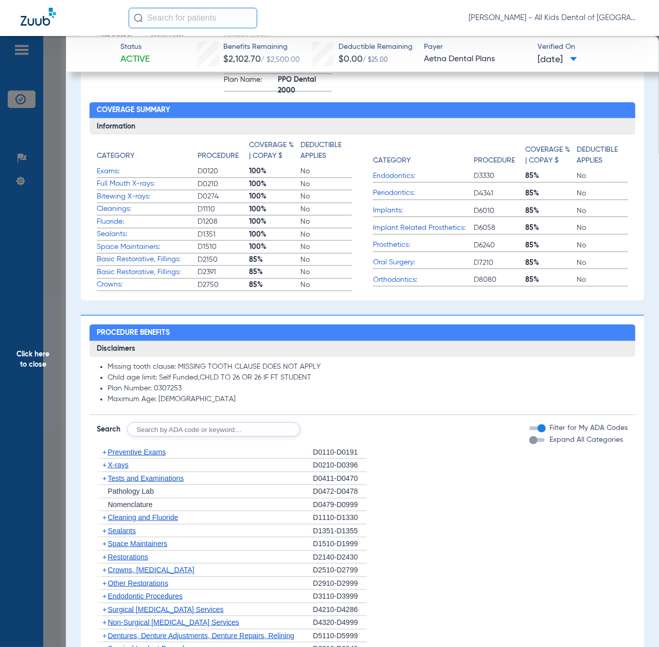
scroll to position [480, 0]
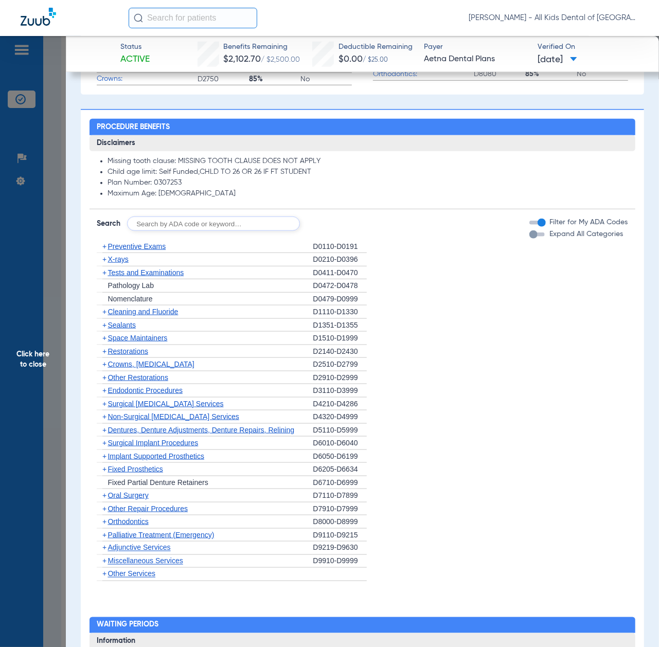
click at [248, 231] on input "text" at bounding box center [213, 224] width 173 height 14
paste input "D1206, D0330, D1351"
type input "D1206, D0330, D1351"
click button "Search" at bounding box center [338, 224] width 41 height 14
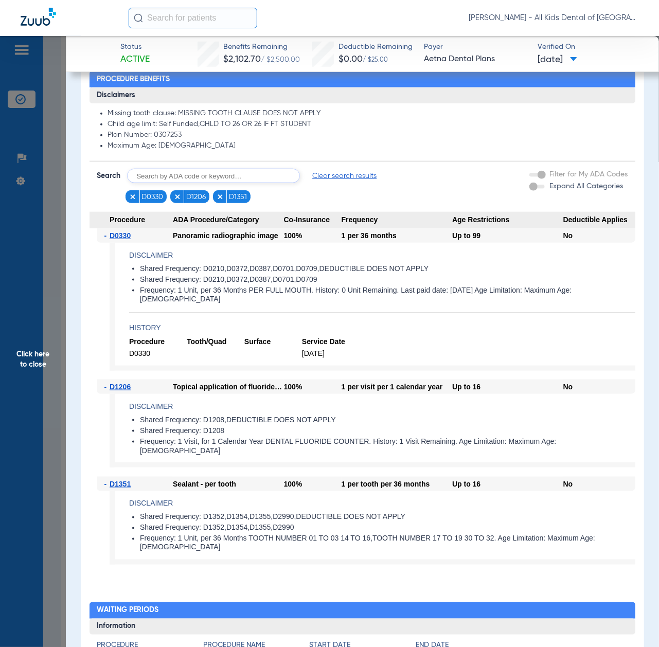
scroll to position [549, 0]
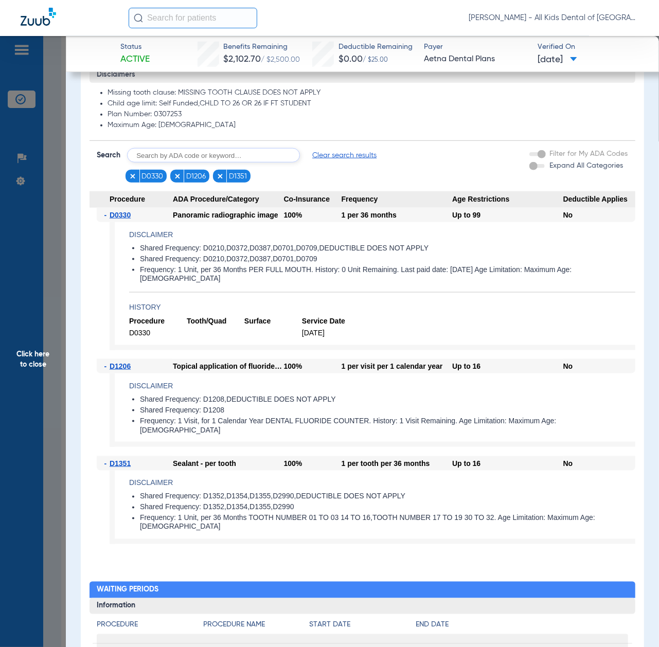
drag, startPoint x: 26, startPoint y: 337, endPoint x: 69, endPoint y: 349, distance: 45.0
click at [26, 337] on span "Click here to close" at bounding box center [33, 359] width 66 height 647
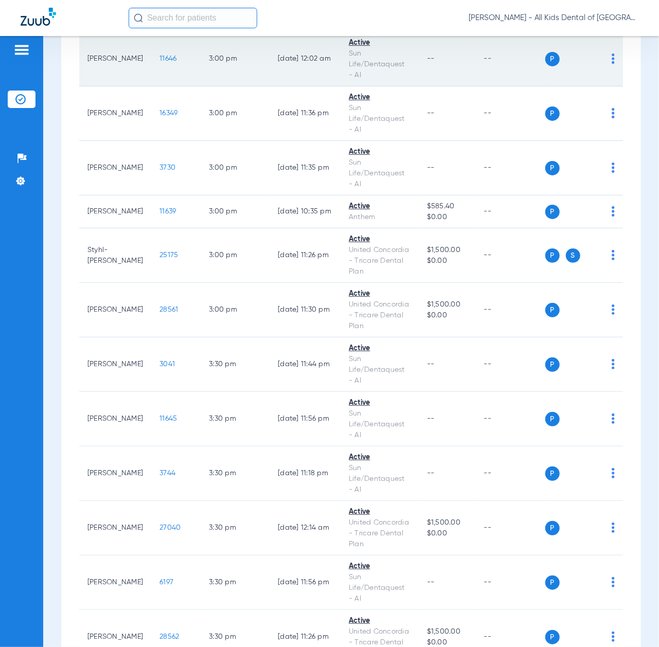
scroll to position [4186, 0]
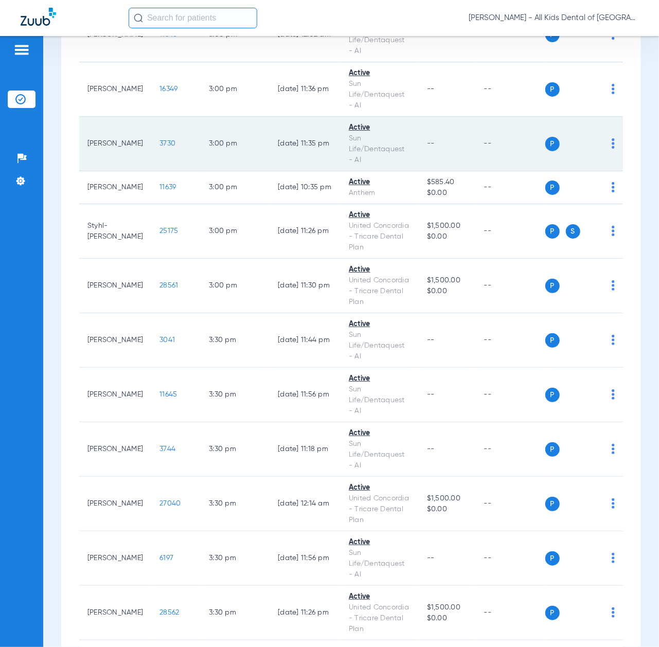
click at [160, 147] on span "3730" at bounding box center [168, 143] width 16 height 7
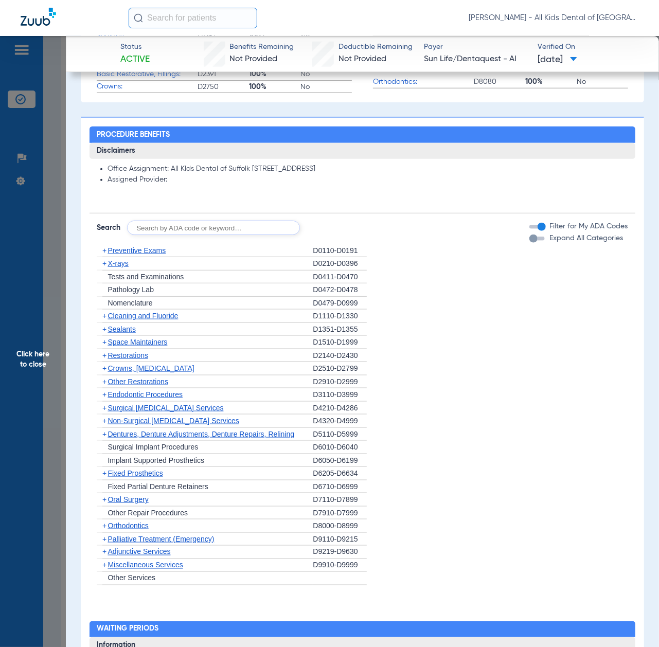
scroll to position [480, 0]
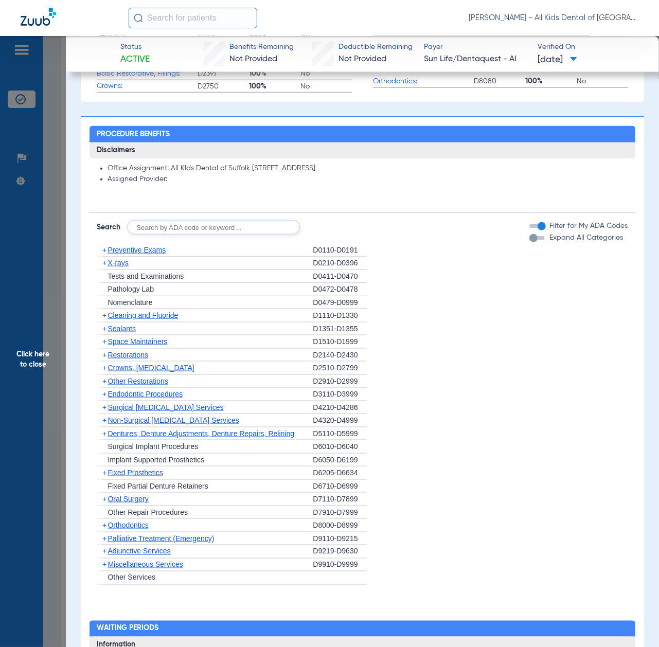
click at [190, 229] on input "text" at bounding box center [213, 227] width 173 height 14
paste input "D1206, D0330, D1351"
type input "D1206, D0330, D1351"
click button "Search" at bounding box center [338, 227] width 41 height 14
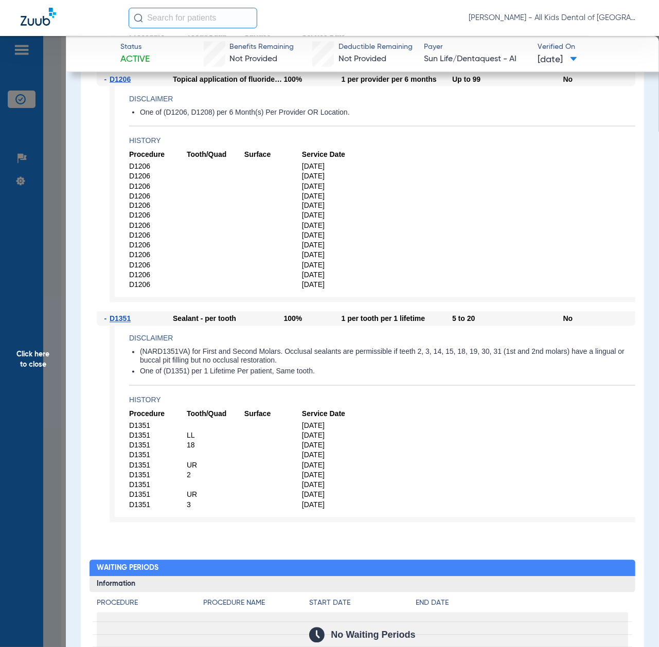
scroll to position [823, 0]
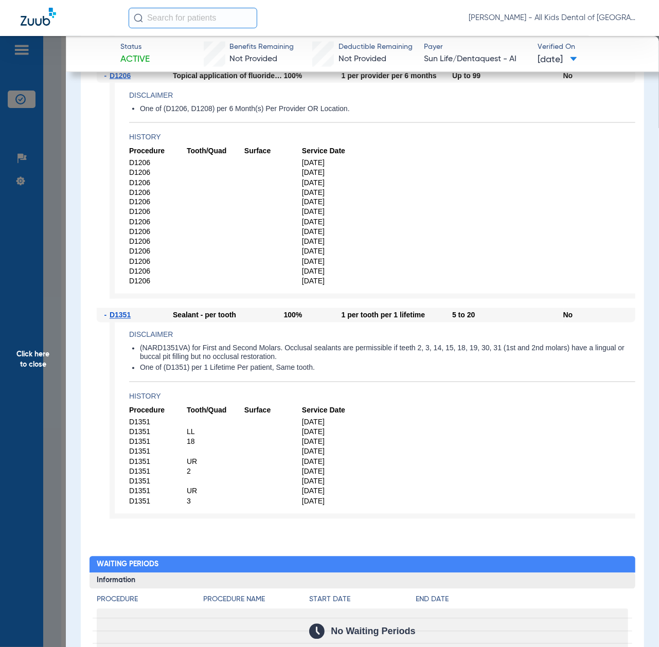
click at [52, 405] on span "Click here to close" at bounding box center [33, 359] width 66 height 647
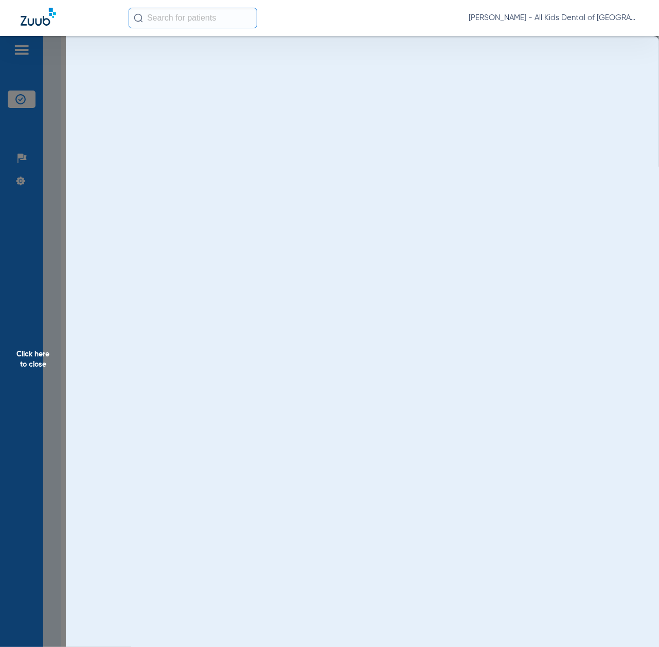
scroll to position [0, 0]
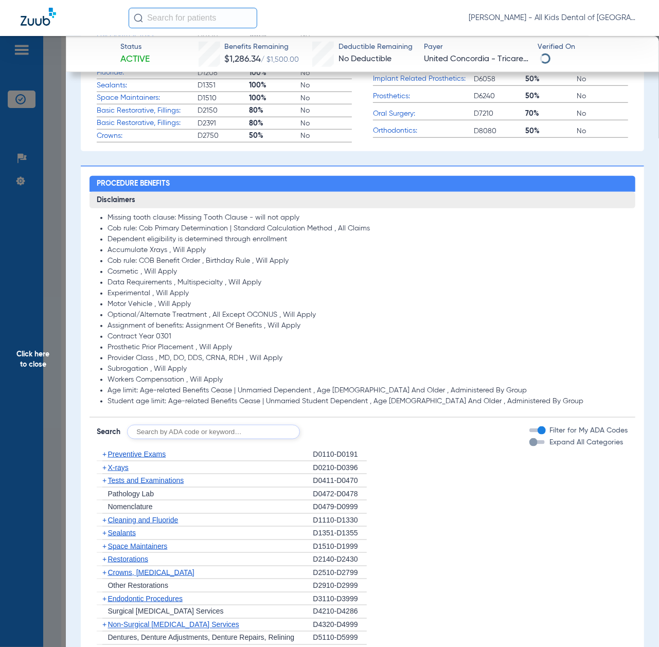
scroll to position [480, 0]
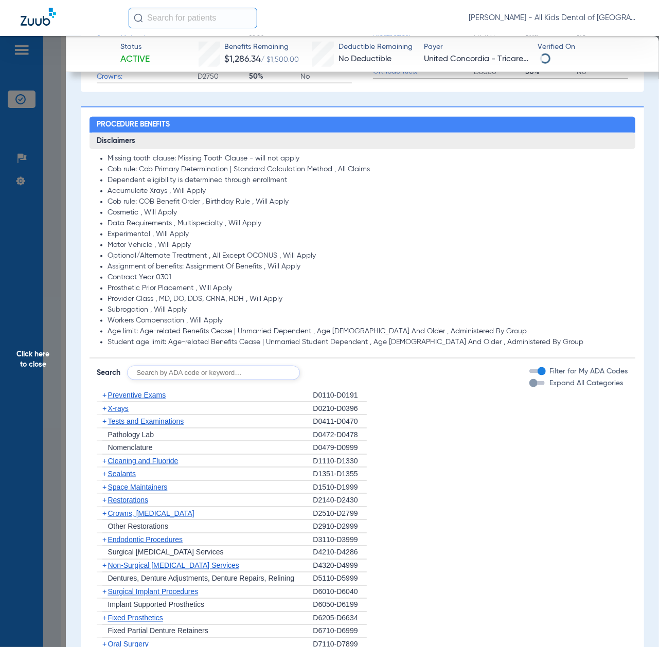
click at [245, 369] on input "text" at bounding box center [213, 373] width 173 height 14
paste input "D1206, D0330, D1351"
type input "D1206, D0330, D1351"
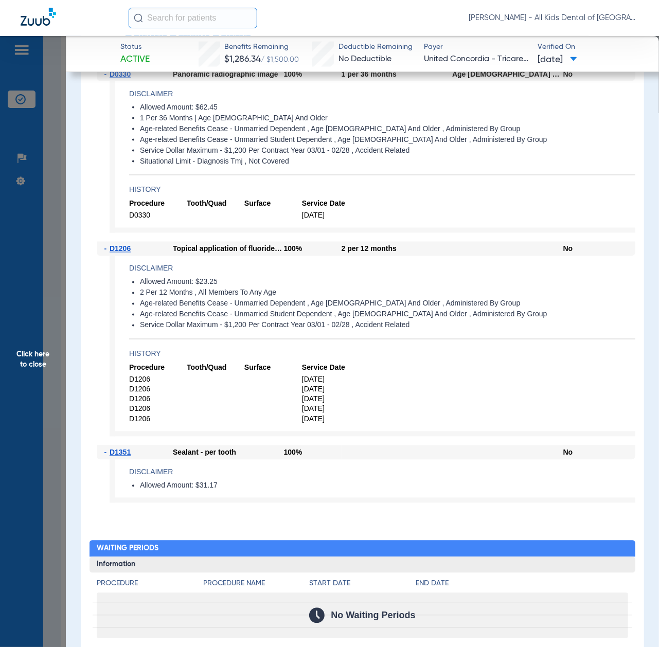
scroll to position [823, 0]
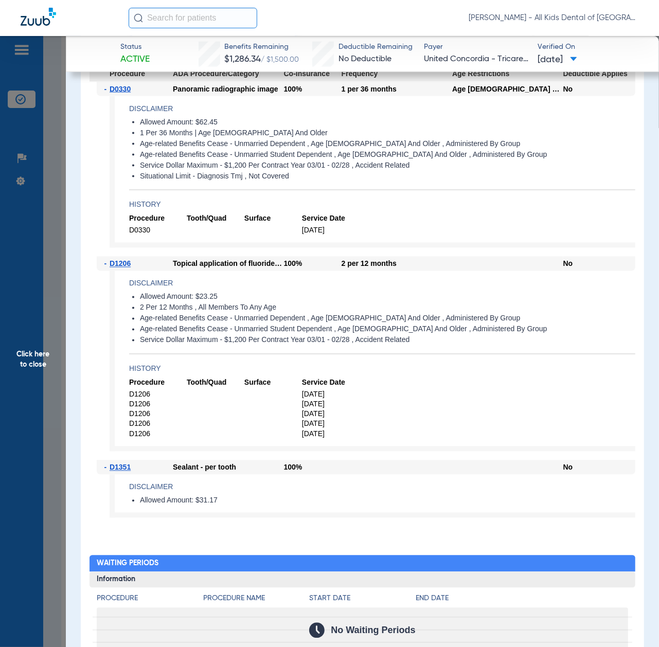
click at [32, 421] on span "Click here to close" at bounding box center [33, 359] width 66 height 647
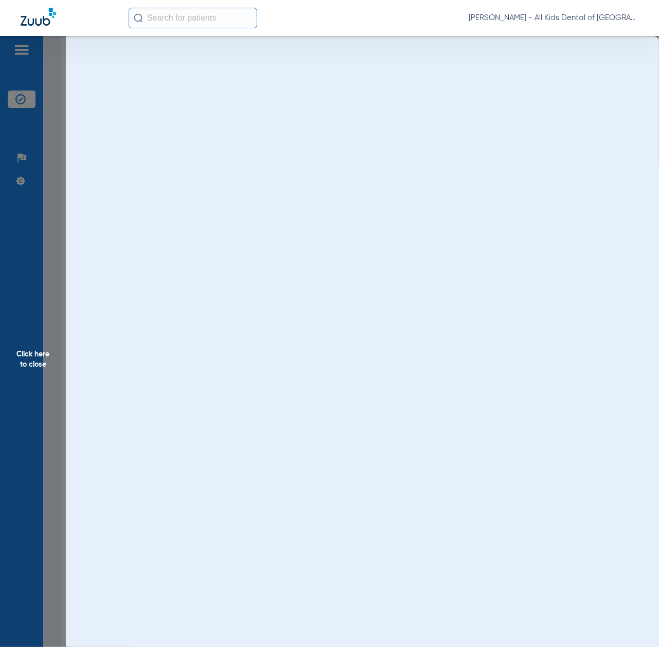
scroll to position [0, 0]
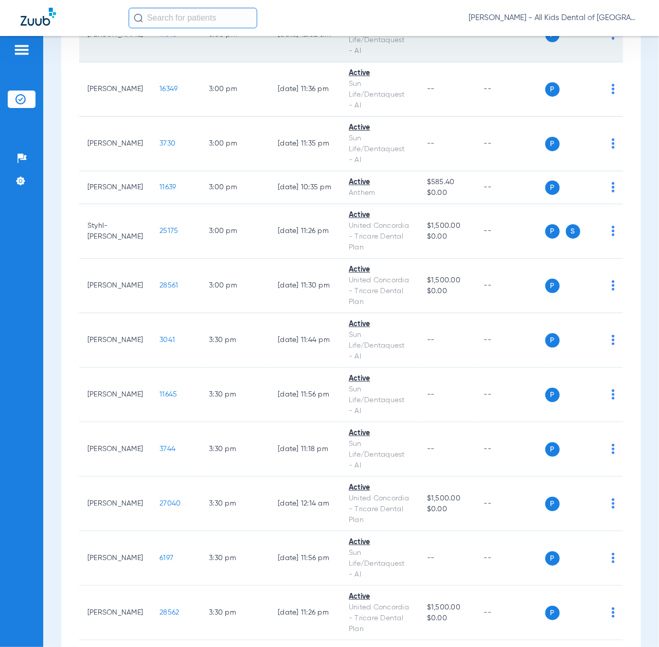
click at [161, 38] on span "11646" at bounding box center [168, 34] width 17 height 7
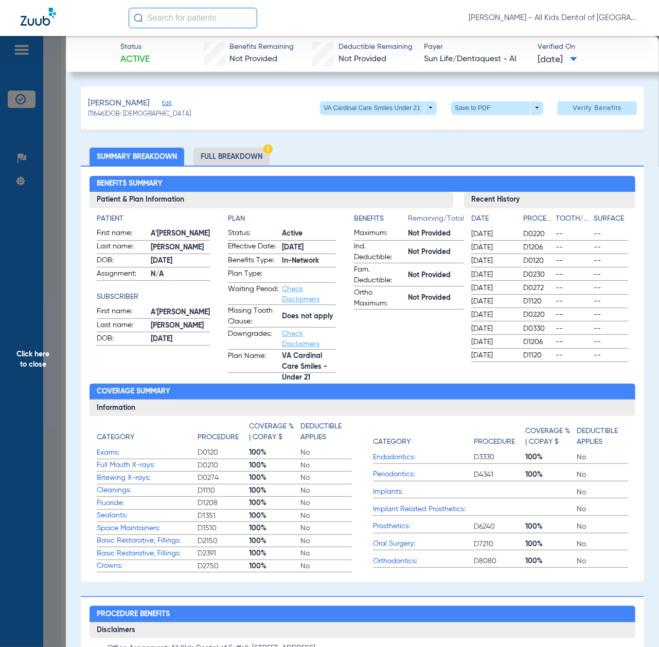
click at [242, 106] on div "Manley, Ajean Edit (11646) DOB: 12/02/2017 VA Cardinal Care Smiles Under 21 arr…" at bounding box center [363, 107] width 564 height 43
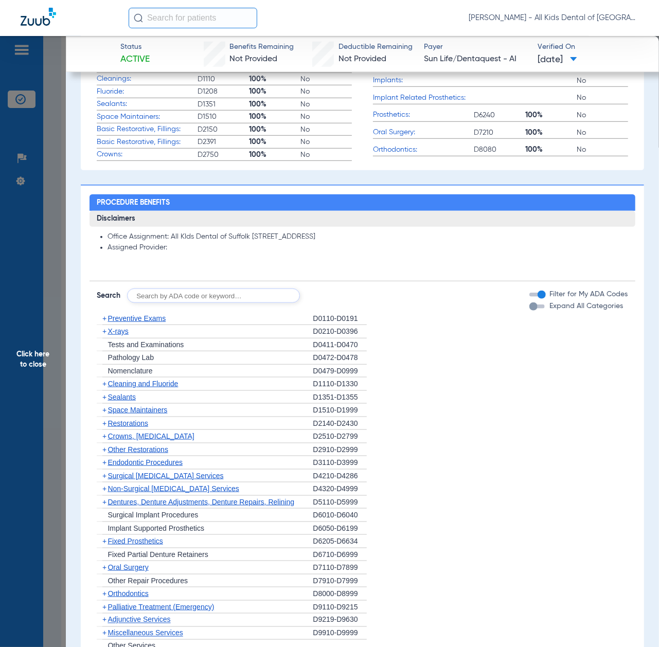
click at [259, 292] on input "text" at bounding box center [213, 296] width 173 height 14
paste input "D1206, D0330, D1351"
type input "D1206, D0330, D1351"
click at [328, 295] on button "Search" at bounding box center [338, 296] width 41 height 14
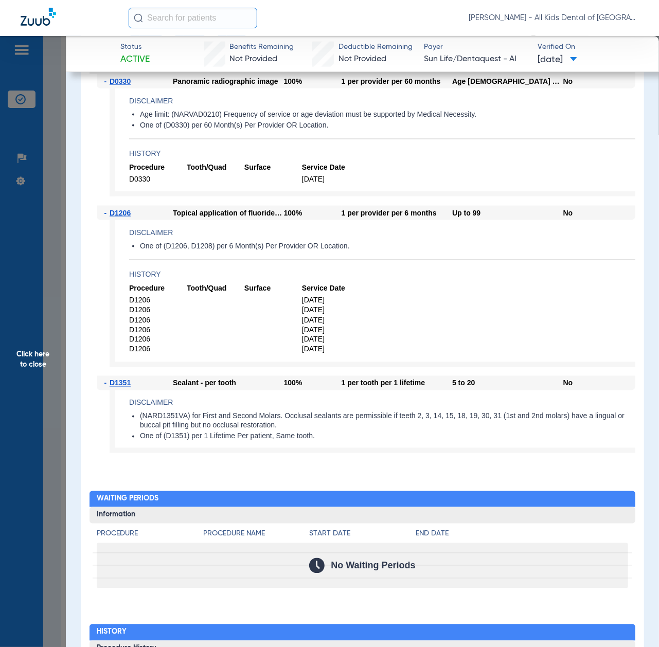
scroll to position [618, 0]
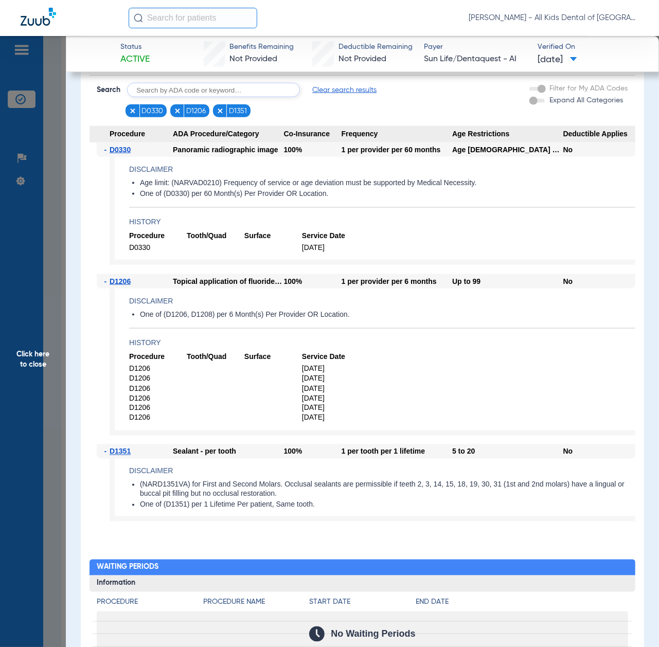
click at [21, 365] on span "Click here to close" at bounding box center [33, 359] width 66 height 647
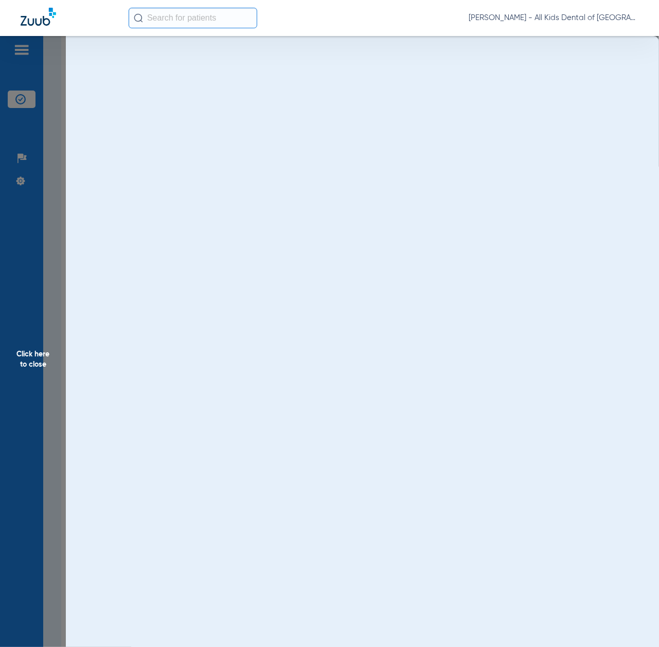
scroll to position [0, 0]
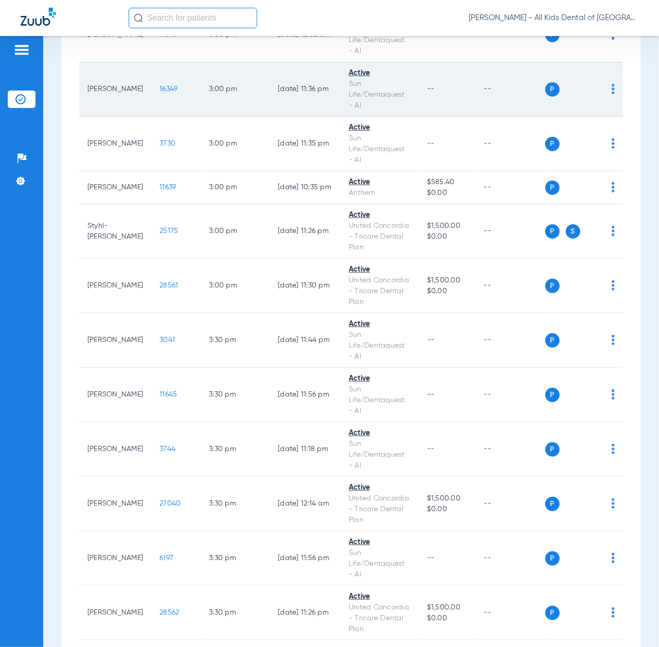
click at [161, 93] on span "16349" at bounding box center [169, 88] width 18 height 7
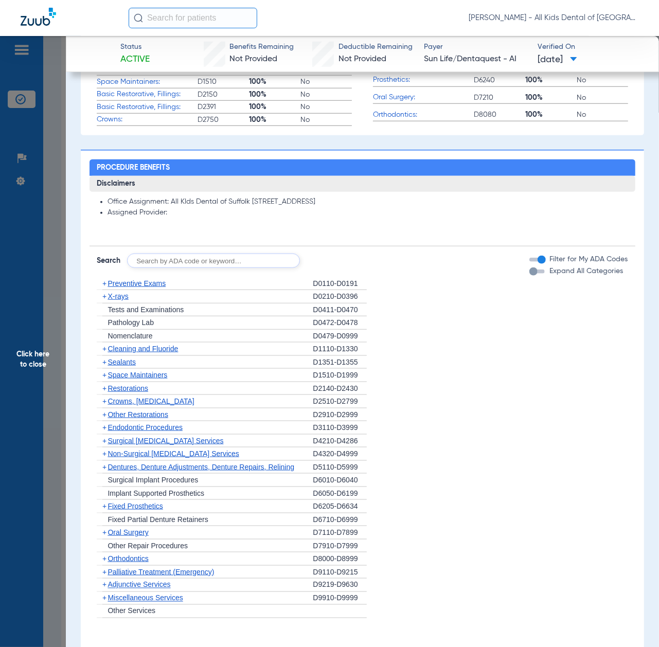
scroll to position [480, 0]
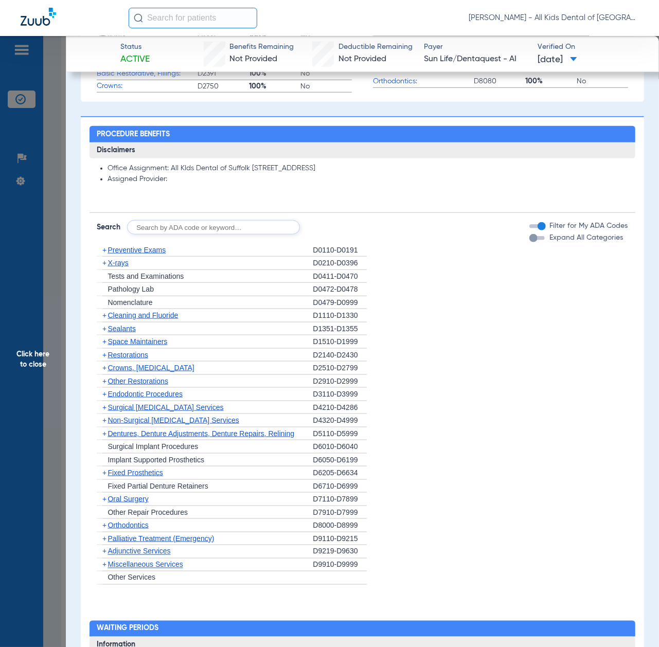
click at [196, 225] on input "text" at bounding box center [213, 227] width 173 height 14
paste input "D1206, D0330, D1351"
type input "D1206, D0330, D1351"
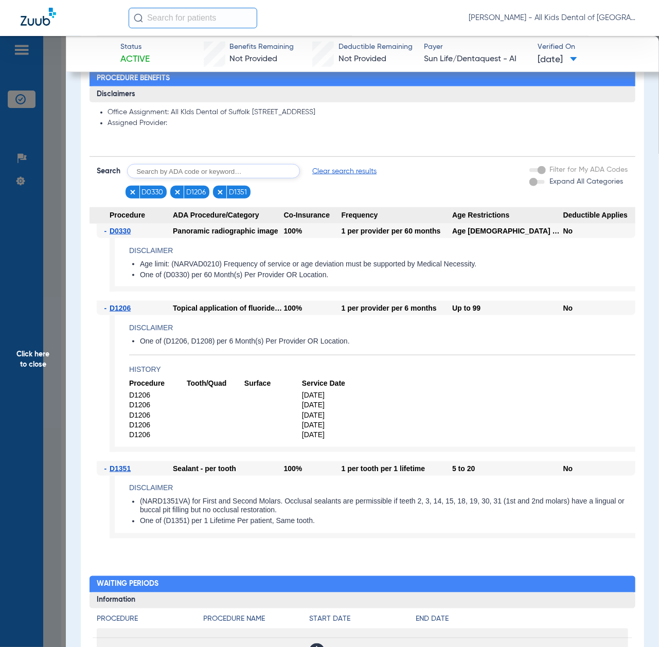
scroll to position [549, 0]
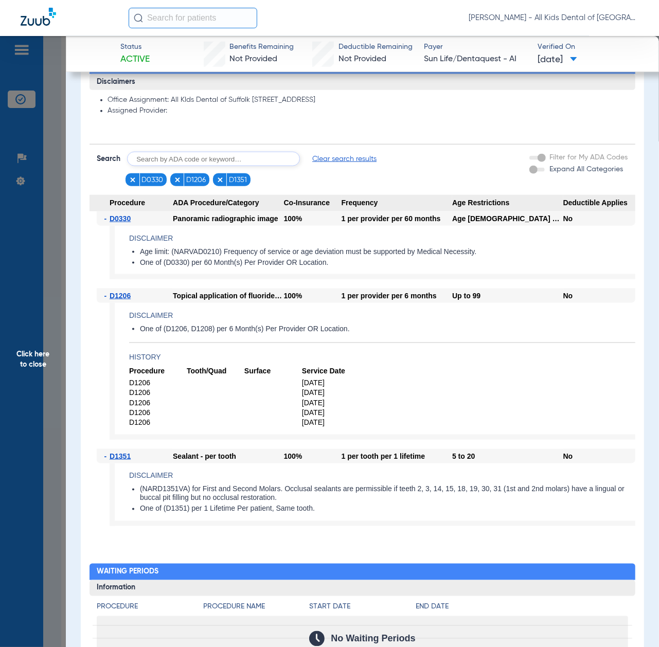
click at [34, 344] on span "Click here to close" at bounding box center [33, 359] width 66 height 647
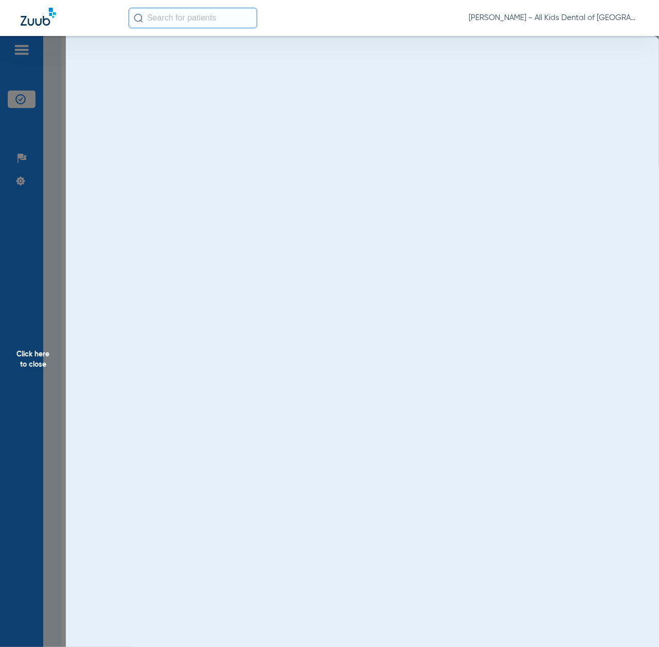
scroll to position [0, 0]
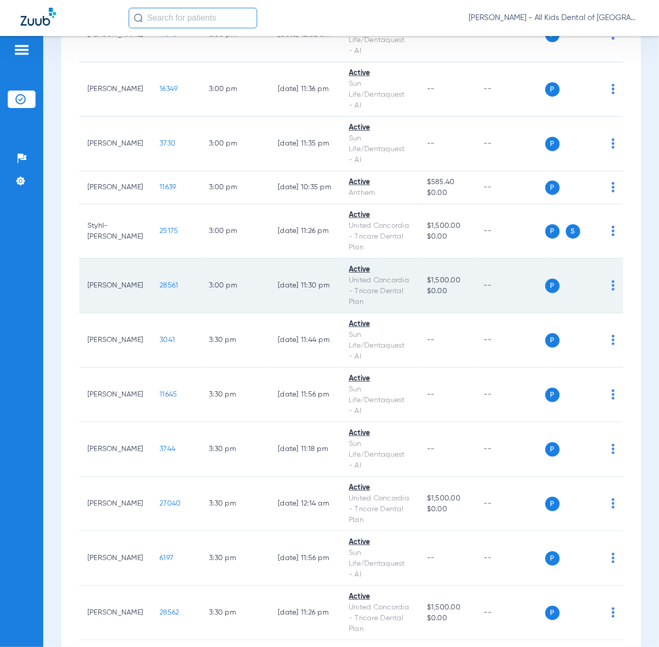
click at [160, 289] on span "28561" at bounding box center [169, 285] width 19 height 7
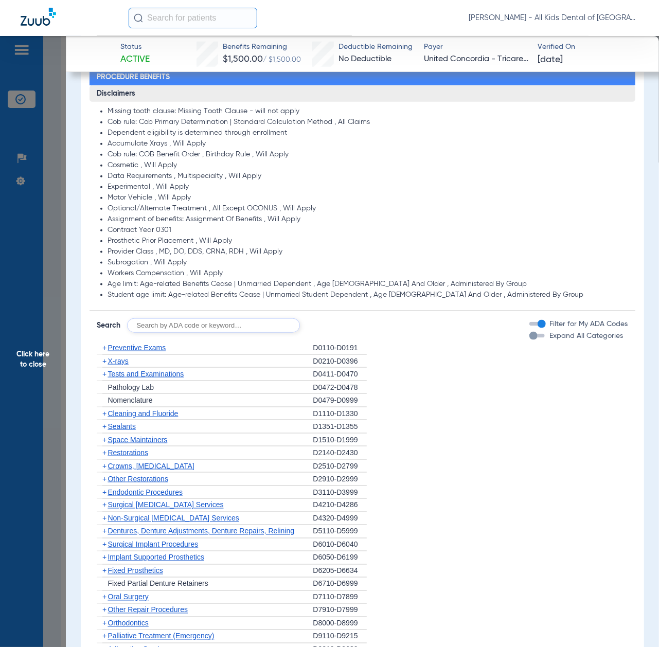
scroll to position [532, 0]
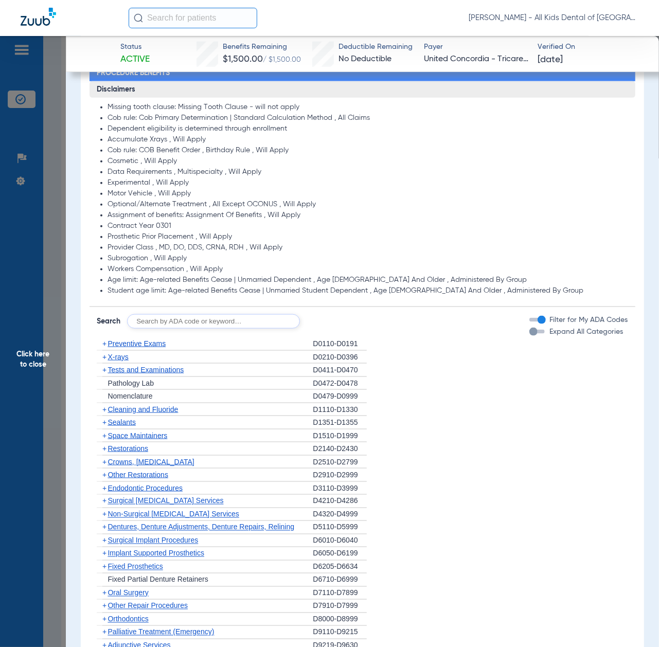
click at [198, 322] on input "text" at bounding box center [213, 321] width 173 height 14
paste input "D1206, D0330, D1351"
type input "D1206, D0330, D1351"
click button "Search" at bounding box center [338, 321] width 41 height 14
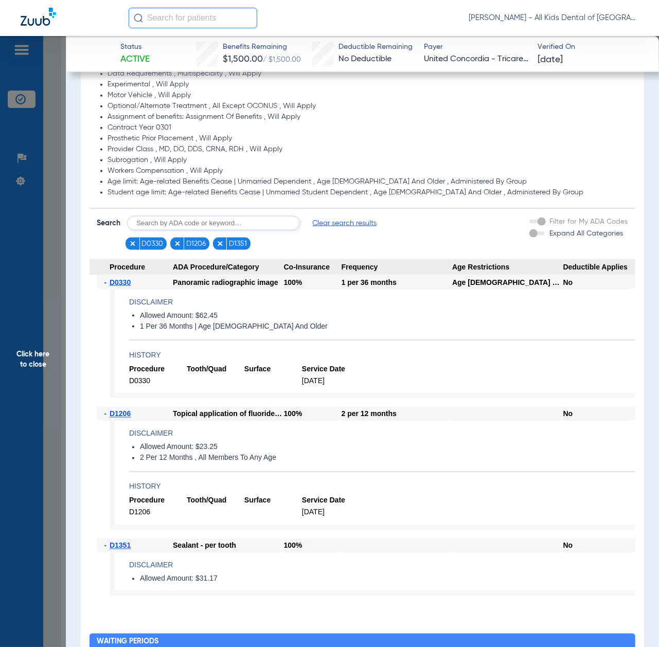
scroll to position [738, 0]
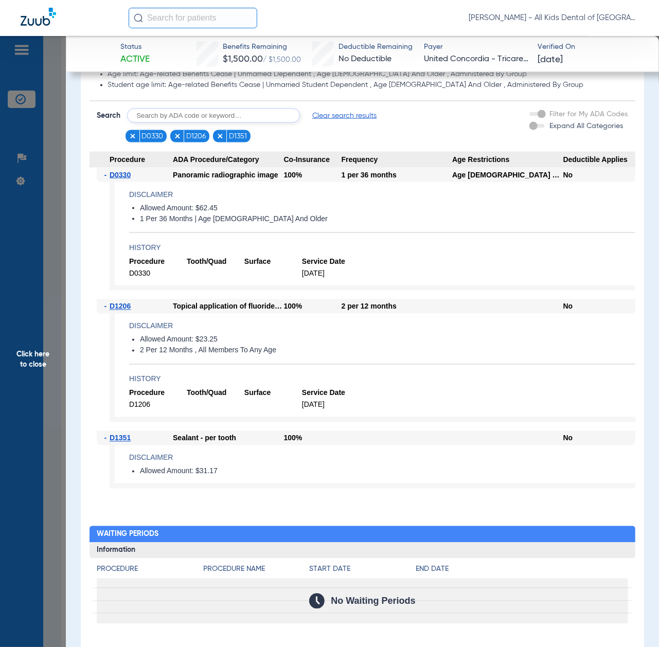
click at [54, 390] on span "Click here to close" at bounding box center [33, 359] width 66 height 647
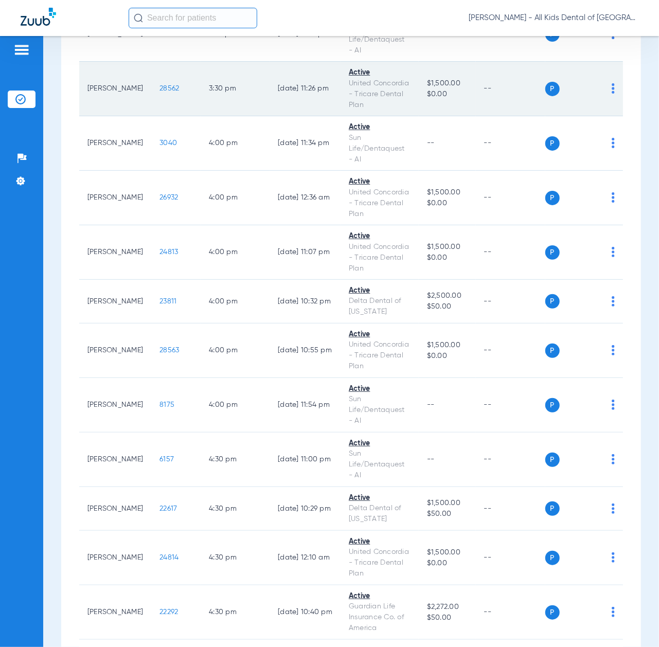
scroll to position [4735, 0]
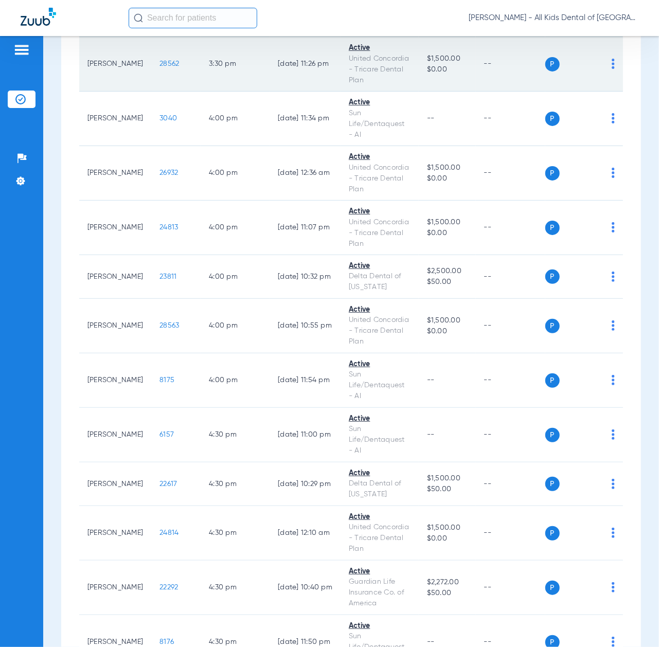
click at [160, 67] on span "28562" at bounding box center [170, 63] width 20 height 7
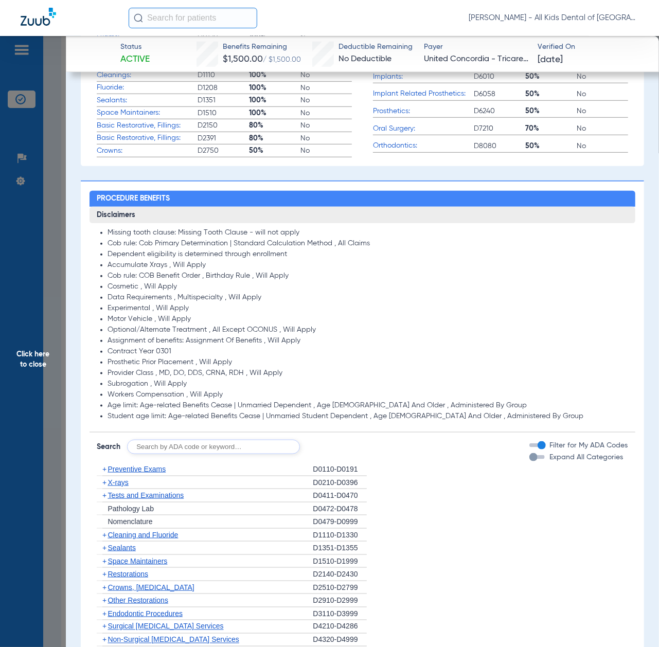
scroll to position [480, 0]
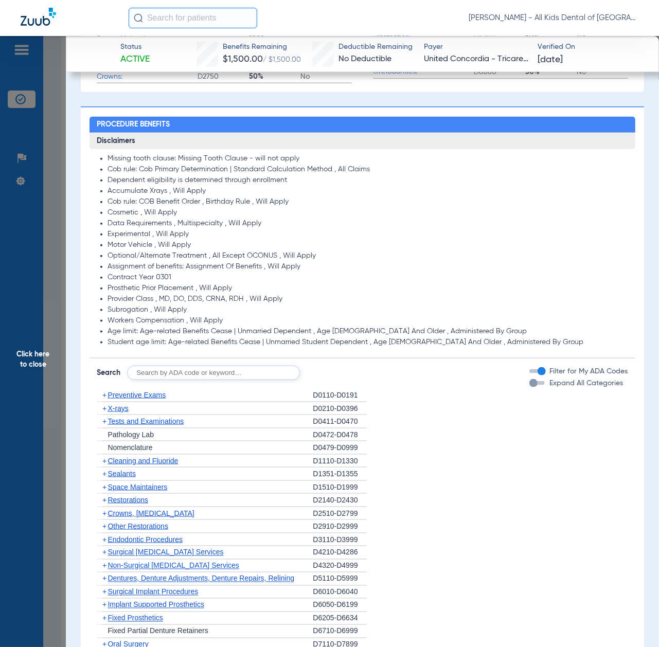
click at [213, 372] on input "text" at bounding box center [213, 373] width 173 height 14
paste input "D1206, D0330, D1351"
type input "D1206, D0330, D1351"
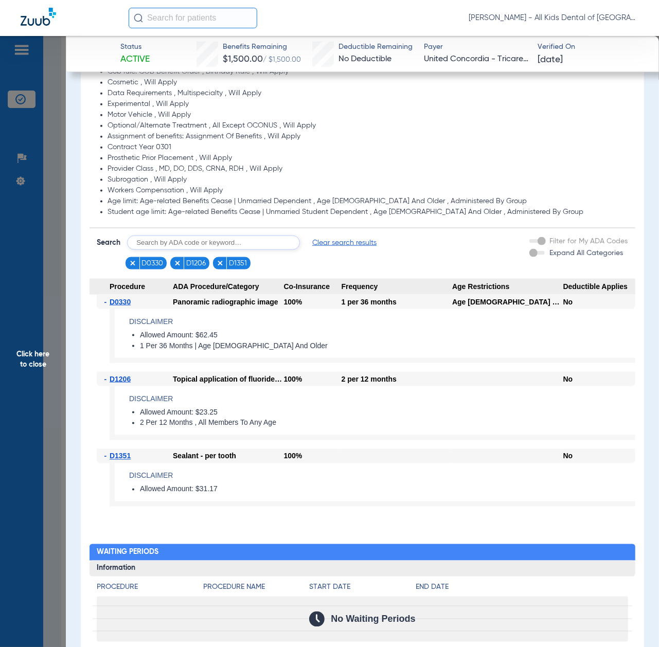
scroll to position [595, 0]
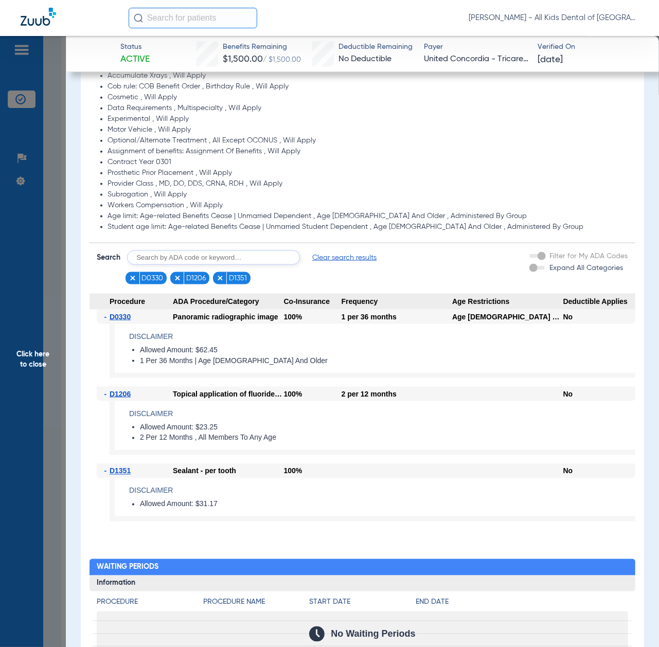
click at [39, 301] on span "Click here to close" at bounding box center [33, 359] width 66 height 647
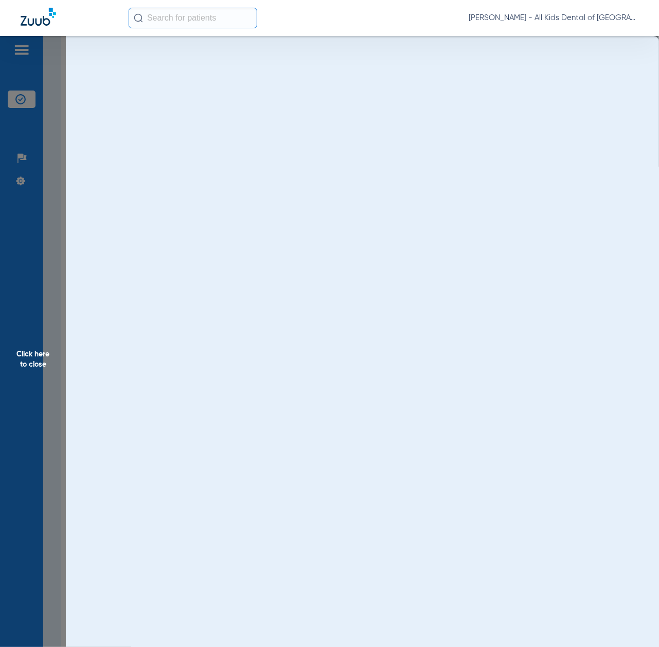
scroll to position [0, 0]
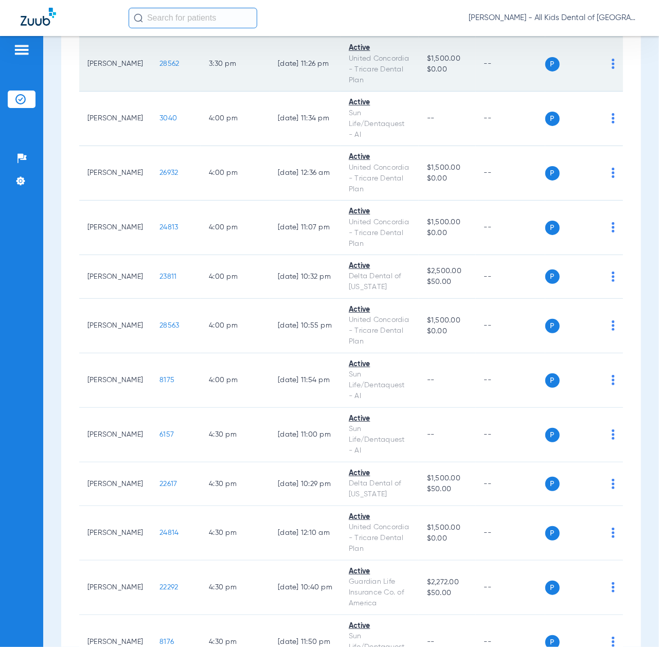
click at [165, 67] on span "28562" at bounding box center [170, 63] width 20 height 7
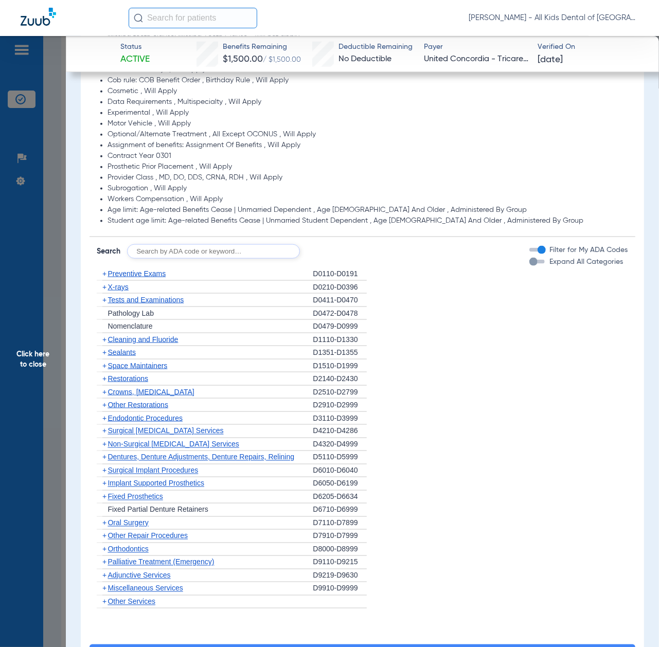
scroll to position [526, 0]
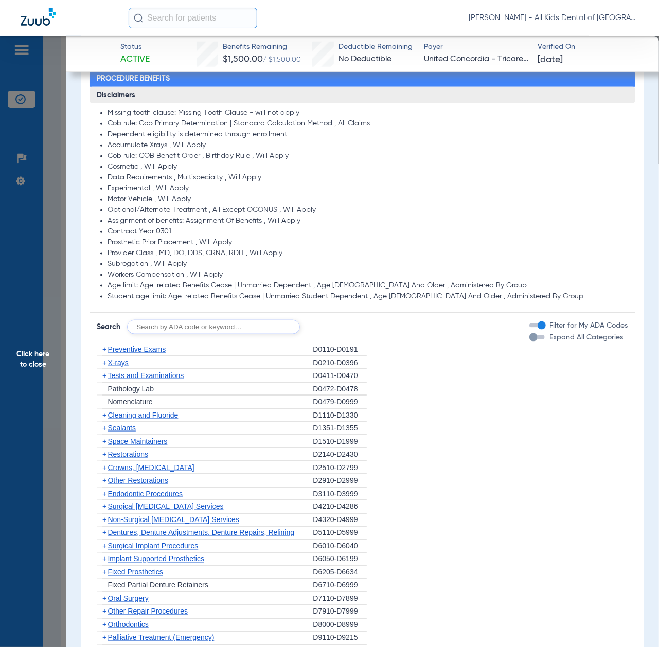
click at [260, 329] on input "text" at bounding box center [213, 327] width 173 height 14
paste input "D1206, D0330, D1351"
type input "D1206, D0330, D1351"
click button "Search" at bounding box center [338, 327] width 41 height 14
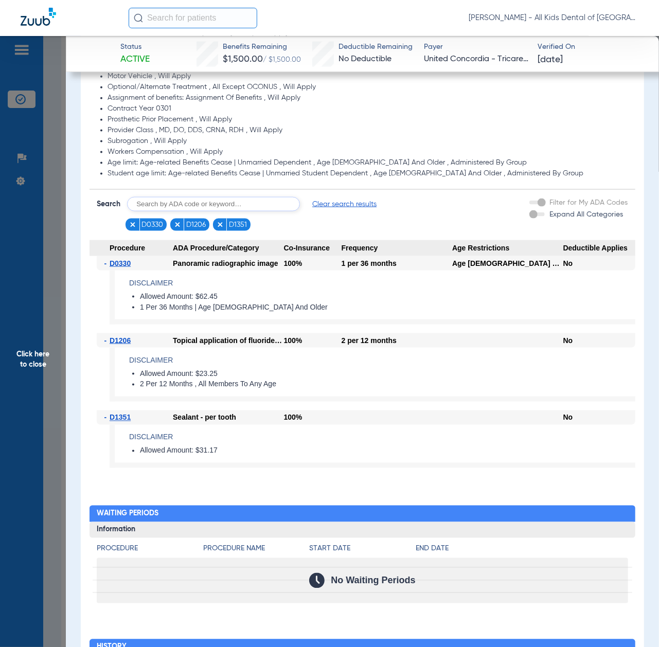
scroll to position [732, 0]
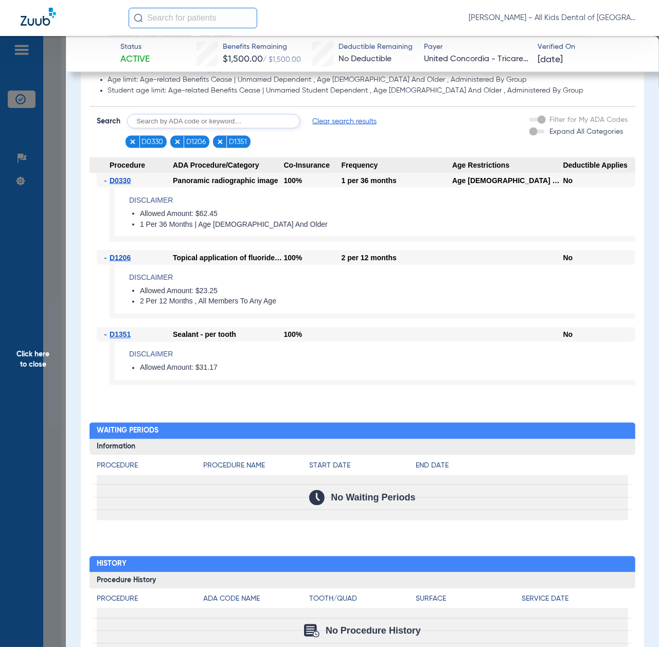
click at [19, 394] on span "Click here to close" at bounding box center [33, 359] width 66 height 647
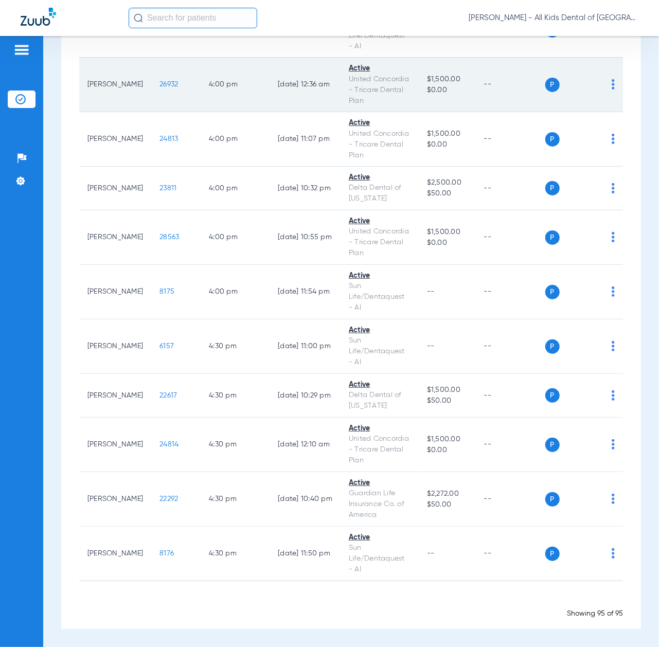
scroll to position [5009, 0]
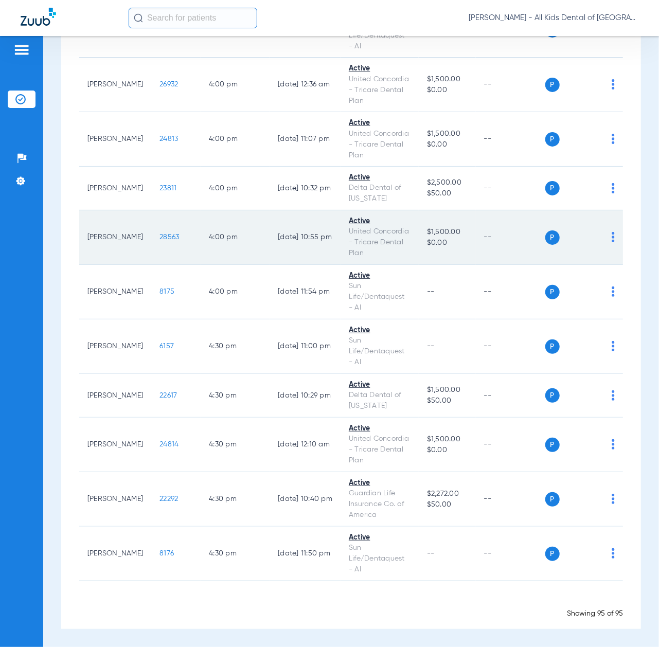
click at [160, 241] on span "28563" at bounding box center [170, 237] width 20 height 7
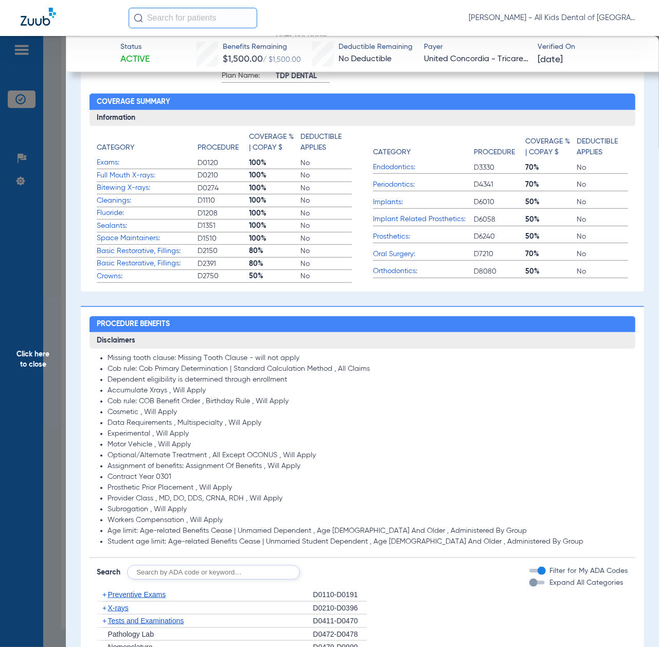
scroll to position [480, 0]
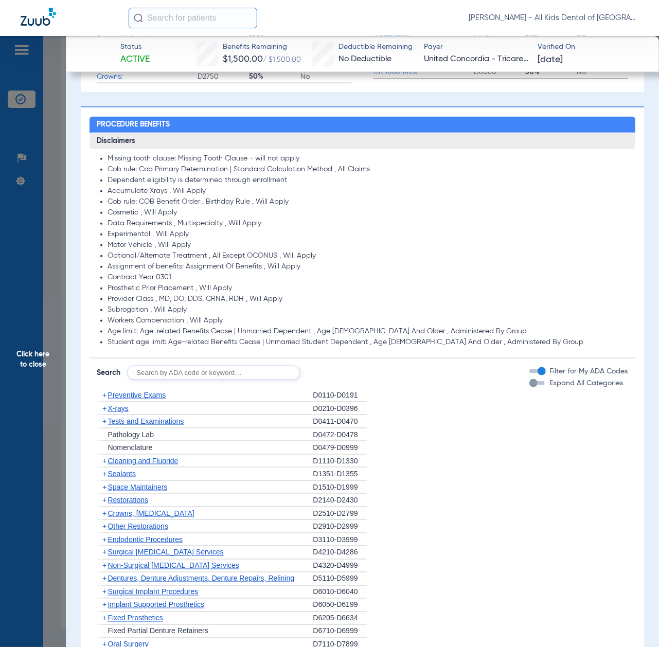
click at [192, 371] on input "text" at bounding box center [213, 373] width 173 height 14
paste input "D1206, D0330, D1351"
type input "D1206, D0330, D1351"
click button "Search" at bounding box center [338, 373] width 41 height 14
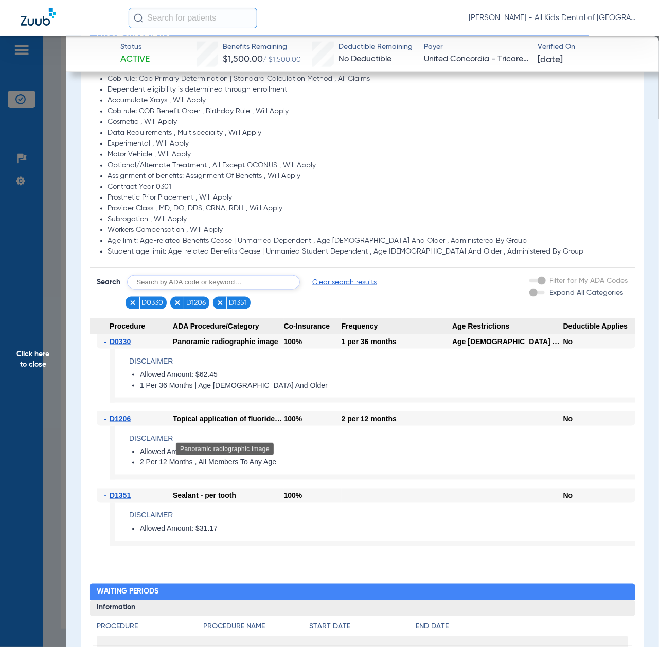
scroll to position [618, 0]
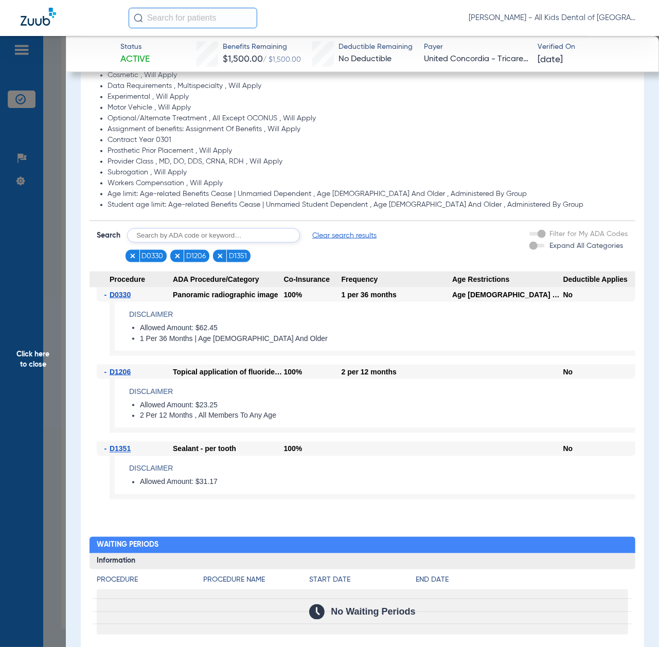
click at [47, 385] on span "Click here to close" at bounding box center [33, 359] width 66 height 647
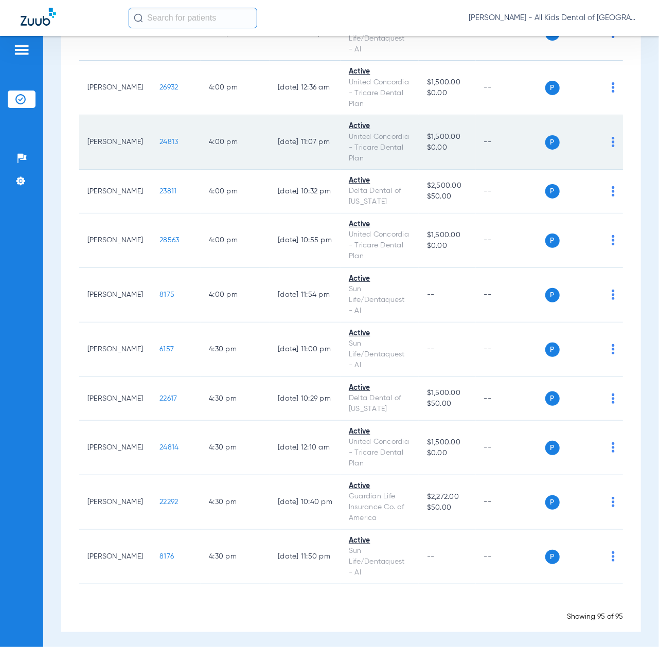
scroll to position [4666, 0]
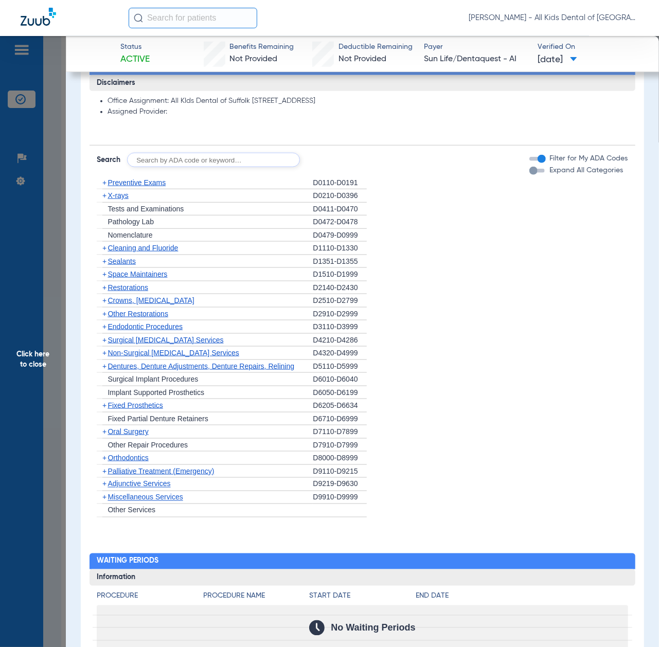
scroll to position [549, 0]
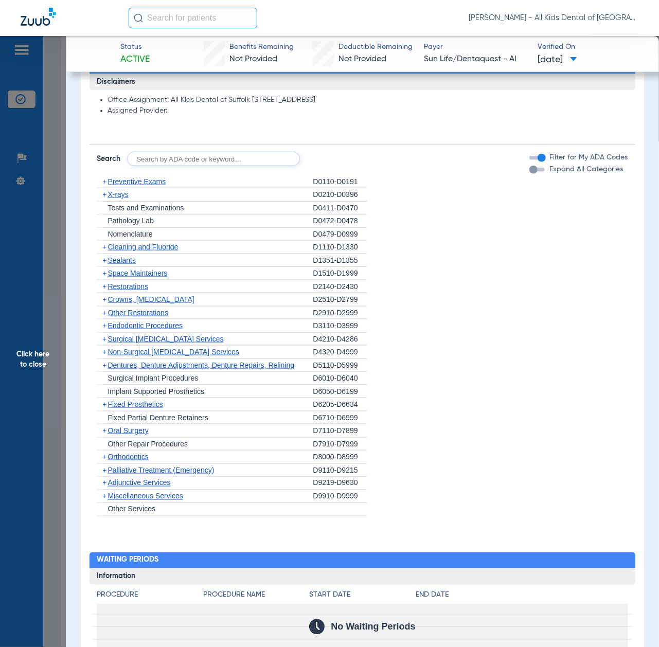
click at [198, 163] on input "text" at bounding box center [213, 159] width 173 height 14
paste input "D1206, D0330, D1351"
type input "D1206, D0330, D1351"
click button "Search" at bounding box center [338, 159] width 41 height 14
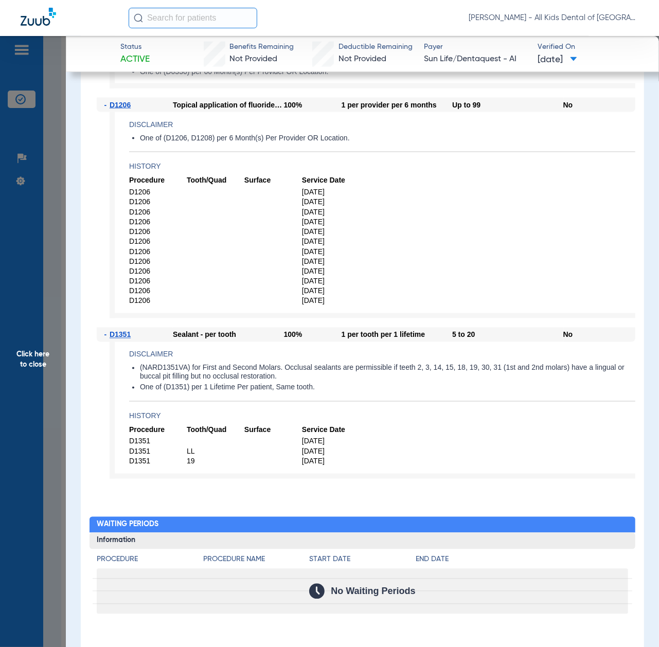
scroll to position [755, 0]
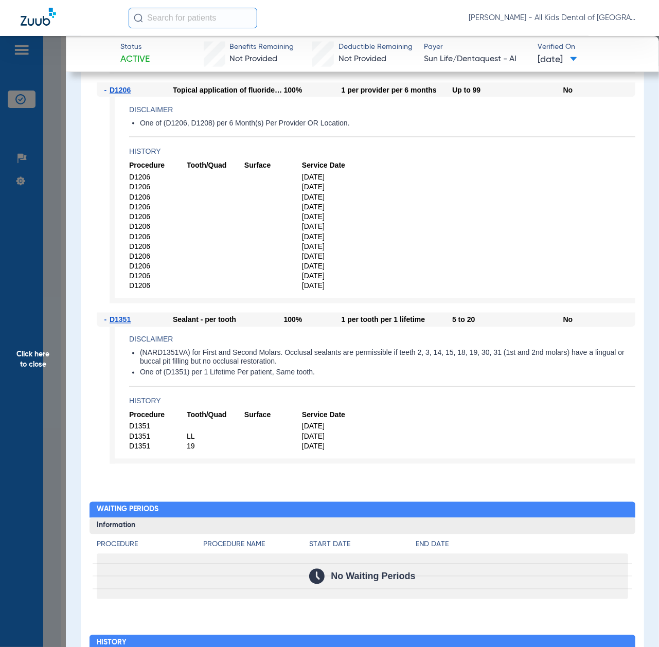
click at [32, 375] on span "Click here to close" at bounding box center [33, 359] width 66 height 647
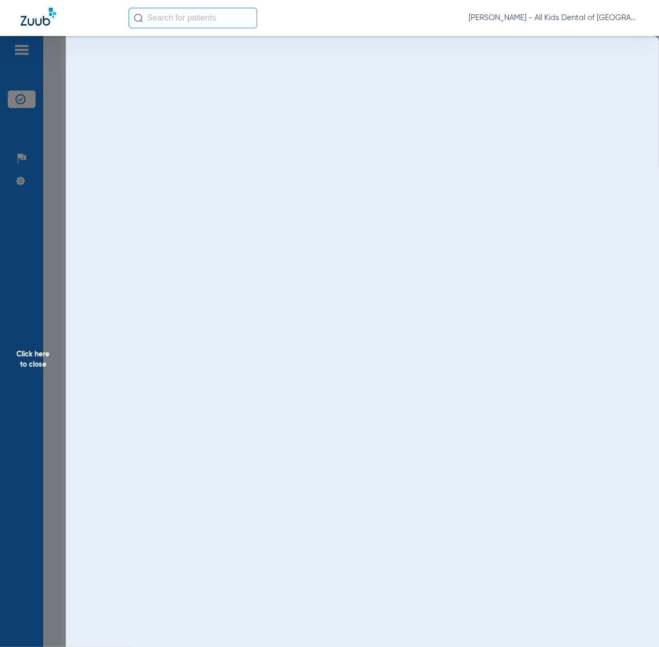
scroll to position [0, 0]
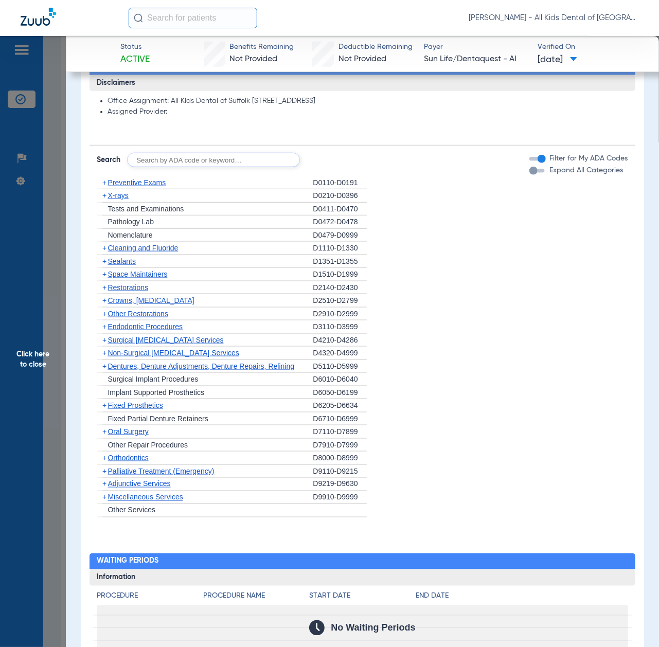
scroll to position [549, 0]
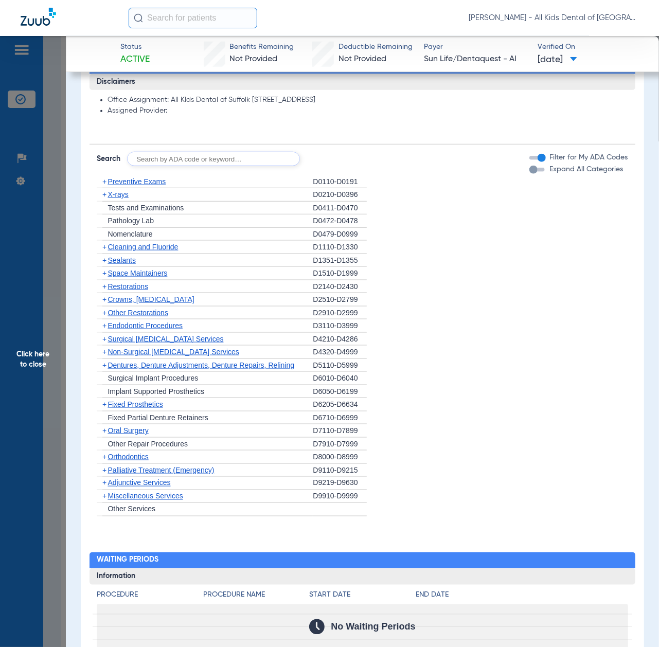
click at [218, 155] on input "text" at bounding box center [213, 159] width 173 height 14
paste input "D1206, D0330, D1351"
type input "D1206, D0330, D1351"
click button "Search" at bounding box center [338, 159] width 41 height 14
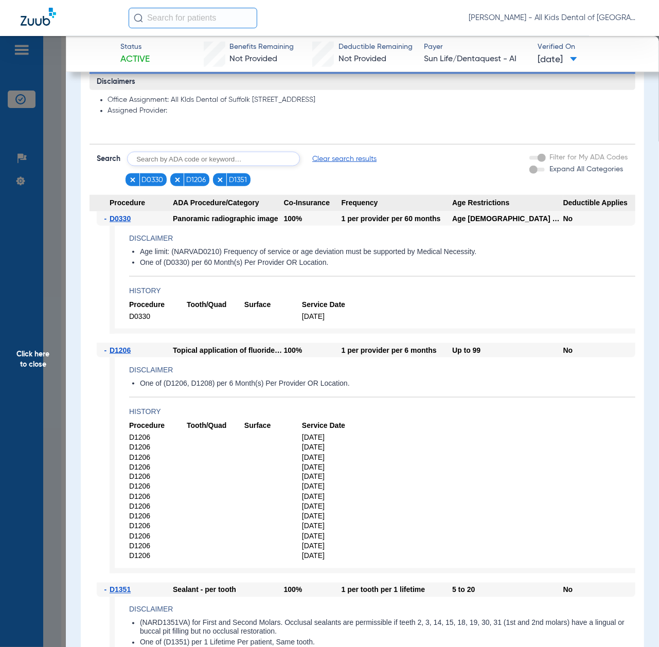
scroll to position [686, 0]
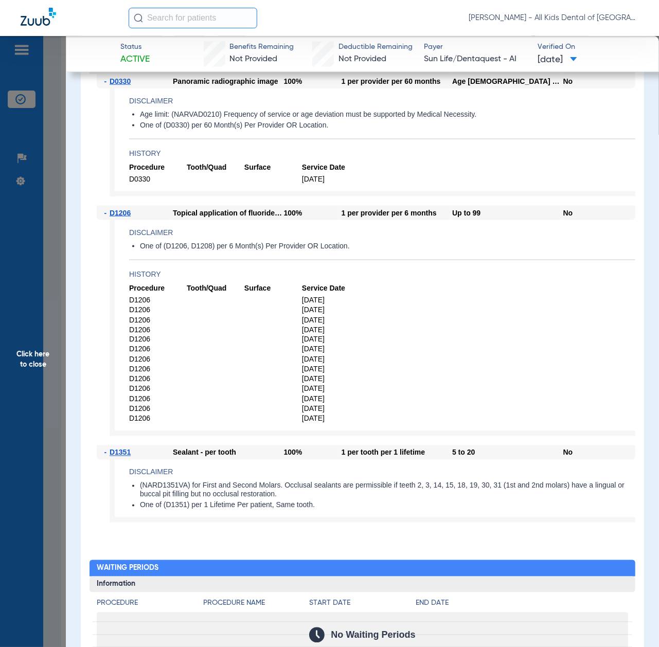
click at [50, 414] on span "Click here to close" at bounding box center [33, 359] width 66 height 647
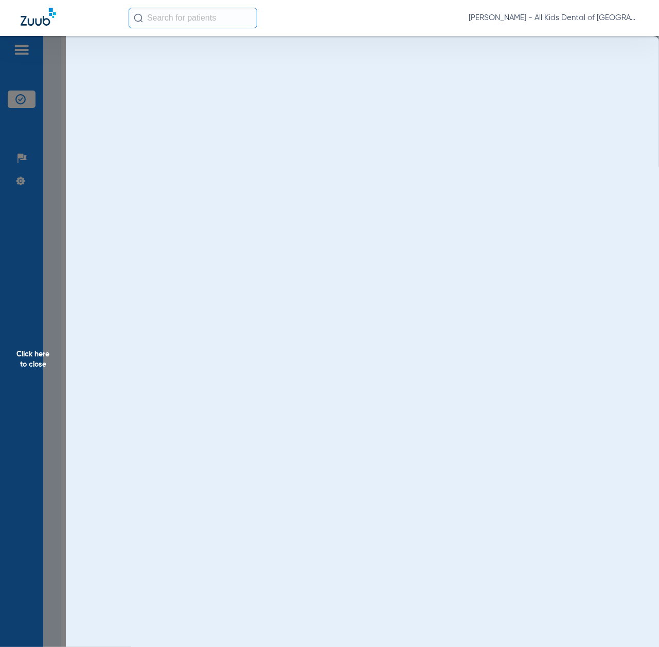
scroll to position [0, 0]
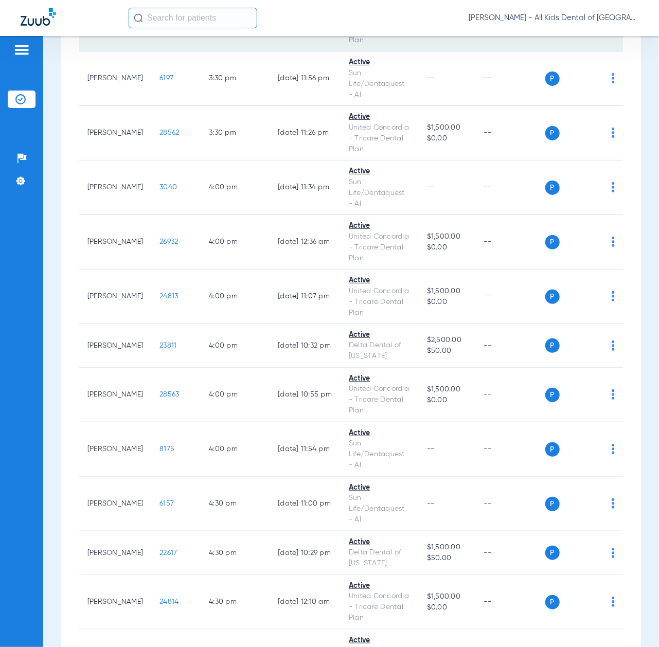
click at [160, 27] on span "27040" at bounding box center [170, 23] width 21 height 7
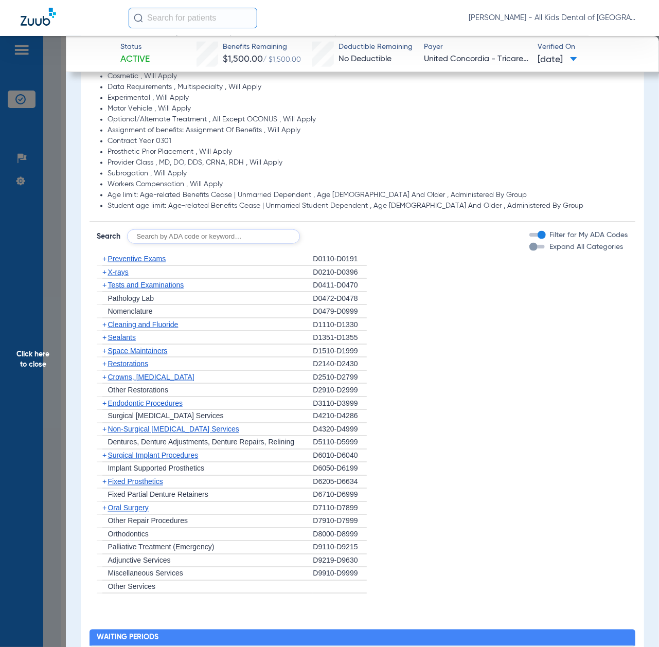
scroll to position [618, 0]
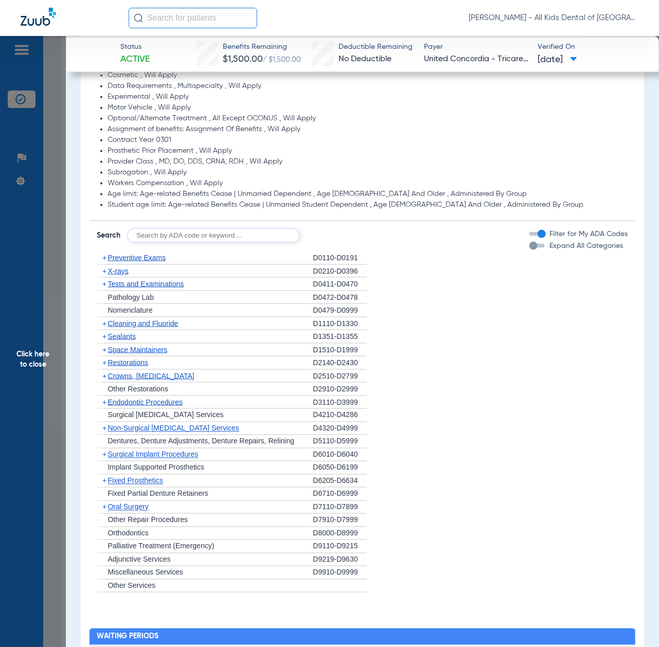
click at [210, 237] on input "text" at bounding box center [213, 236] width 173 height 14
paste input "D1206, D0330, D1351"
type input "D1206, D0330, D1351"
click button "Search" at bounding box center [338, 236] width 41 height 14
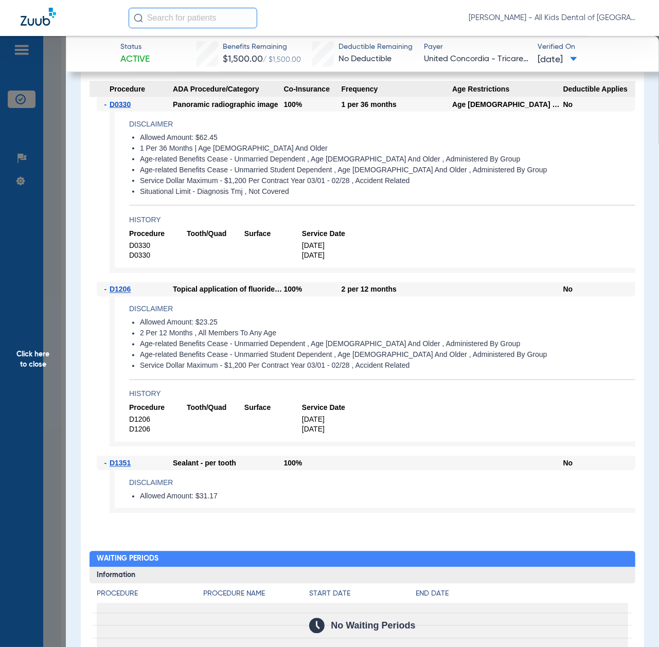
scroll to position [823, 0]
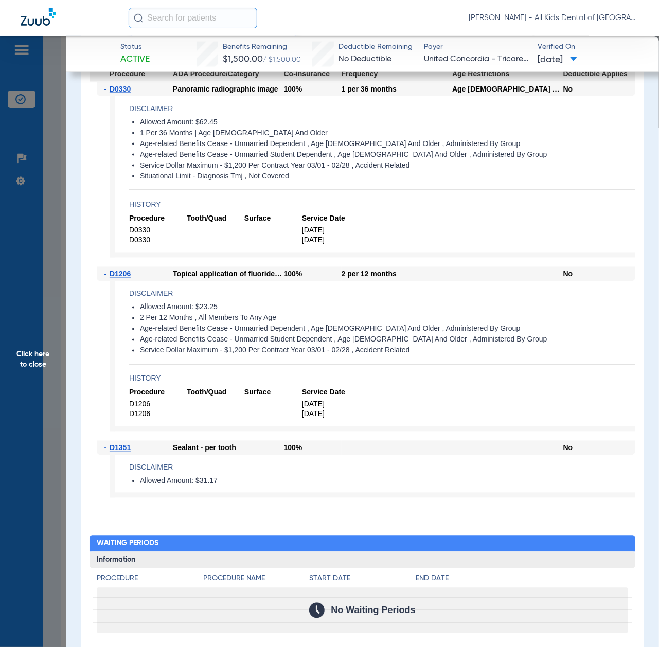
click at [42, 394] on span "Click here to close" at bounding box center [33, 359] width 66 height 647
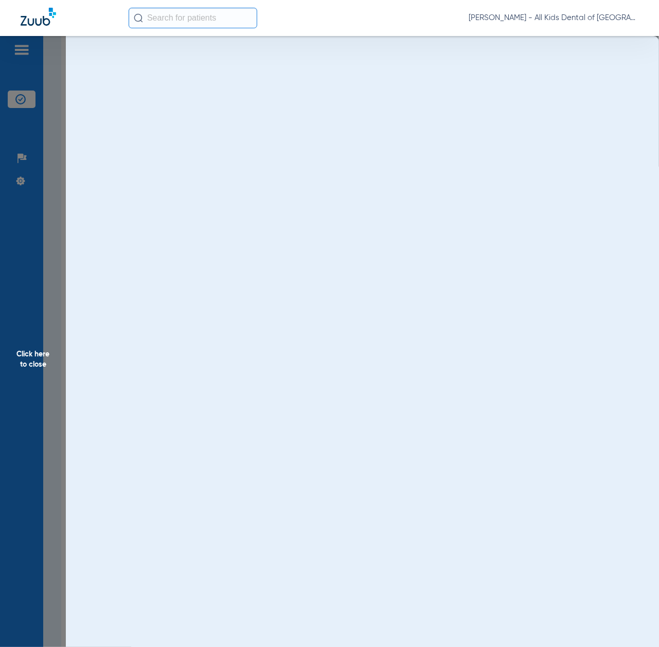
scroll to position [0, 0]
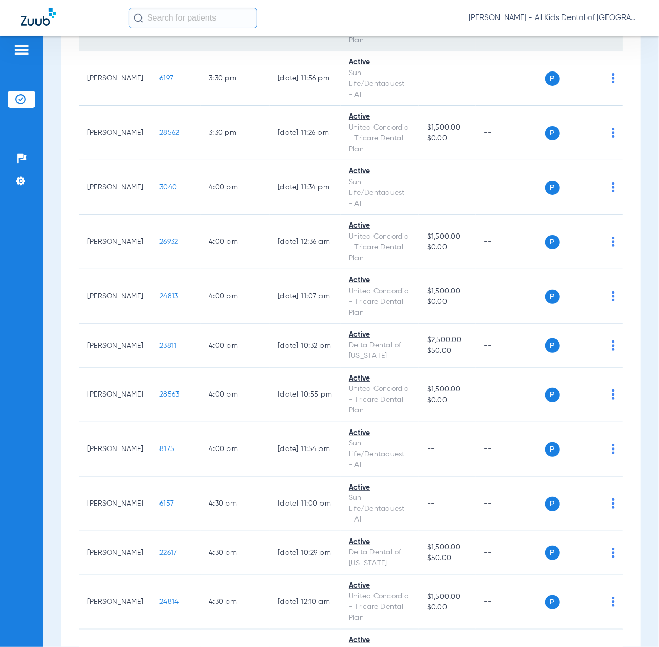
click at [160, 27] on span "27040" at bounding box center [170, 23] width 21 height 7
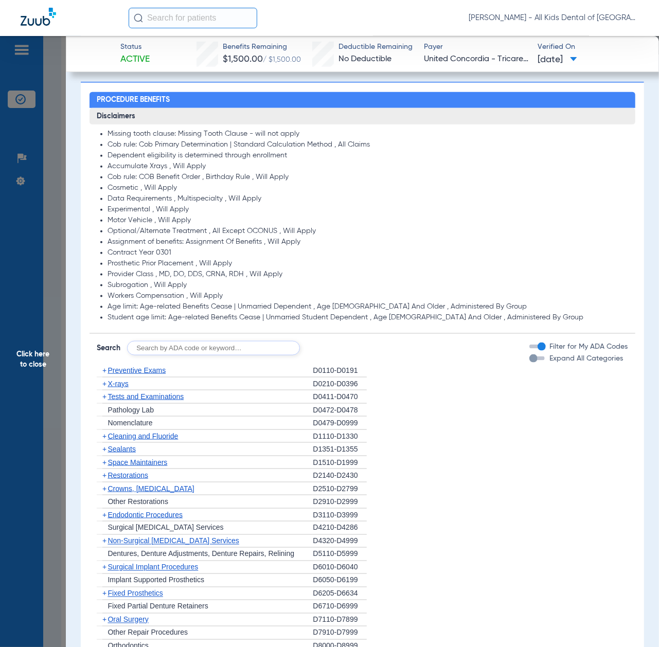
scroll to position [549, 0]
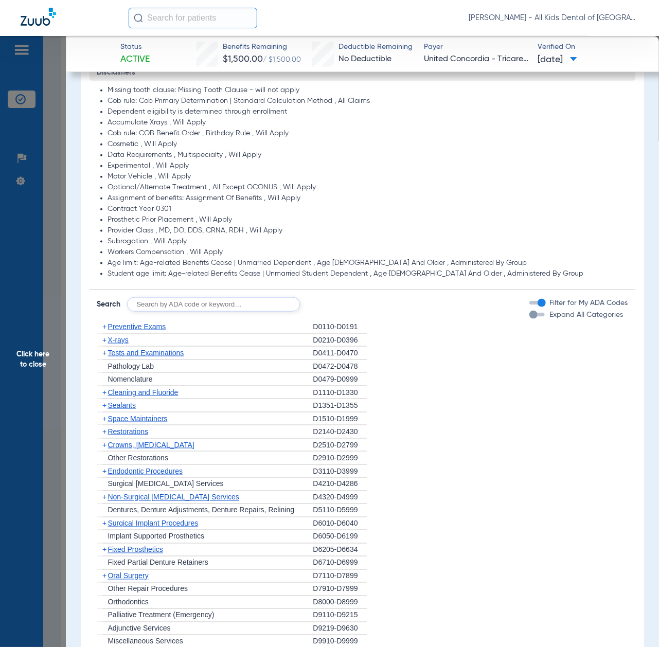
click at [218, 309] on input "text" at bounding box center [213, 304] width 173 height 14
paste input "D1206, D0330, D1351"
type input "D1206, D0330, D1351"
click button "Search" at bounding box center [338, 304] width 41 height 14
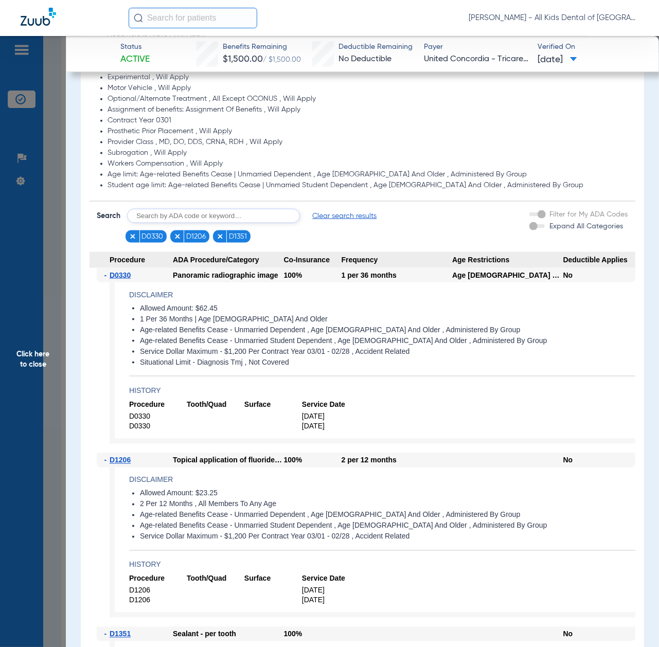
scroll to position [755, 0]
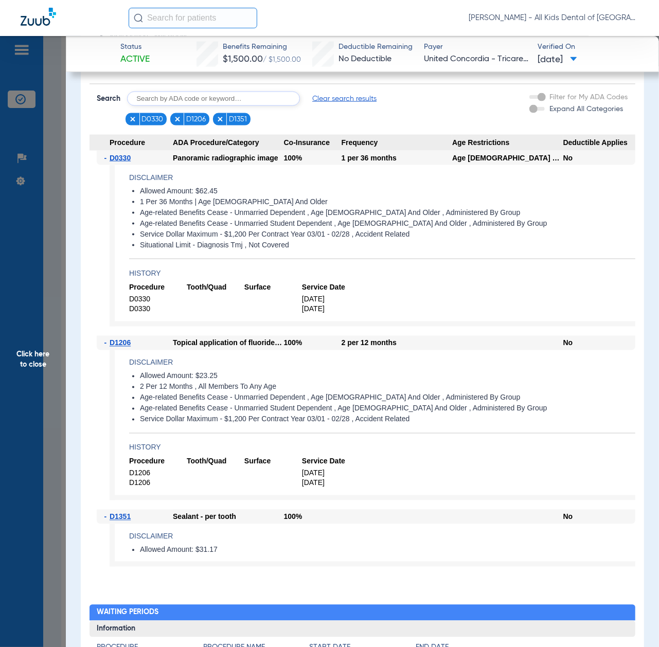
click at [54, 432] on span "Click here to close" at bounding box center [33, 359] width 66 height 647
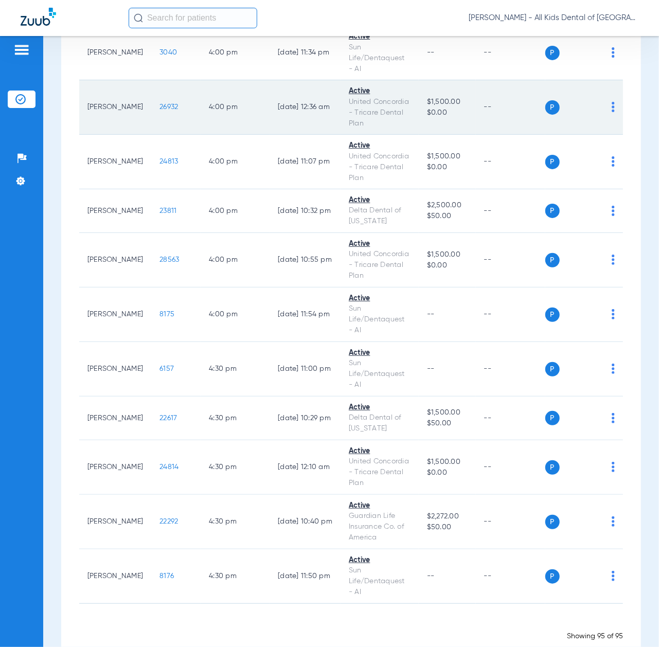
scroll to position [4803, 0]
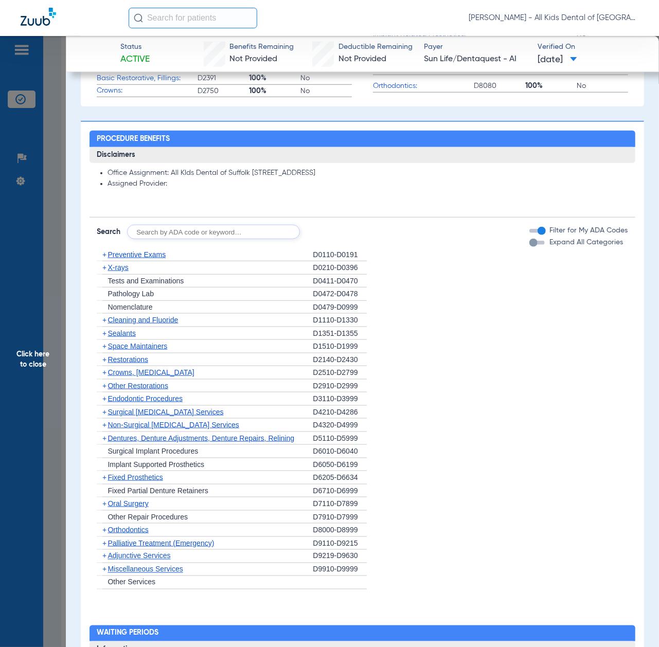
scroll to position [480, 0]
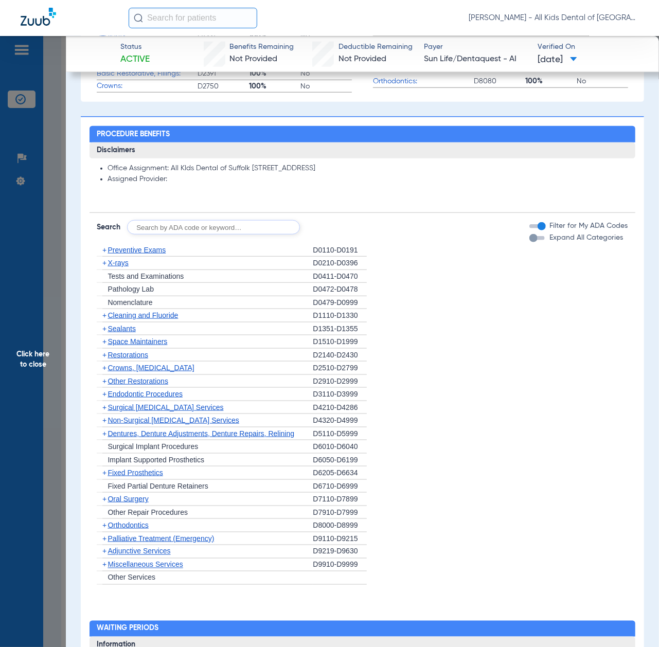
click at [198, 224] on input "text" at bounding box center [213, 227] width 173 height 14
paste input "D1206, D0330, D1351"
type input "D1206, D0330, D1351"
click button "Search" at bounding box center [338, 227] width 41 height 14
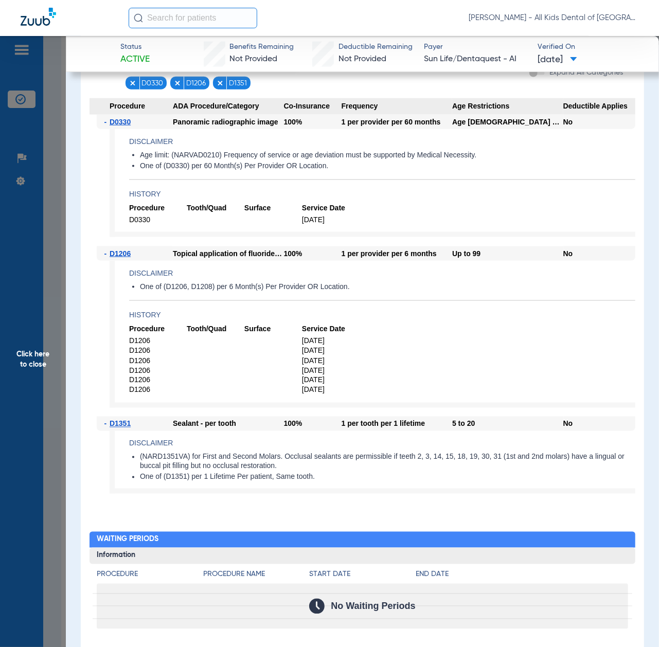
scroll to position [686, 0]
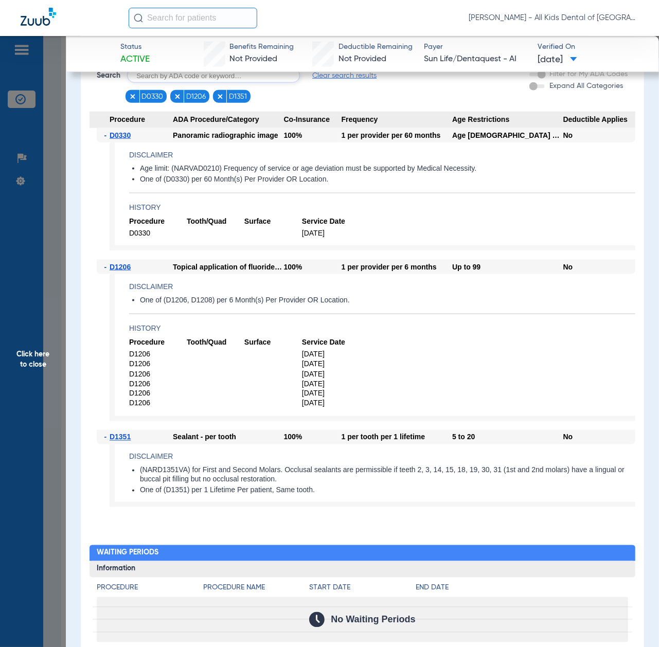
scroll to position [618, 0]
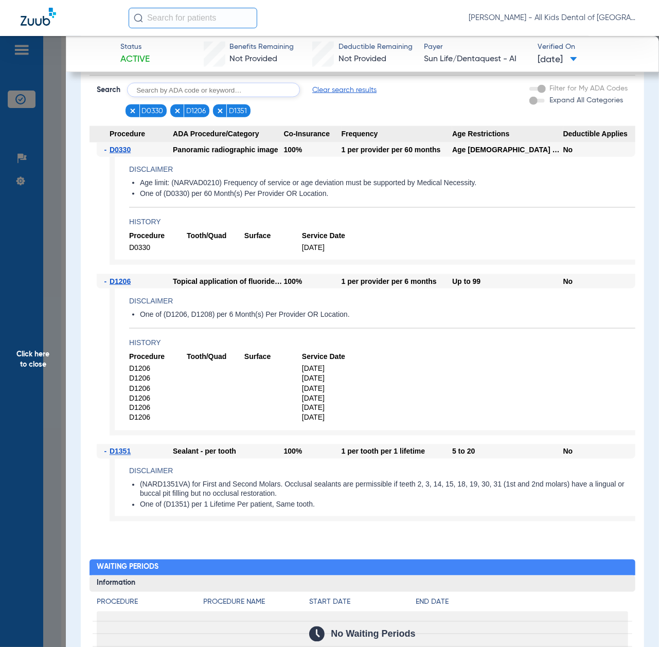
click at [60, 418] on span "Click here to close" at bounding box center [33, 359] width 66 height 647
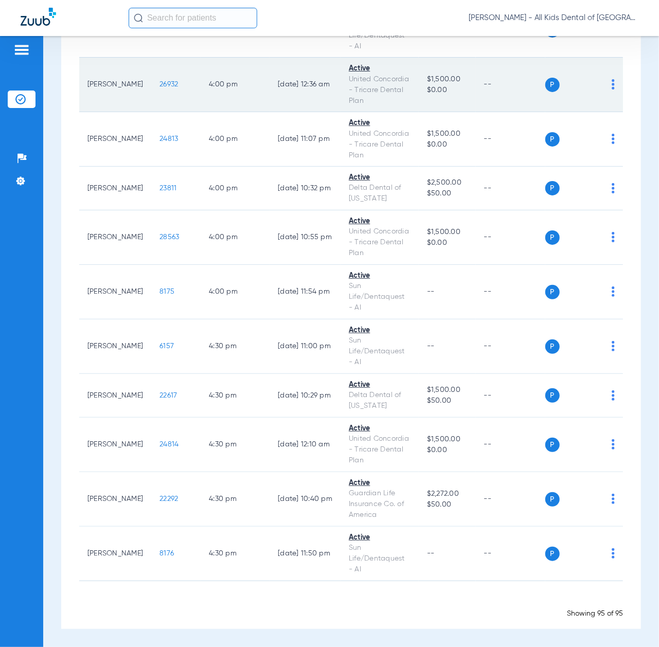
scroll to position [4950, 0]
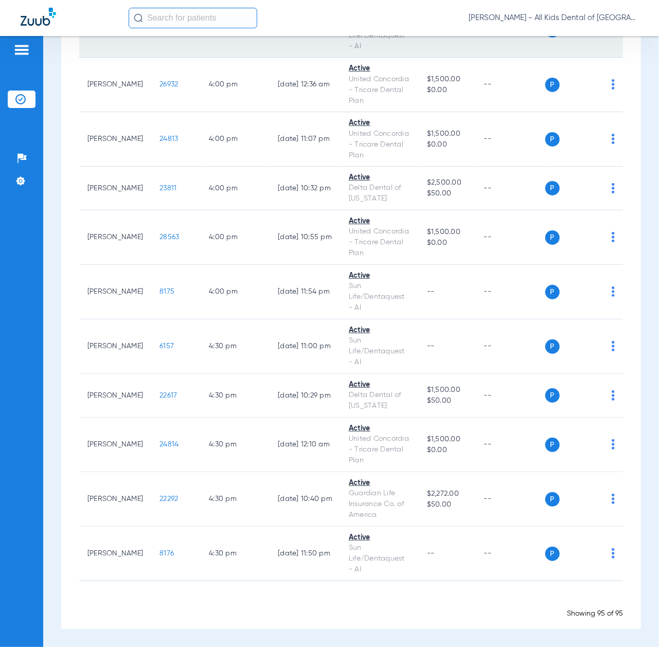
click at [161, 33] on span "3040" at bounding box center [168, 29] width 17 height 7
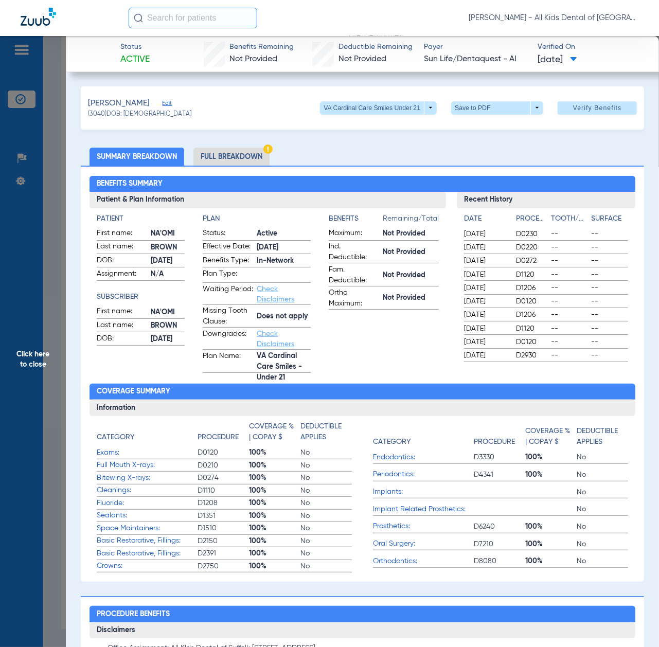
scroll to position [480, 0]
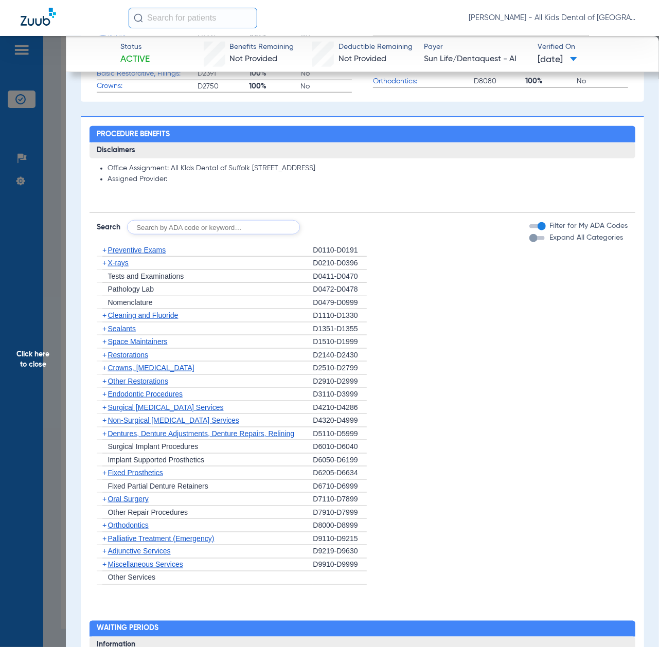
click at [239, 229] on input "text" at bounding box center [213, 227] width 173 height 14
paste input "D1206, D0330, D1351"
type input "D1206, D0330, D1351"
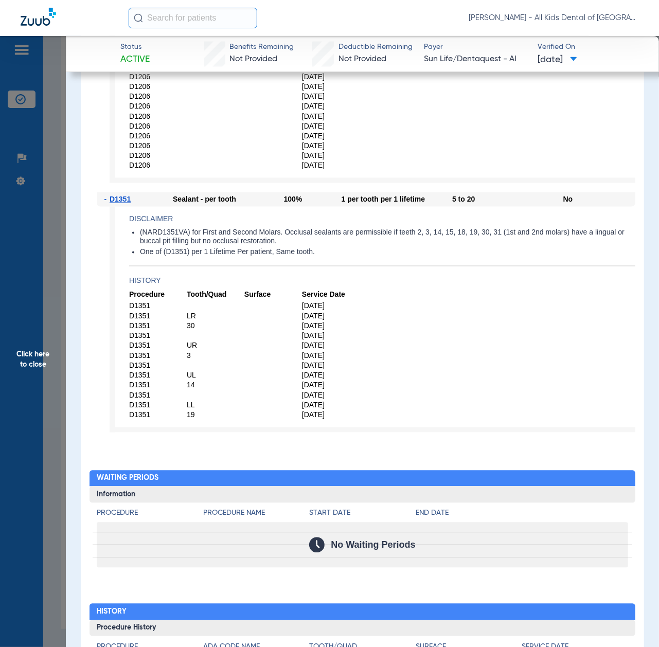
scroll to position [892, 0]
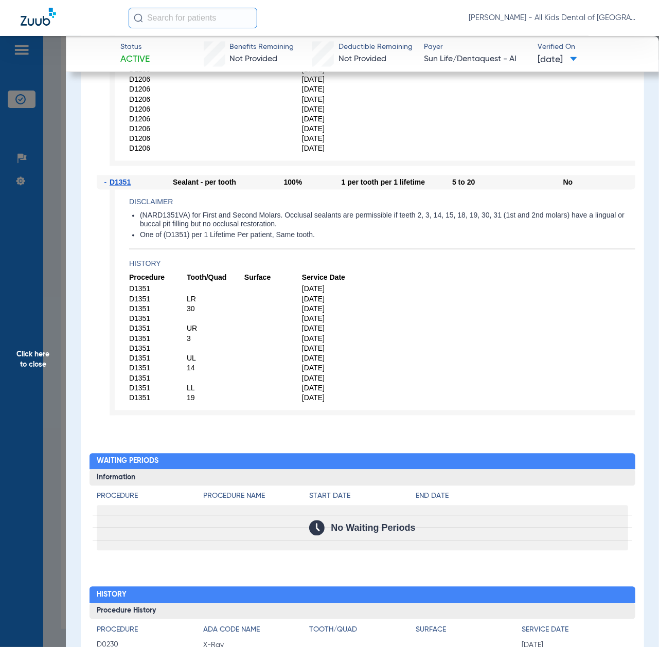
drag, startPoint x: 36, startPoint y: 418, endPoint x: 153, endPoint y: 470, distance: 128.6
click at [36, 418] on span "Click here to close" at bounding box center [33, 359] width 66 height 647
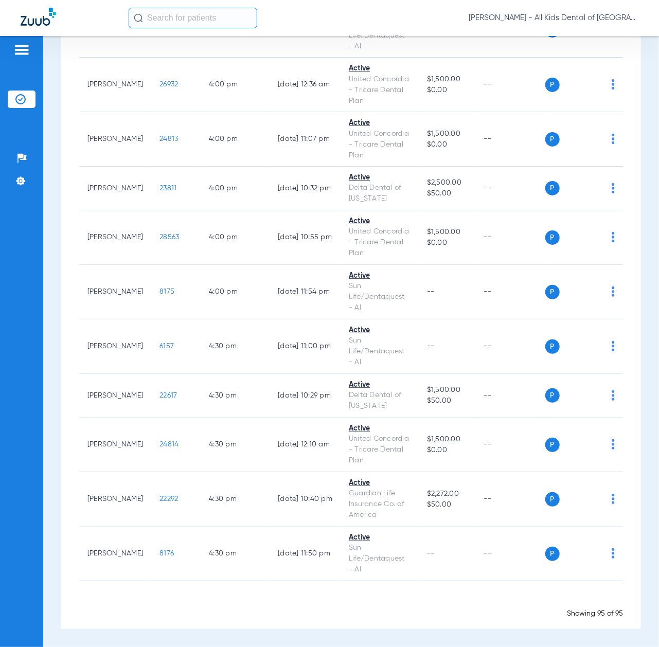
scroll to position [0, 0]
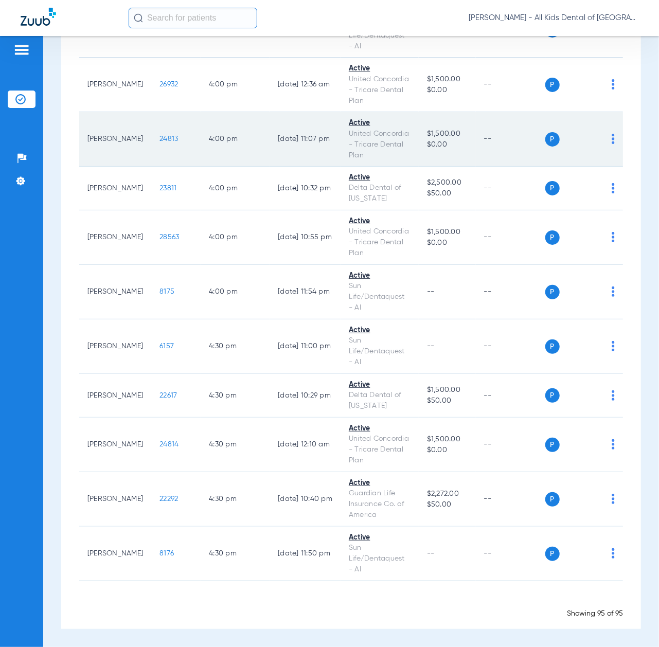
click at [160, 143] on span "24813" at bounding box center [169, 138] width 19 height 7
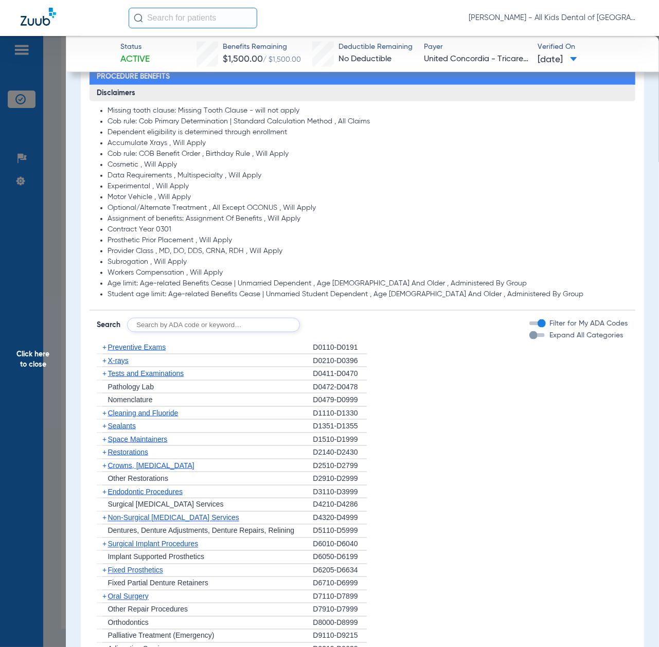
scroll to position [549, 0]
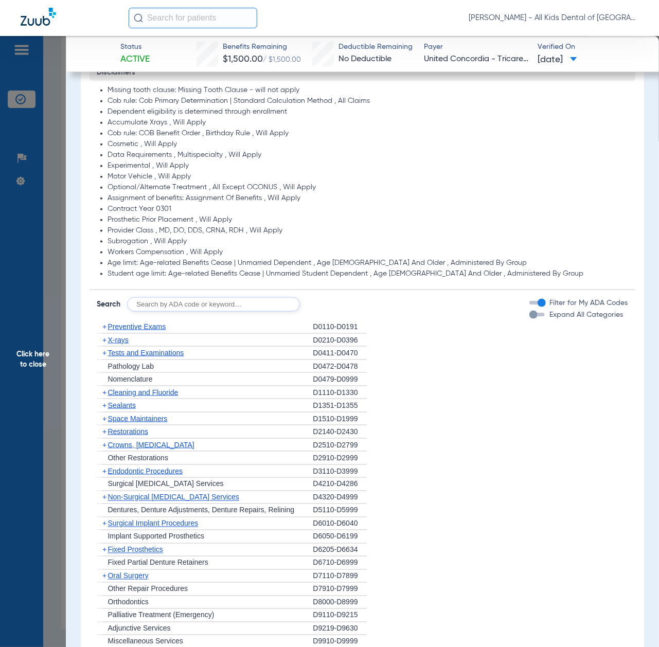
click at [206, 308] on input "text" at bounding box center [213, 304] width 173 height 14
paste input "D1206, D0330, D1351"
type input "D1206, D0330, D1351"
click button "Search" at bounding box center [338, 304] width 41 height 14
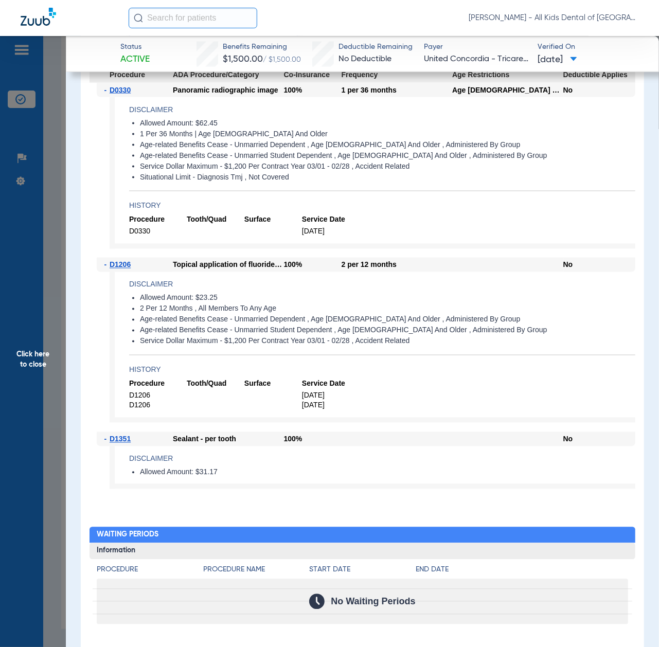
scroll to position [823, 0]
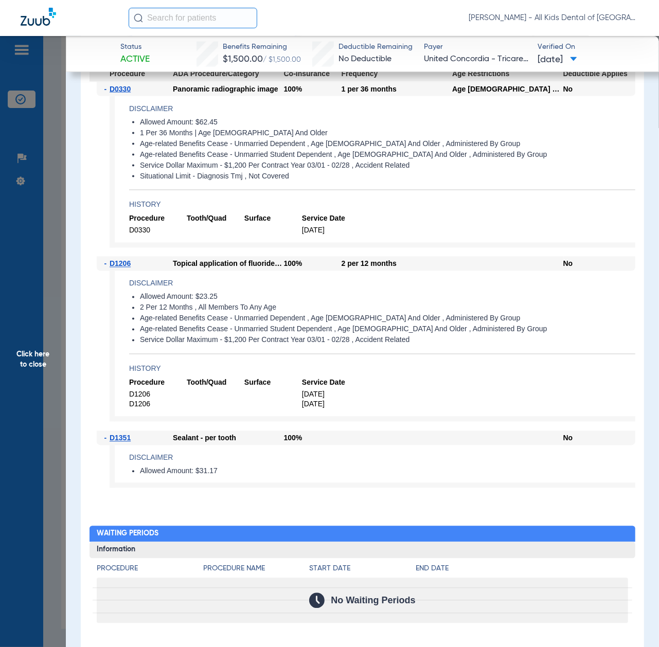
click at [58, 365] on span "Click here to close" at bounding box center [33, 359] width 66 height 647
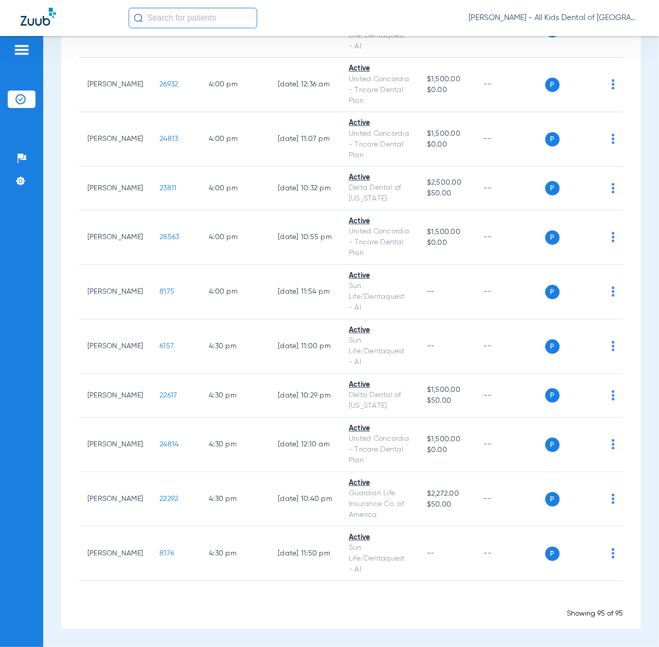
scroll to position [0, 0]
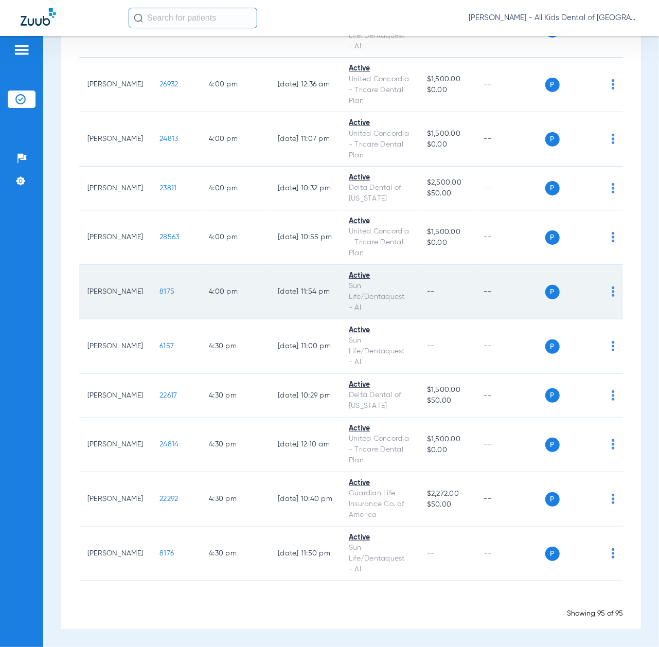
click at [163, 295] on span "8175" at bounding box center [167, 291] width 15 height 7
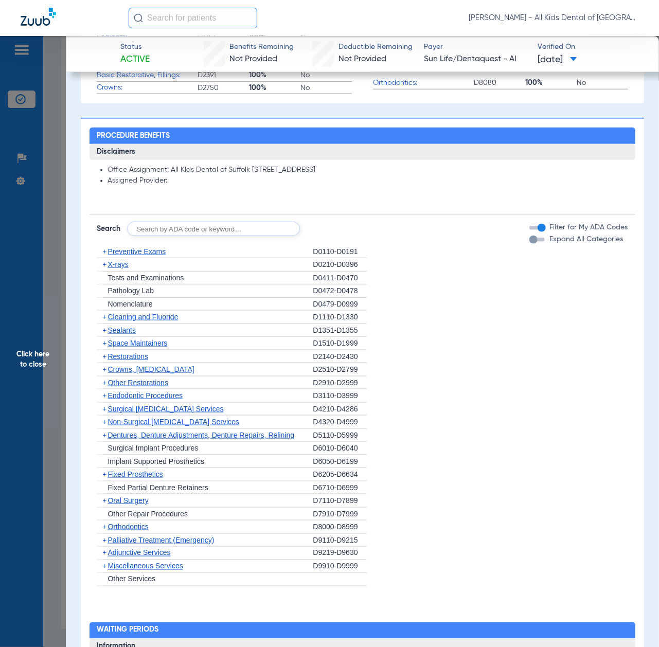
scroll to position [480, 0]
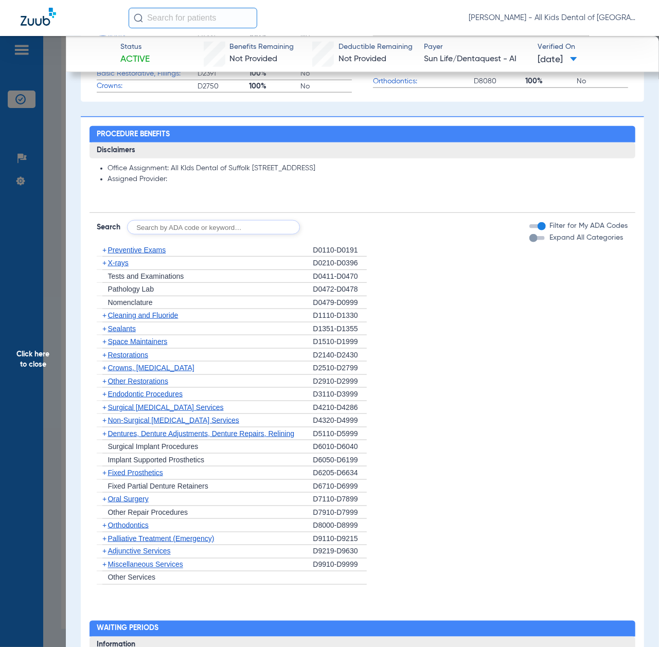
click at [232, 231] on input "text" at bounding box center [213, 227] width 173 height 14
paste input "D1206, D0330, D1351"
type input "D1206, D0330, D1351"
click at [330, 235] on button "Search" at bounding box center [338, 227] width 41 height 14
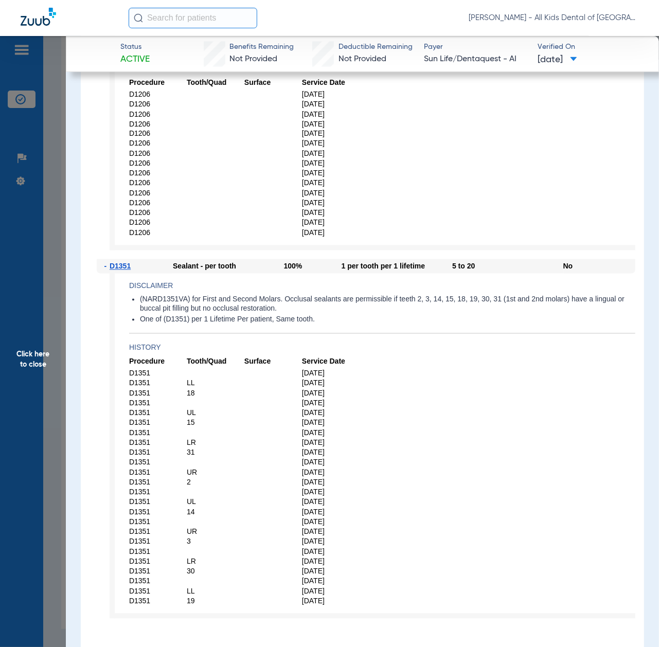
scroll to position [960, 0]
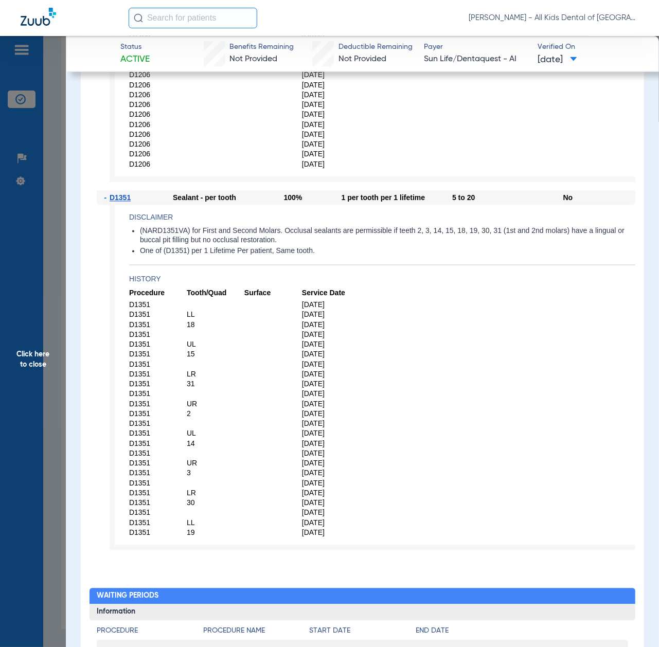
click at [14, 330] on span "Click here to close" at bounding box center [33, 359] width 66 height 647
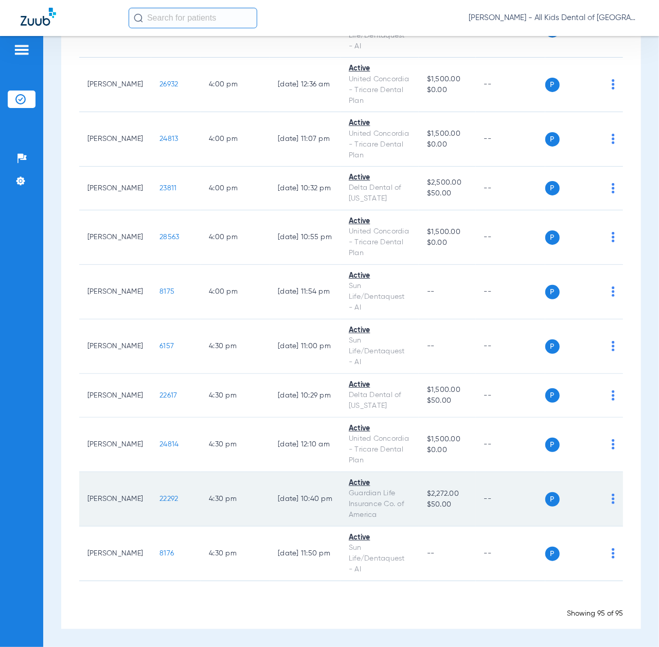
scroll to position [5224, 0]
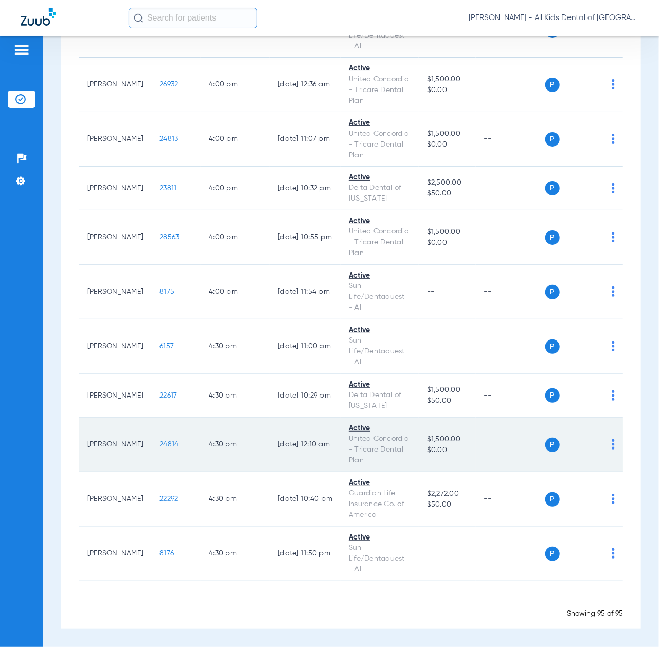
click at [160, 441] on span "24814" at bounding box center [169, 444] width 19 height 7
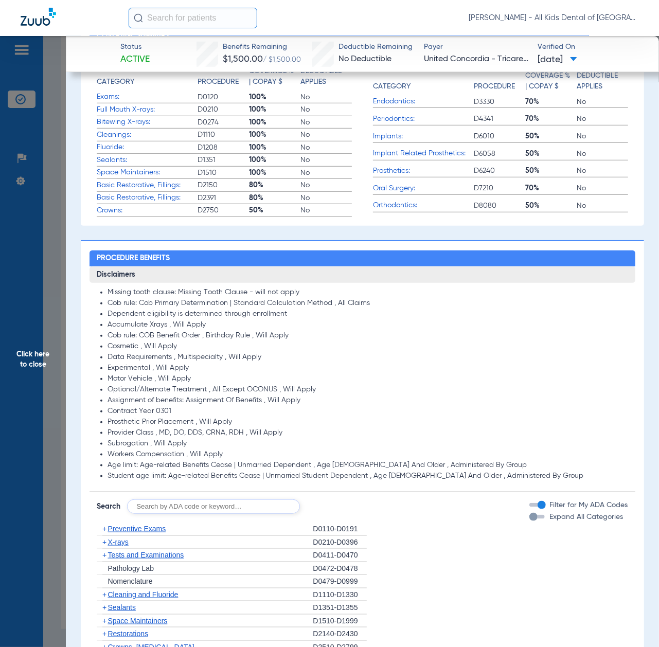
scroll to position [412, 0]
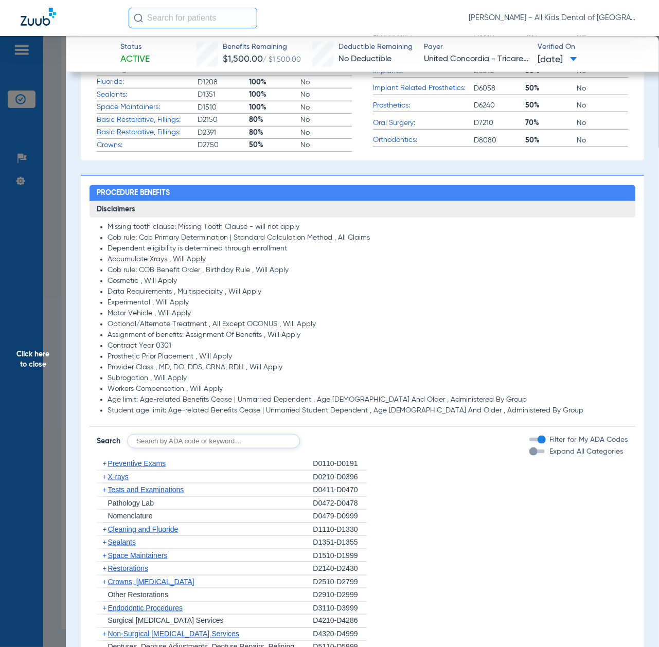
click at [165, 447] on input "text" at bounding box center [213, 441] width 173 height 14
paste input "D1206, D0330, D1351"
type input "D1206, D0330, D1351"
click button "Search" at bounding box center [338, 441] width 41 height 14
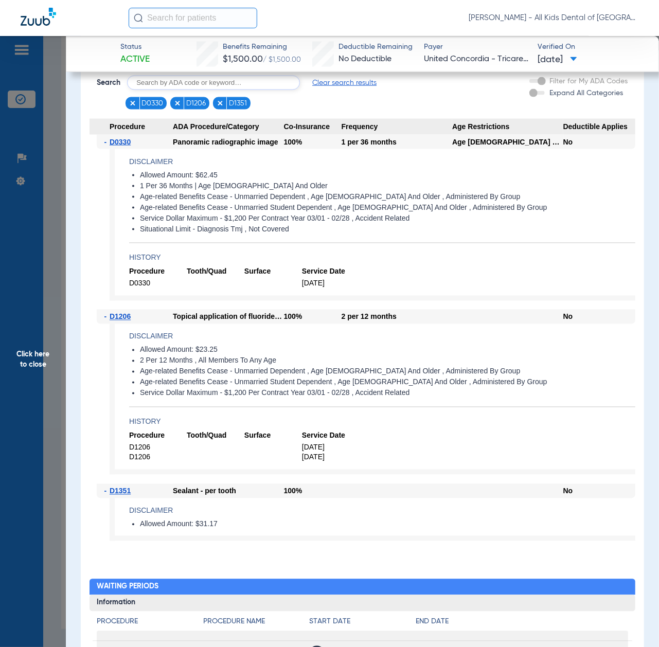
scroll to position [755, 0]
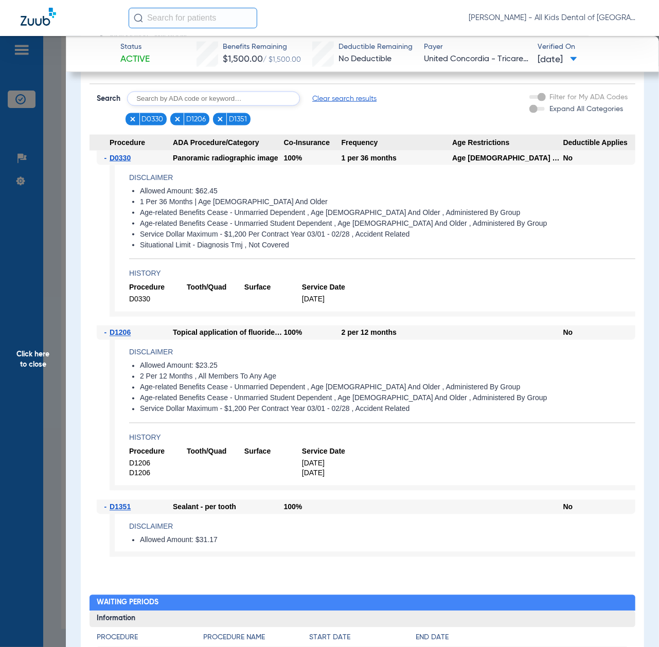
drag, startPoint x: 56, startPoint y: 408, endPoint x: 73, endPoint y: 425, distance: 24.4
click at [56, 407] on span "Click here to close" at bounding box center [33, 359] width 66 height 647
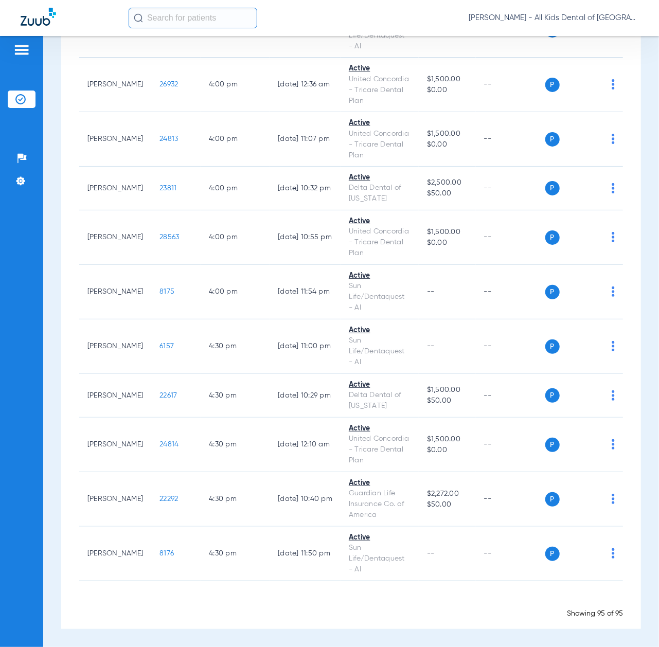
scroll to position [0, 0]
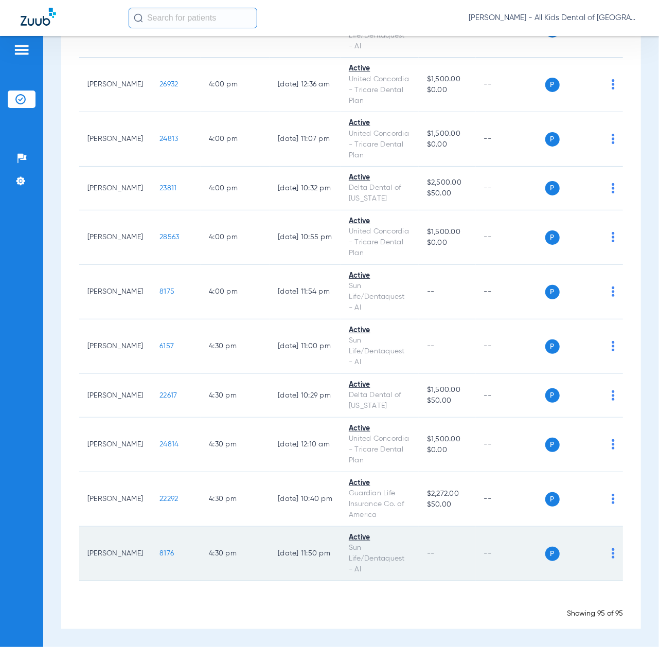
click at [160, 554] on span "8176" at bounding box center [167, 553] width 14 height 7
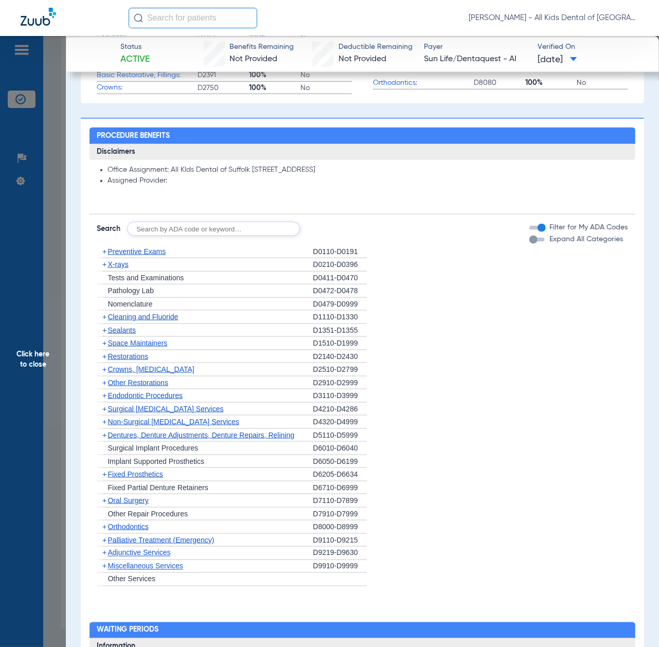
scroll to position [480, 0]
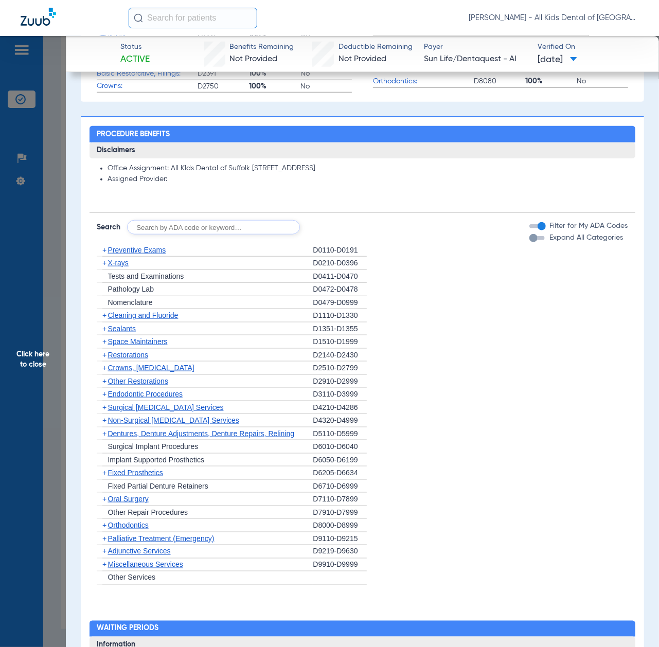
click at [219, 235] on input "text" at bounding box center [213, 227] width 173 height 14
paste input "D1206, D0330, D1351"
type input "D1206, D0330, D1351"
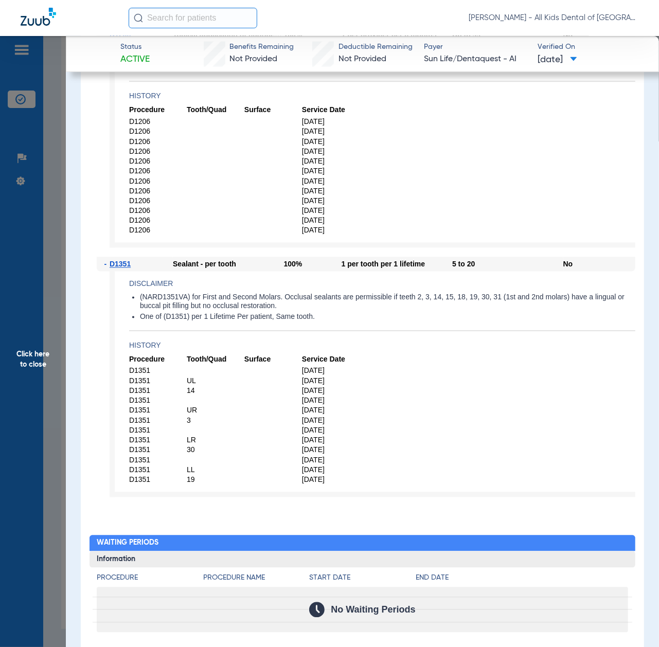
scroll to position [823, 0]
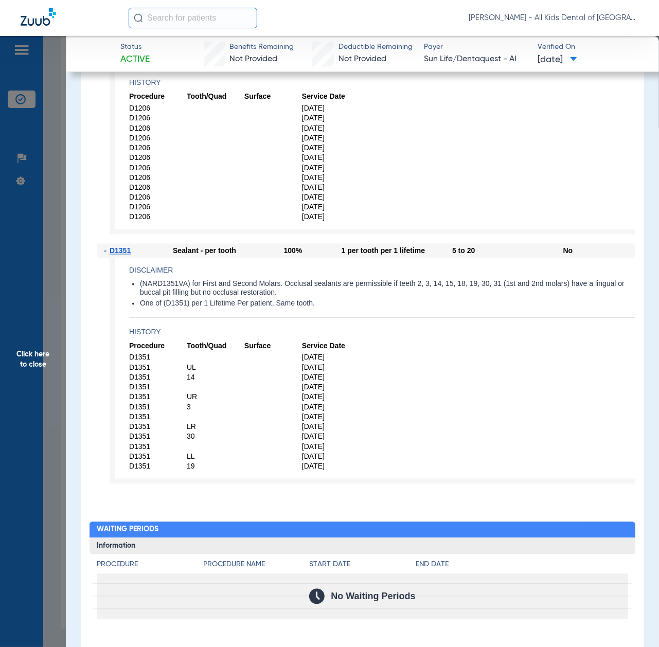
drag, startPoint x: 23, startPoint y: 435, endPoint x: 81, endPoint y: 470, distance: 67.9
click at [23, 435] on span "Click here to close" at bounding box center [33, 359] width 66 height 647
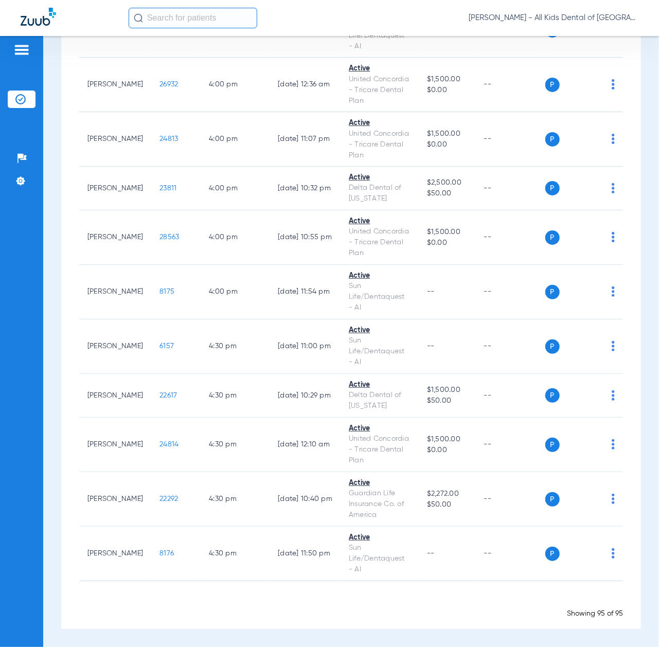
scroll to position [0, 0]
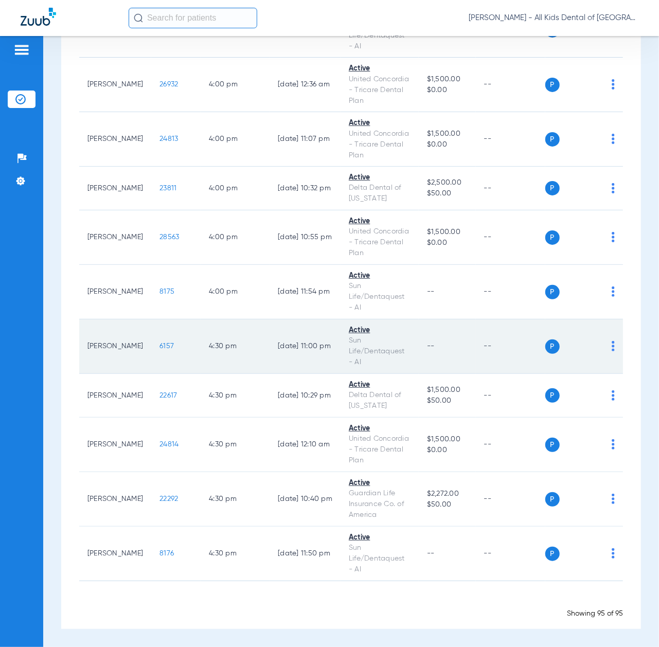
click at [166, 330] on td "6157" at bounding box center [175, 347] width 49 height 55
click at [161, 343] on span "6157" at bounding box center [167, 346] width 14 height 7
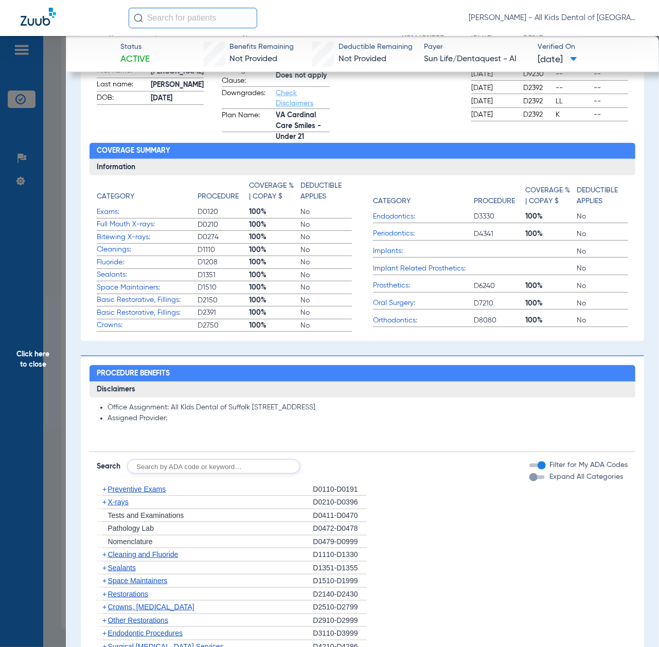
scroll to position [326, 0]
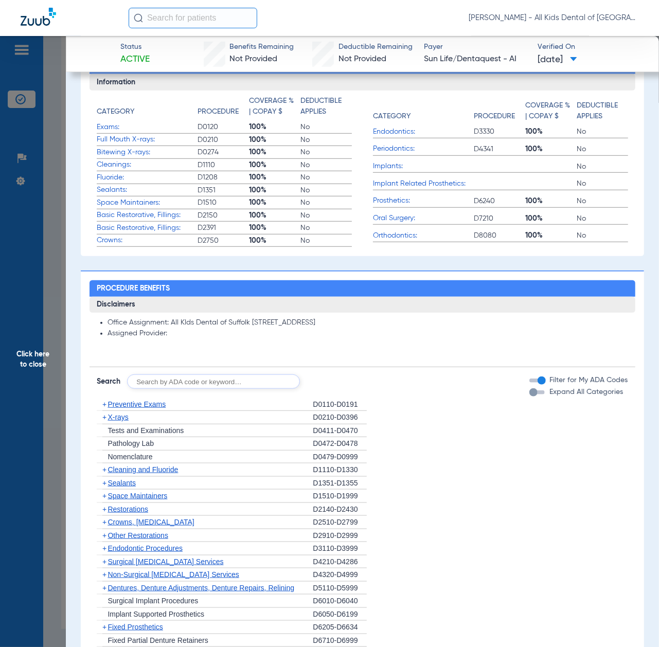
click at [217, 384] on input "text" at bounding box center [213, 382] width 173 height 14
paste input "D1206, D0330, D1351"
type input "D1206, D0330, D1351"
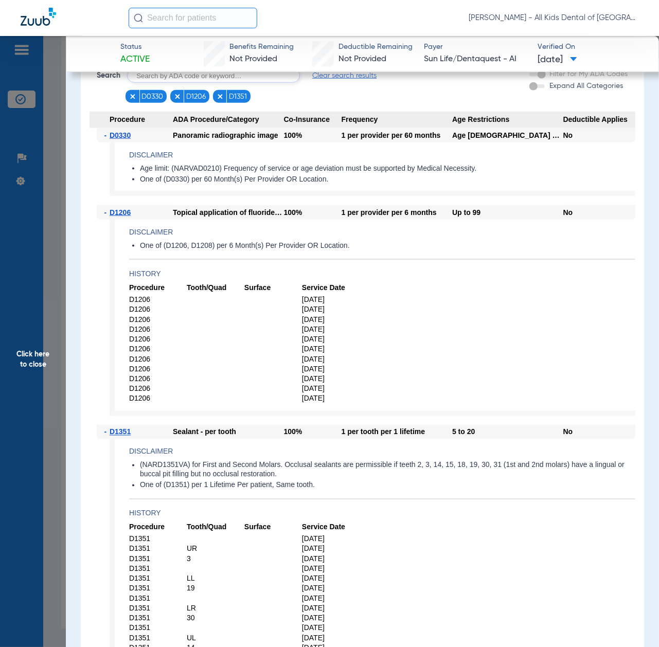
scroll to position [669, 0]
